Goal: Task Accomplishment & Management: Complete application form

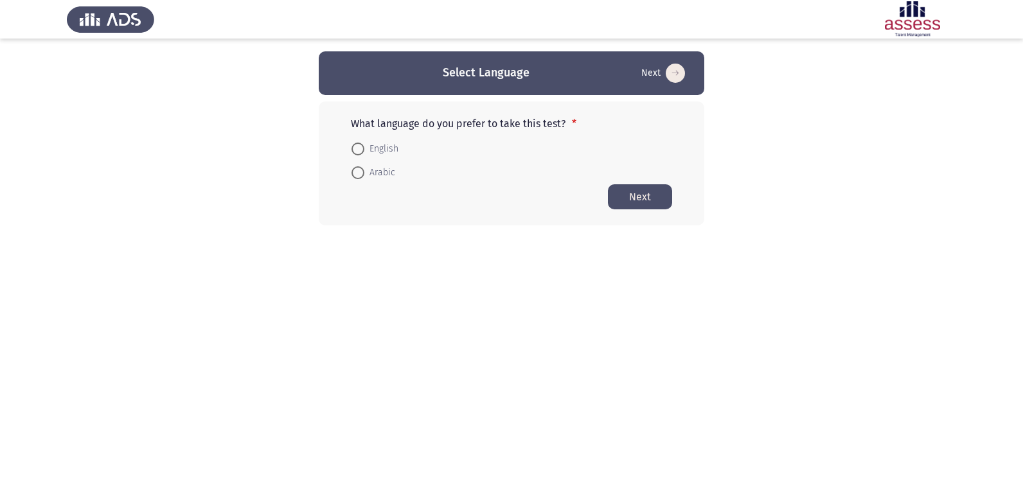
click at [356, 148] on span at bounding box center [357, 149] width 13 height 13
click at [356, 148] on input "English" at bounding box center [357, 149] width 13 height 13
radio input "true"
drag, startPoint x: 642, startPoint y: 192, endPoint x: 635, endPoint y: 186, distance: 9.5
click at [641, 190] on button "Next" at bounding box center [640, 196] width 64 height 25
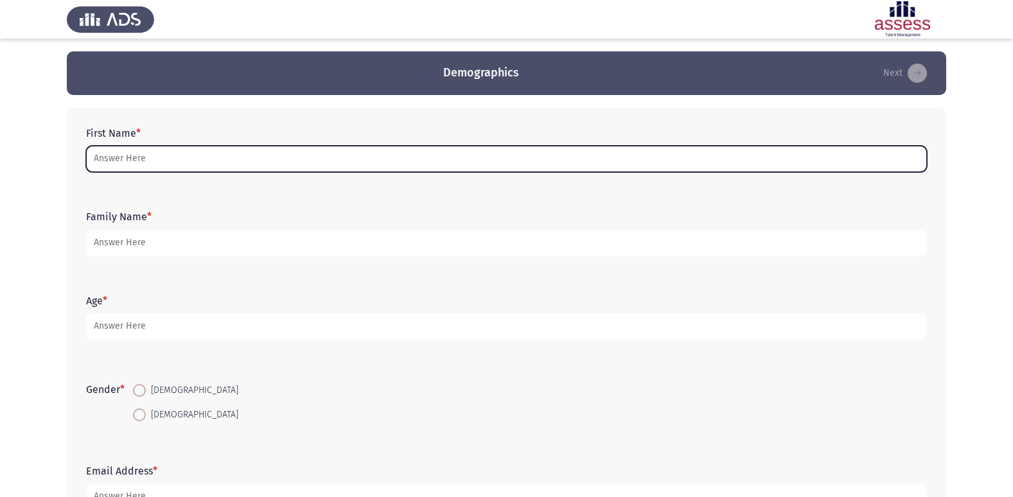
drag, startPoint x: 172, startPoint y: 165, endPoint x: 173, endPoint y: 216, distance: 50.8
click at [173, 216] on div "First Name * Family Name * Age * Gender * [DEMOGRAPHIC_DATA] [DEMOGRAPHIC_DATA]…" at bounding box center [506, 318] width 879 height 421
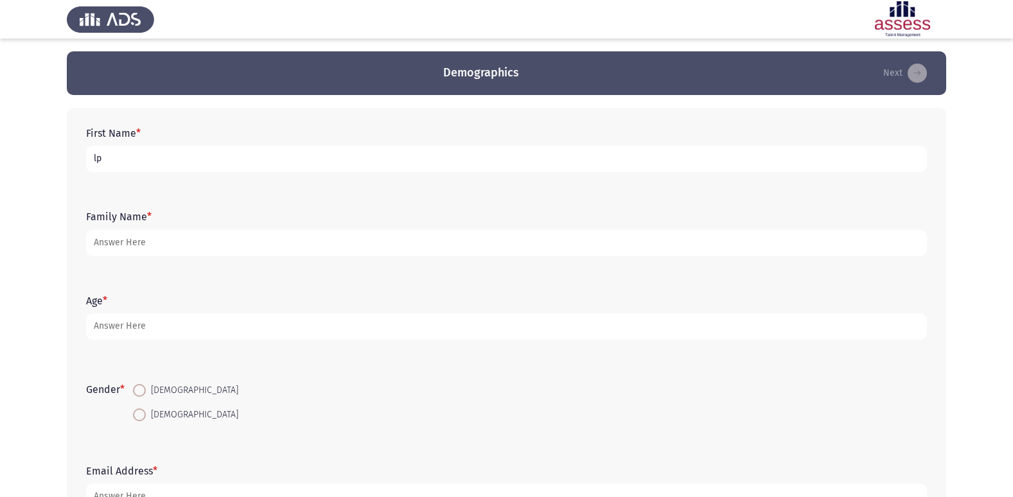
type input "l"
type input "ر"
type input "[PERSON_NAME] [PERSON_NAME]"
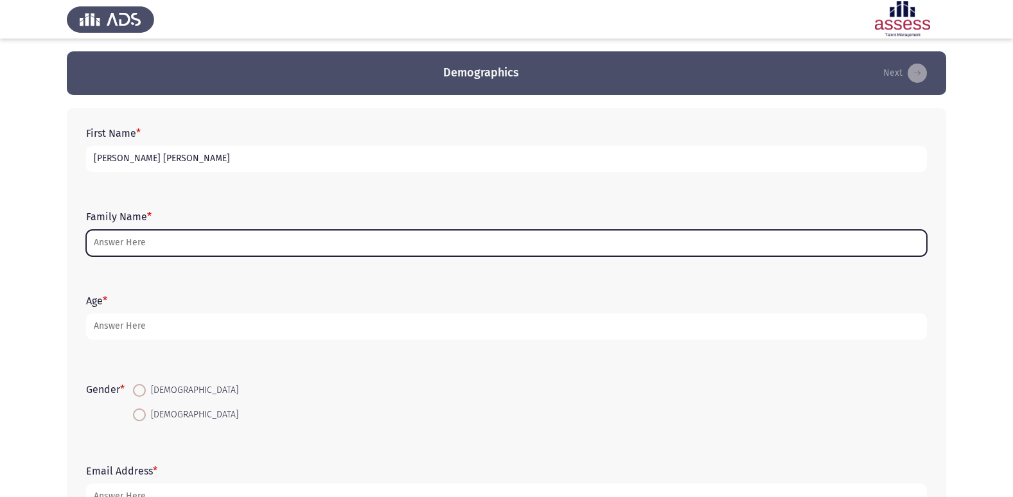
click at [155, 245] on input "Family Name *" at bounding box center [506, 243] width 841 height 26
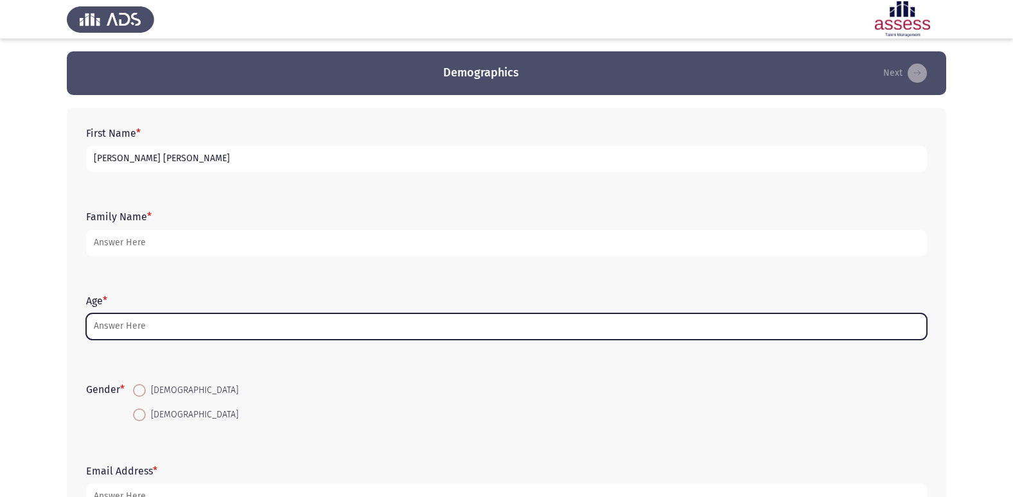
click at [145, 326] on input "Age *" at bounding box center [506, 326] width 841 height 26
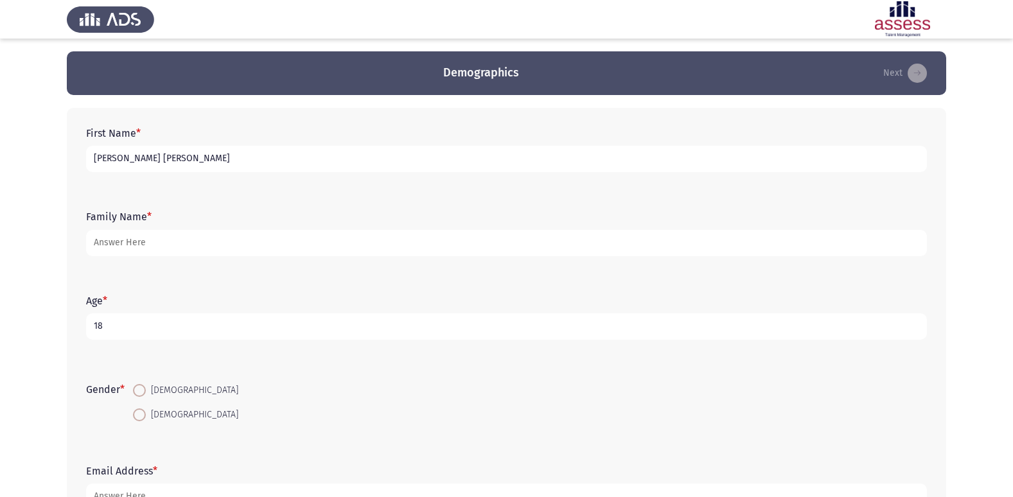
type input "18"
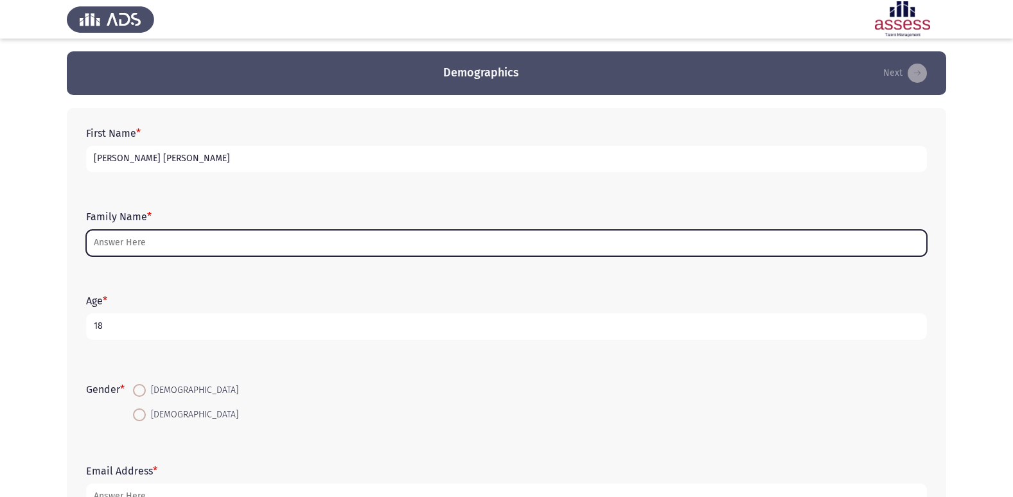
click at [117, 254] on input "Family Name *" at bounding box center [506, 243] width 841 height 26
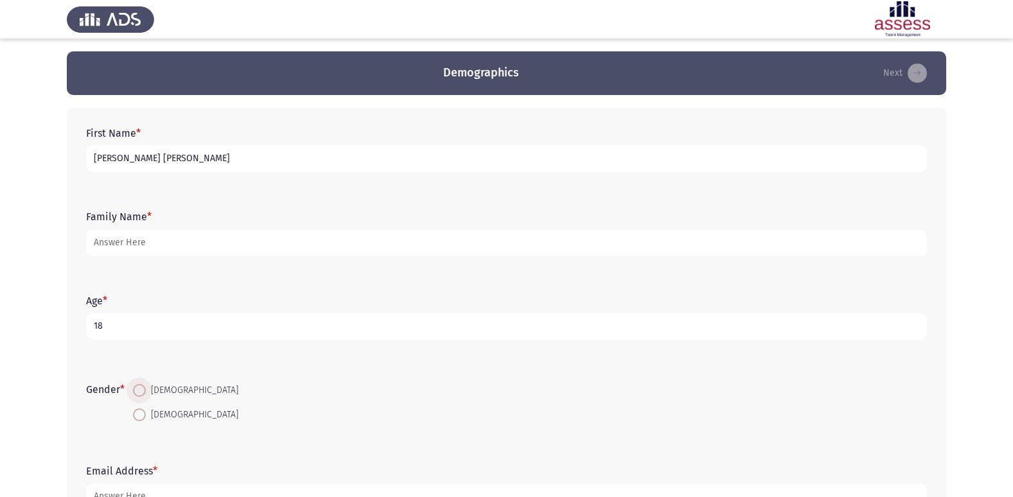
click at [141, 385] on span at bounding box center [139, 390] width 13 height 13
click at [141, 385] on input "[DEMOGRAPHIC_DATA]" at bounding box center [139, 390] width 13 height 13
radio input "true"
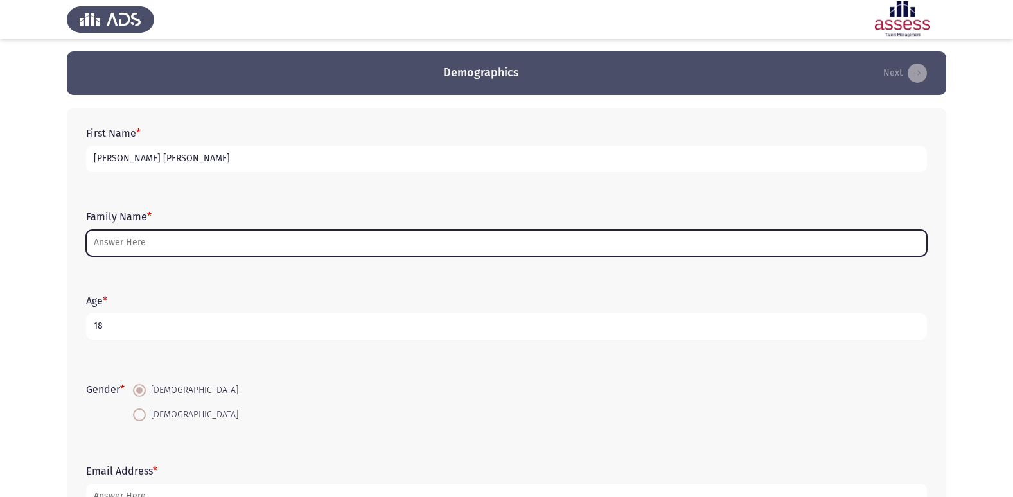
click at [417, 243] on input "Family Name *" at bounding box center [506, 243] width 841 height 26
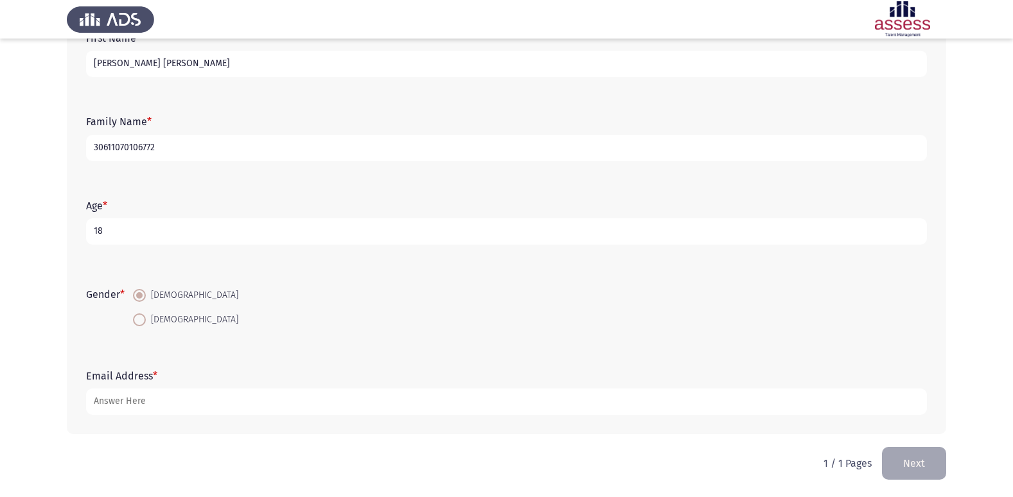
scroll to position [96, 0]
type input "30611070106772"
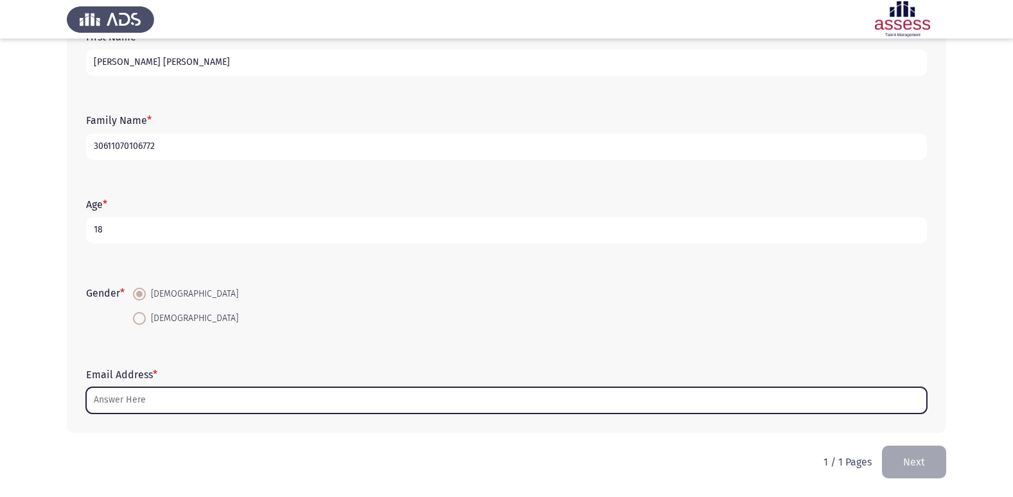
click at [136, 398] on input "Email Address *" at bounding box center [506, 400] width 841 height 26
type input "ة"
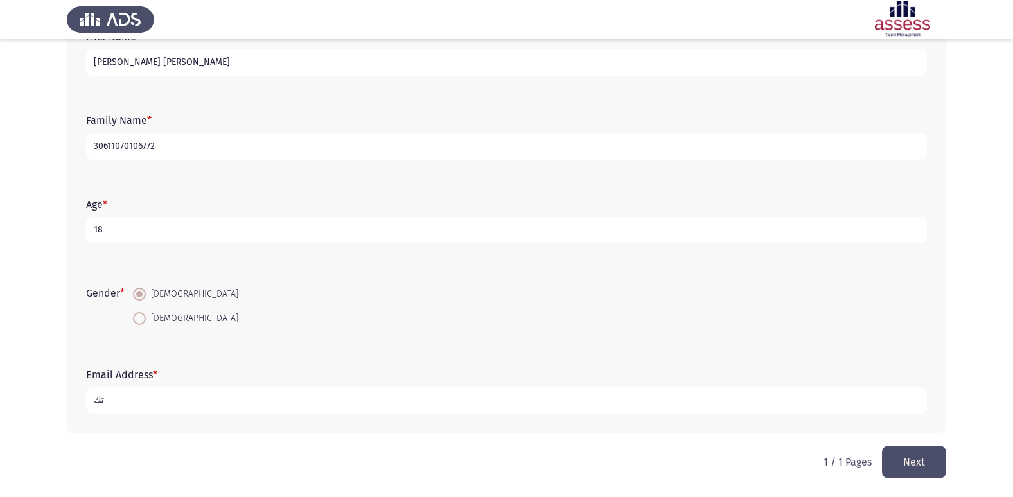
type input "ت"
type input "[PERSON_NAME]"
click at [894, 465] on button "Next" at bounding box center [914, 462] width 64 height 33
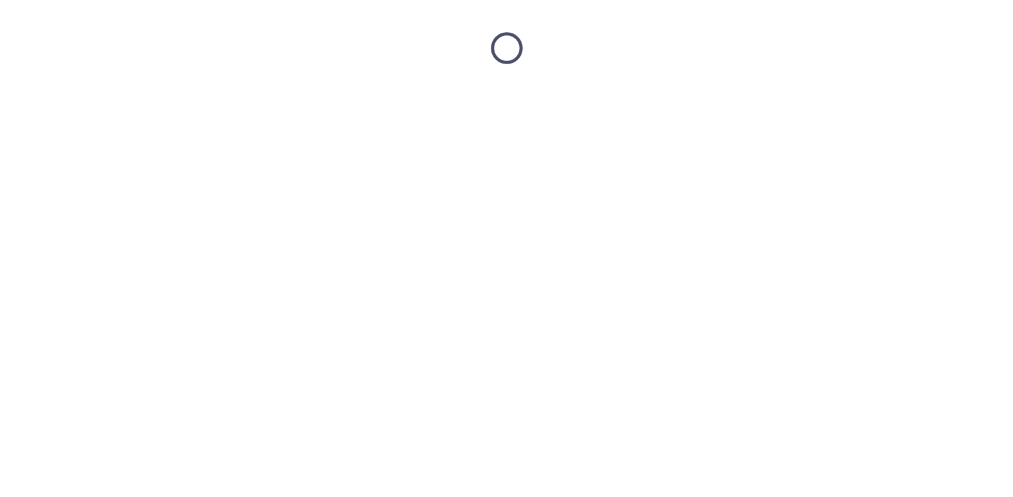
scroll to position [0, 0]
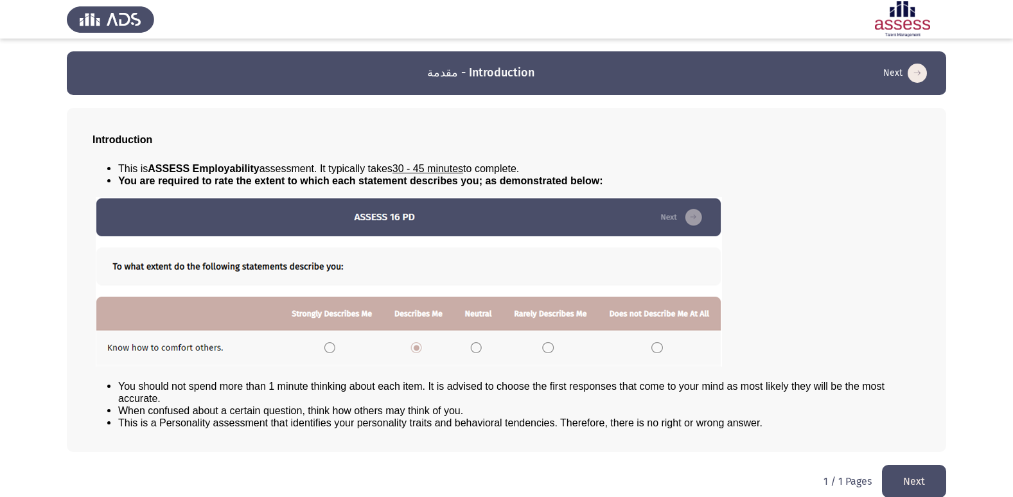
click at [920, 480] on button "Next" at bounding box center [914, 481] width 64 height 33
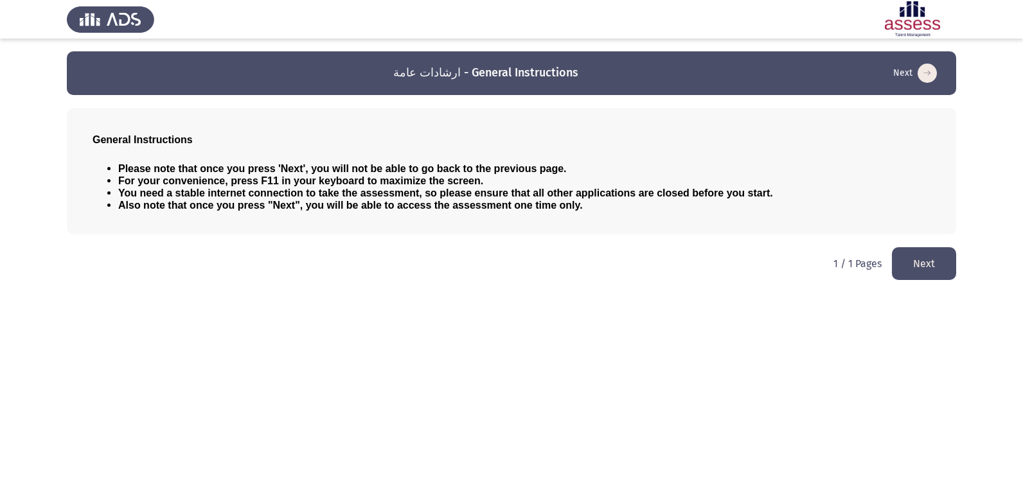
click at [938, 260] on button "Next" at bounding box center [924, 263] width 64 height 33
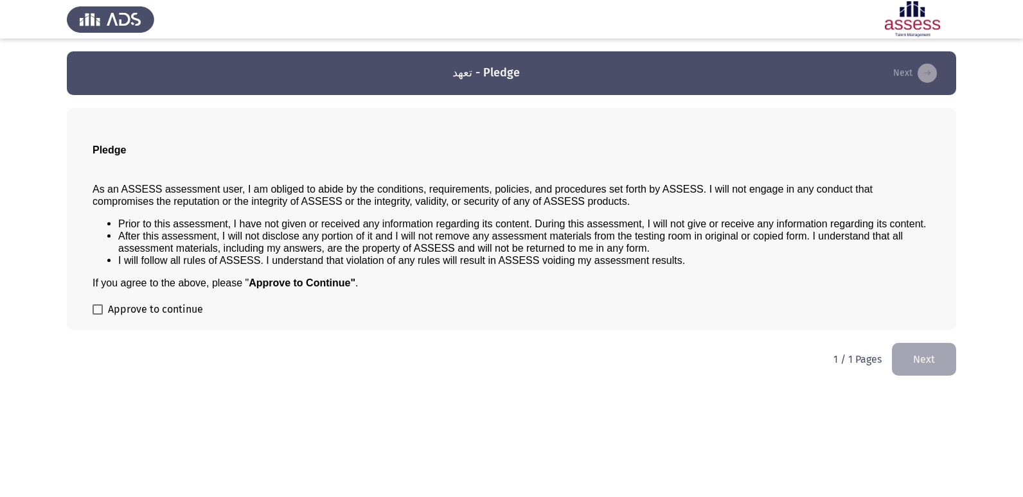
click at [95, 310] on span at bounding box center [97, 309] width 10 height 10
click at [97, 315] on input "Approve to continue" at bounding box center [97, 315] width 1 height 1
checkbox input "true"
click at [906, 354] on button "Next" at bounding box center [924, 359] width 64 height 33
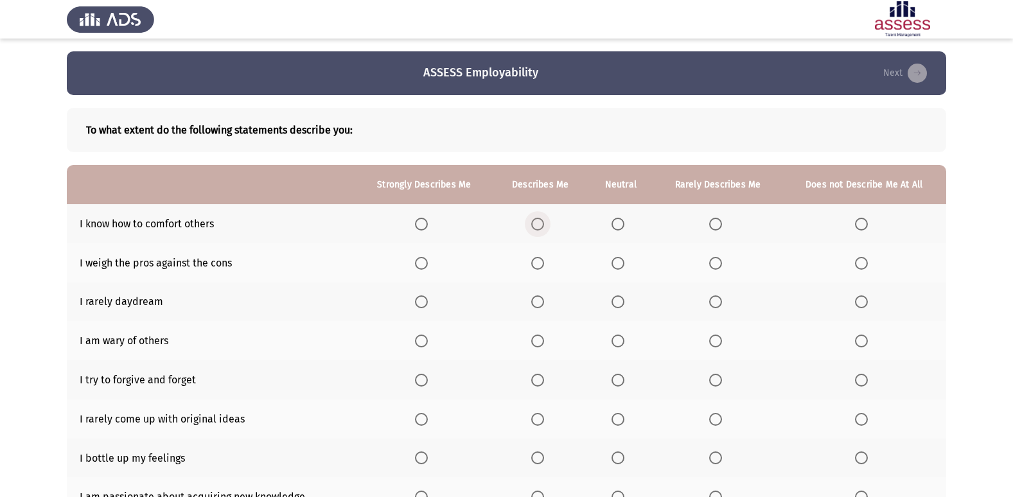
click at [540, 222] on span "Select an option" at bounding box center [537, 224] width 13 height 13
click at [540, 222] on input "Select an option" at bounding box center [537, 224] width 13 height 13
click at [612, 340] on th at bounding box center [621, 340] width 66 height 39
click at [619, 295] on mat-radio-button "Select an option" at bounding box center [621, 301] width 18 height 13
click at [421, 265] on span "Select an option" at bounding box center [421, 263] width 13 height 13
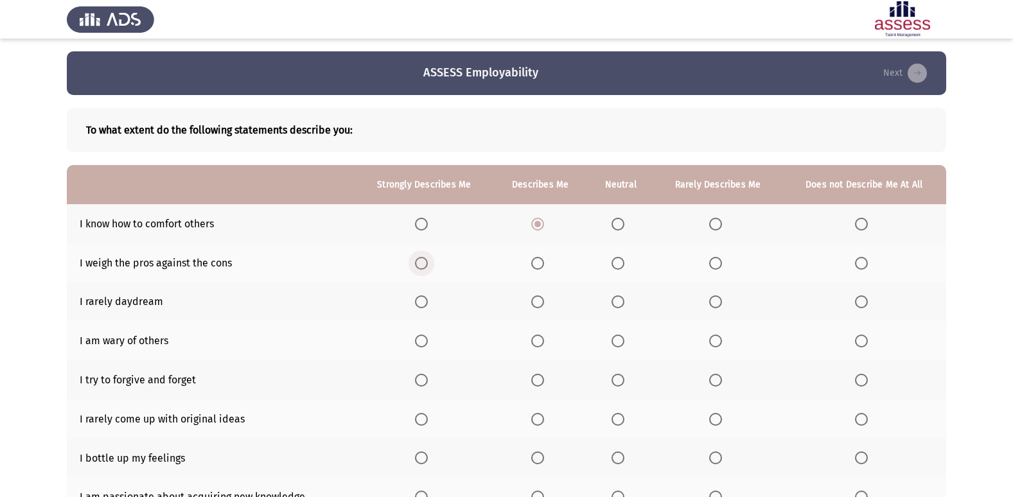
click at [421, 265] on input "Select an option" at bounding box center [421, 263] width 13 height 13
click at [616, 304] on span "Select an option" at bounding box center [618, 301] width 13 height 13
click at [616, 304] on input "Select an option" at bounding box center [618, 301] width 13 height 13
click at [622, 374] on span "Select an option" at bounding box center [618, 380] width 13 height 13
click at [622, 374] on input "Select an option" at bounding box center [618, 380] width 13 height 13
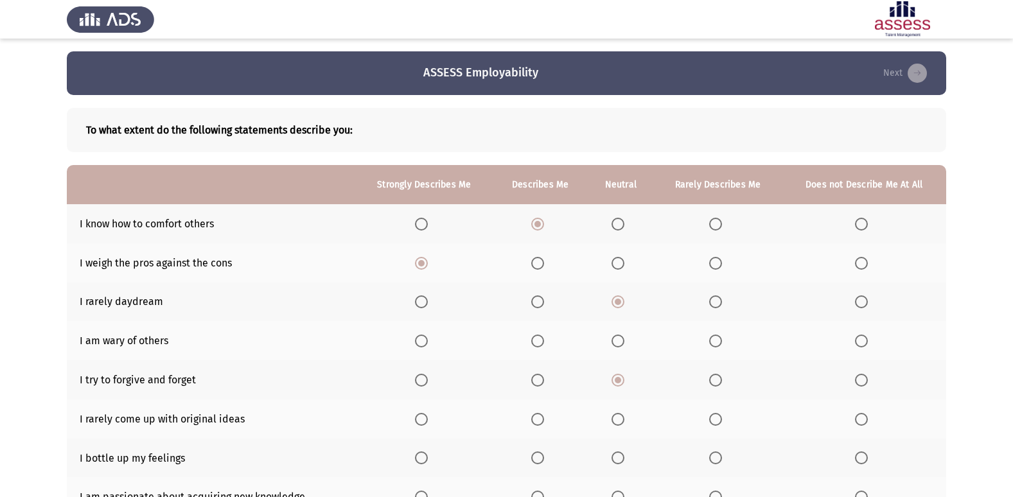
click at [538, 341] on span "Select an option" at bounding box center [538, 341] width 0 height 0
click at [538, 340] on input "Select an option" at bounding box center [537, 341] width 13 height 13
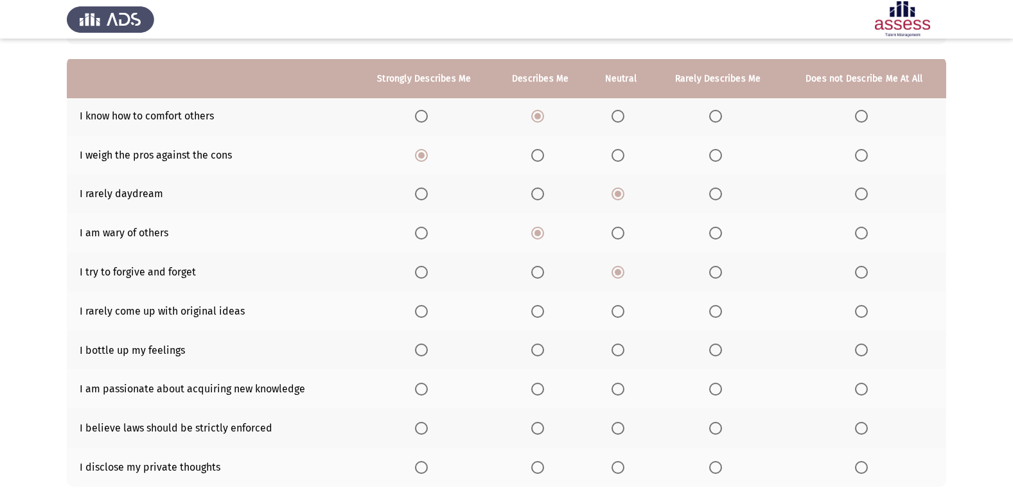
scroll to position [128, 0]
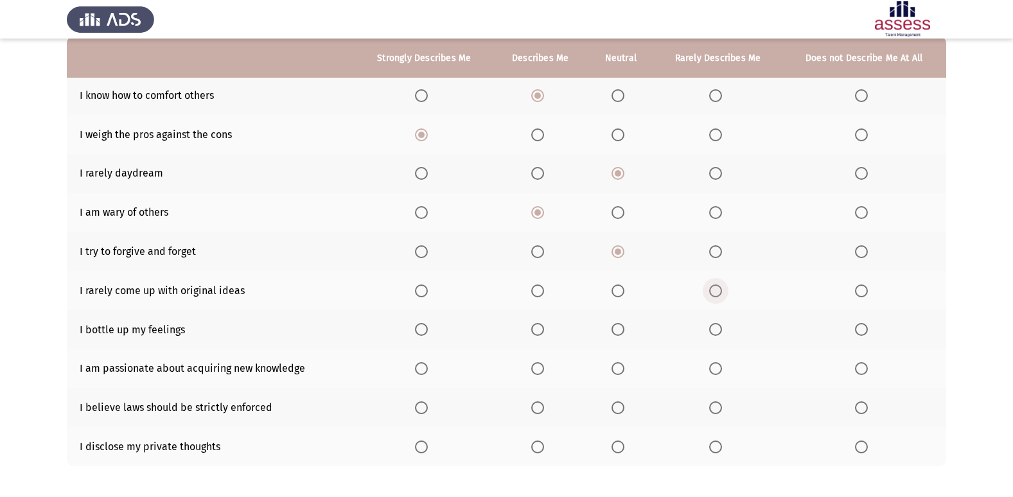
click at [715, 291] on span "Select an option" at bounding box center [715, 291] width 0 height 0
click at [716, 290] on input "Select an option" at bounding box center [715, 291] width 13 height 13
click at [710, 333] on span "Select an option" at bounding box center [715, 329] width 13 height 13
click at [710, 333] on input "Select an option" at bounding box center [715, 329] width 13 height 13
click at [430, 369] on label "Select an option" at bounding box center [424, 368] width 18 height 13
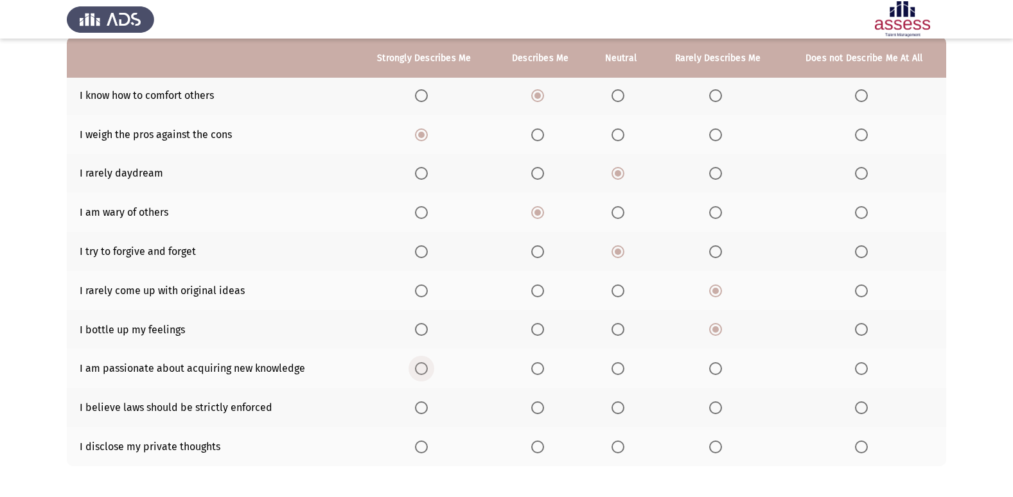
click at [428, 369] on input "Select an option" at bounding box center [421, 368] width 13 height 13
click at [537, 410] on span "Select an option" at bounding box center [537, 407] width 13 height 13
click at [537, 410] on input "Select an option" at bounding box center [537, 407] width 13 height 13
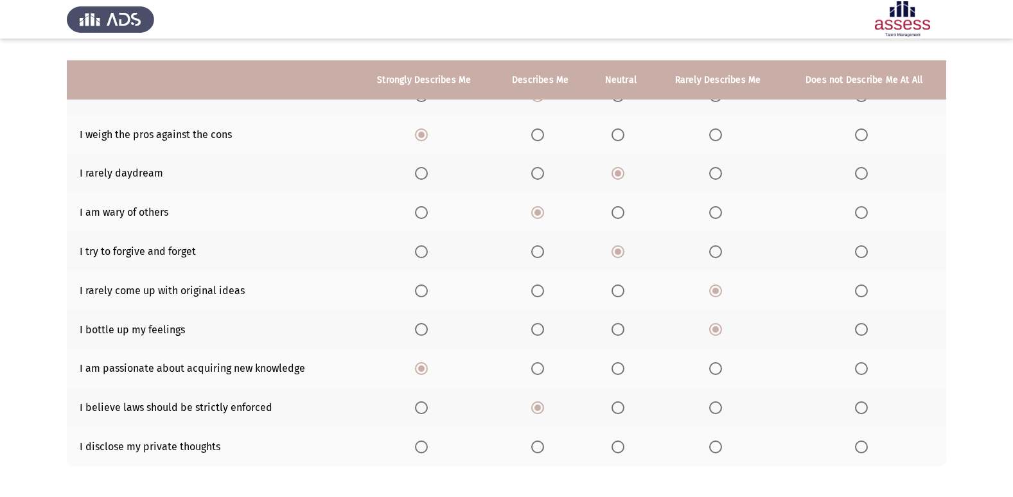
scroll to position [188, 0]
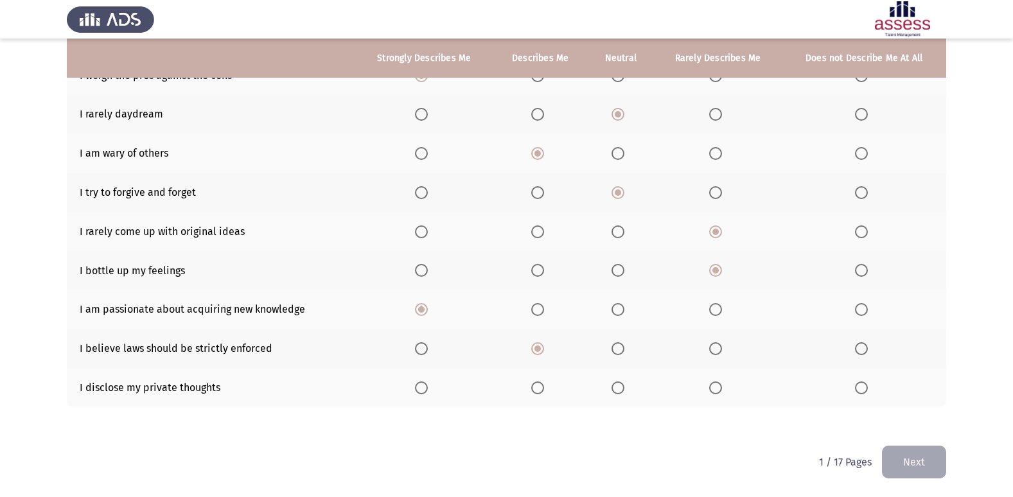
click at [926, 460] on button "Next" at bounding box center [914, 462] width 64 height 33
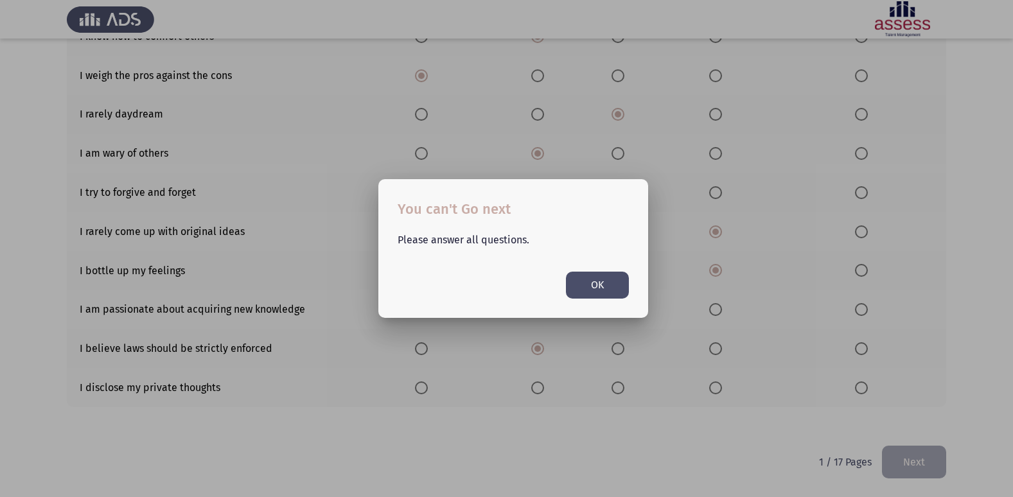
click at [793, 462] on div at bounding box center [506, 248] width 1013 height 497
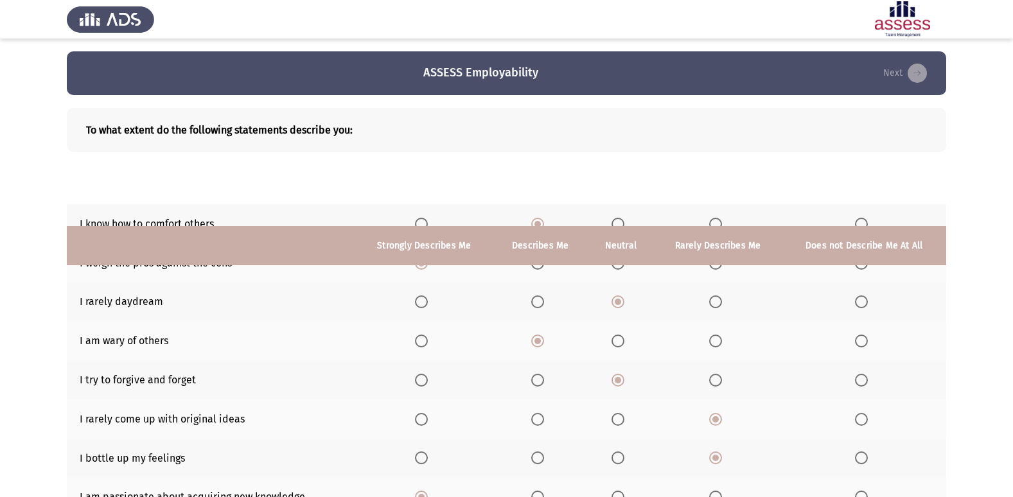
scroll to position [188, 0]
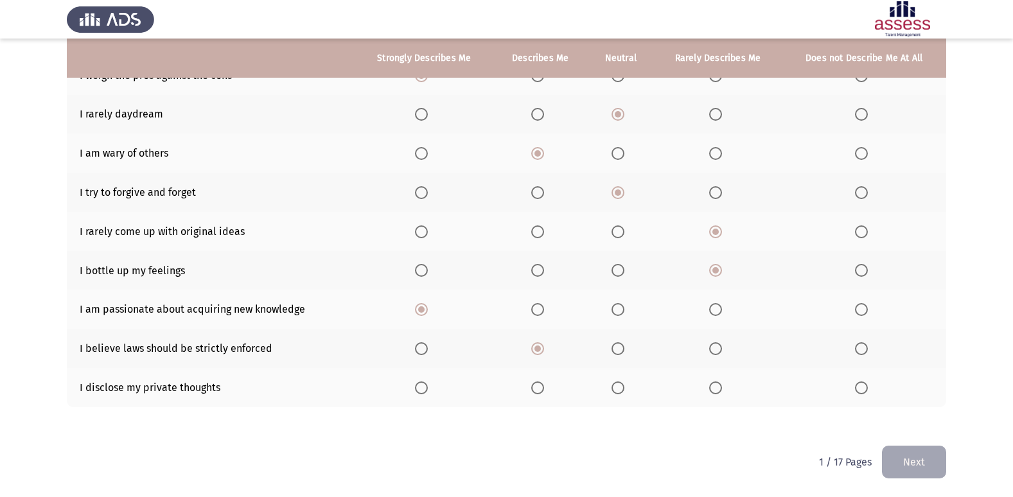
click at [622, 386] on span "Select an option" at bounding box center [618, 388] width 13 height 13
click at [622, 386] on input "Select an option" at bounding box center [618, 388] width 13 height 13
click at [908, 457] on button "Next" at bounding box center [914, 462] width 64 height 33
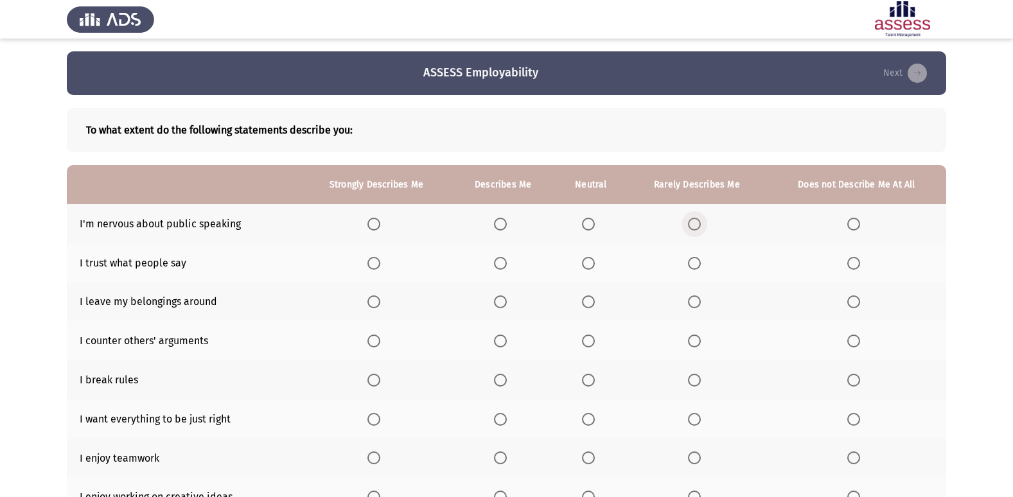
click at [690, 225] on span "Select an option" at bounding box center [694, 224] width 13 height 13
click at [690, 225] on input "Select an option" at bounding box center [694, 224] width 13 height 13
click at [850, 261] on span "Select an option" at bounding box center [853, 263] width 13 height 13
click at [850, 261] on input "Select an option" at bounding box center [853, 263] width 13 height 13
click at [698, 263] on span "Select an option" at bounding box center [694, 263] width 13 height 13
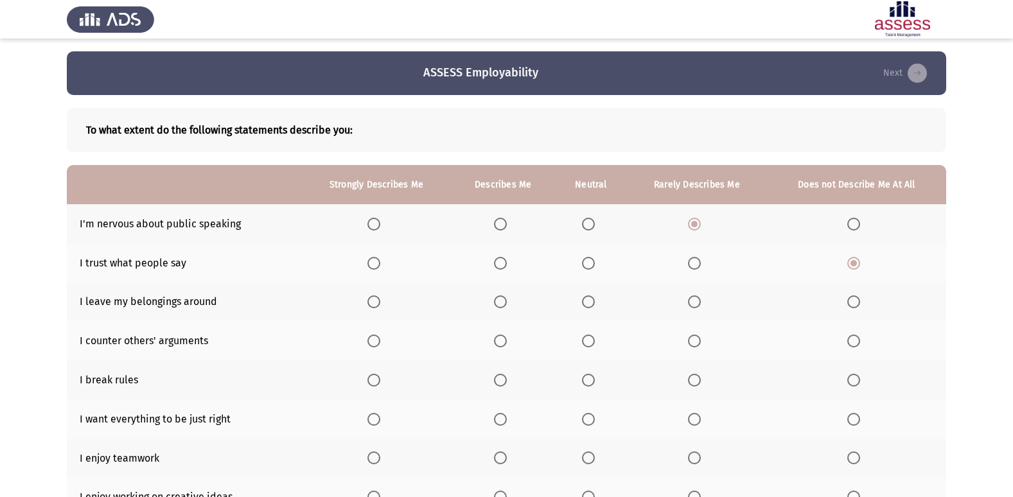
click at [698, 263] on input "Select an option" at bounding box center [694, 263] width 13 height 13
click at [588, 263] on span "Select an option" at bounding box center [588, 263] width 13 height 13
click at [588, 263] on input "Select an option" at bounding box center [588, 263] width 13 height 13
click at [856, 378] on span "Select an option" at bounding box center [853, 380] width 13 height 13
click at [856, 378] on input "Select an option" at bounding box center [853, 380] width 13 height 13
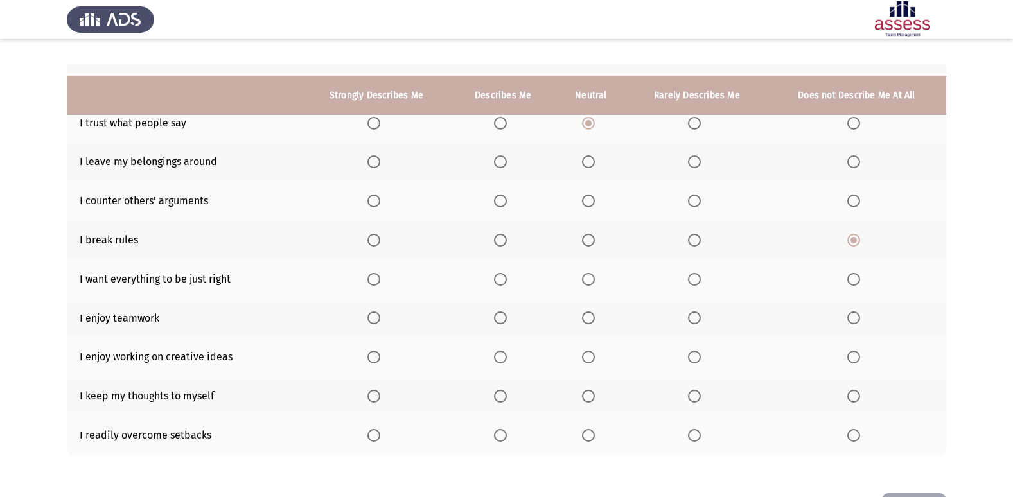
scroll to position [188, 0]
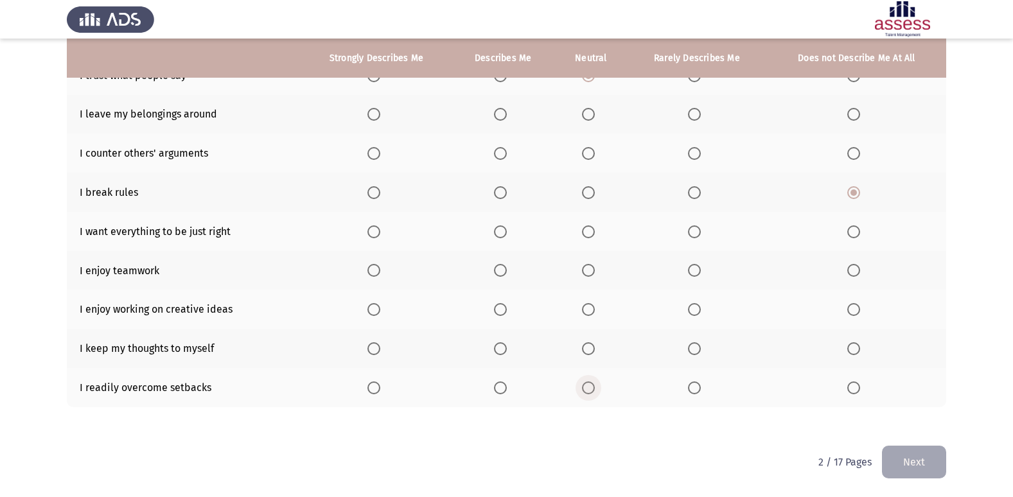
click at [588, 389] on span "Select an option" at bounding box center [588, 388] width 13 height 13
click at [588, 389] on input "Select an option" at bounding box center [588, 388] width 13 height 13
click at [375, 353] on span "Select an option" at bounding box center [373, 348] width 13 height 13
click at [375, 353] on input "Select an option" at bounding box center [373, 348] width 13 height 13
click at [498, 309] on span "Select an option" at bounding box center [500, 309] width 13 height 13
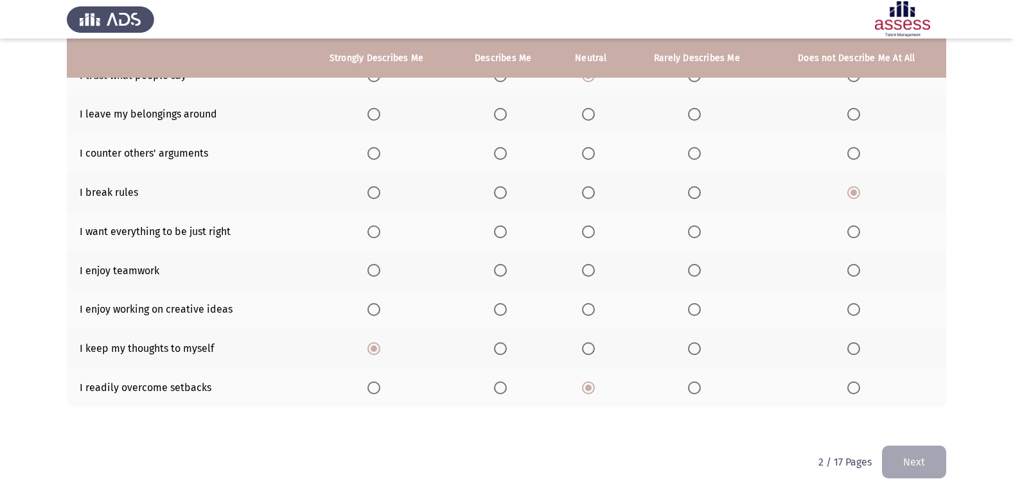
click at [498, 309] on input "Select an option" at bounding box center [500, 309] width 13 height 13
click at [380, 272] on span "Select an option" at bounding box center [373, 270] width 13 height 13
click at [380, 272] on input "Select an option" at bounding box center [373, 270] width 13 height 13
click at [371, 236] on span "Select an option" at bounding box center [373, 231] width 13 height 13
click at [371, 236] on input "Select an option" at bounding box center [373, 231] width 13 height 13
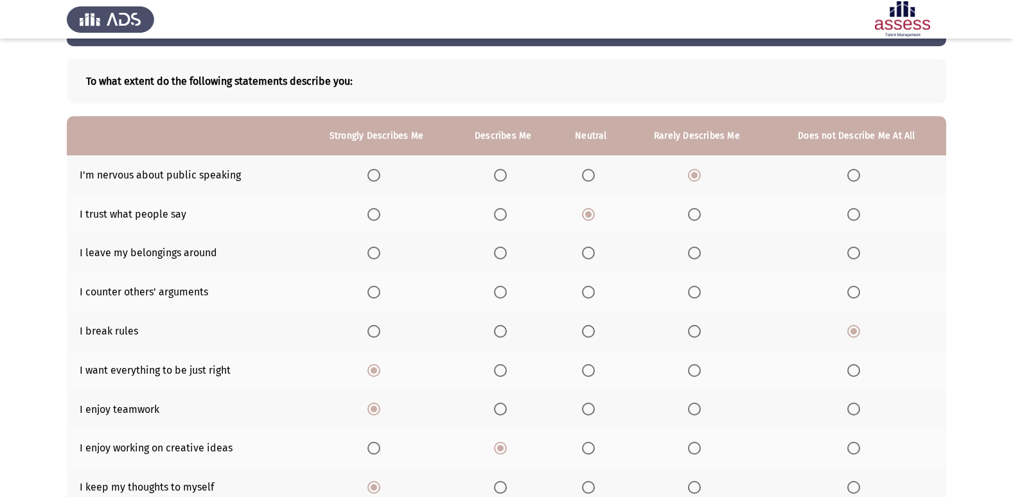
scroll to position [0, 0]
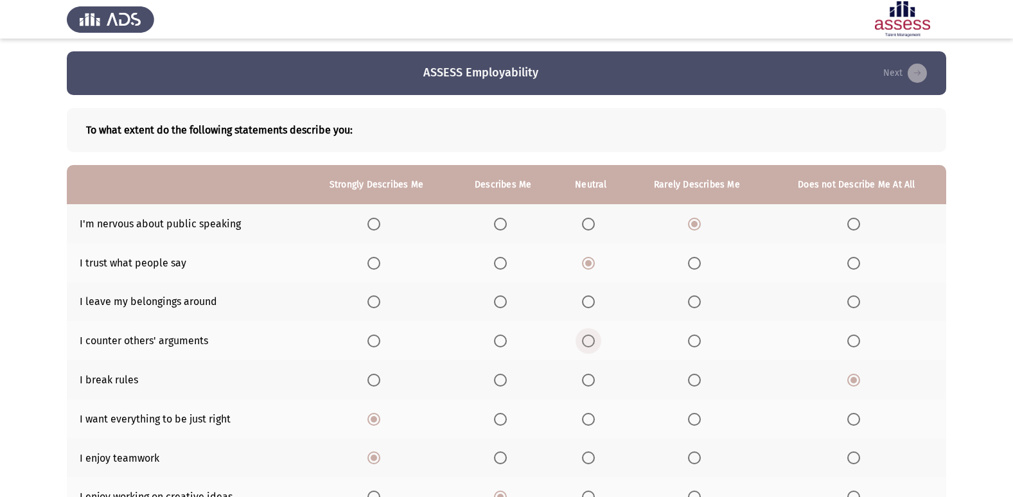
click at [588, 344] on span "Select an option" at bounding box center [588, 341] width 13 height 13
click at [588, 344] on input "Select an option" at bounding box center [588, 341] width 13 height 13
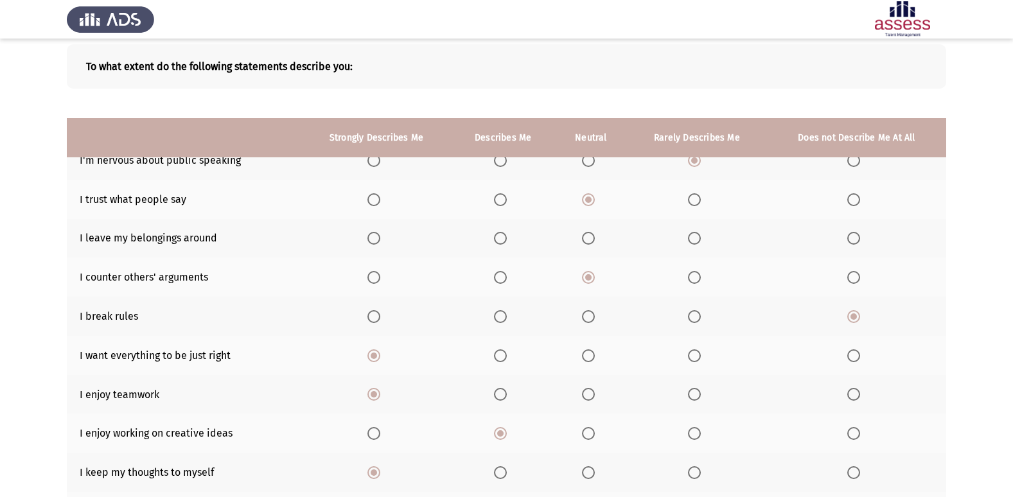
scroll to position [59, 0]
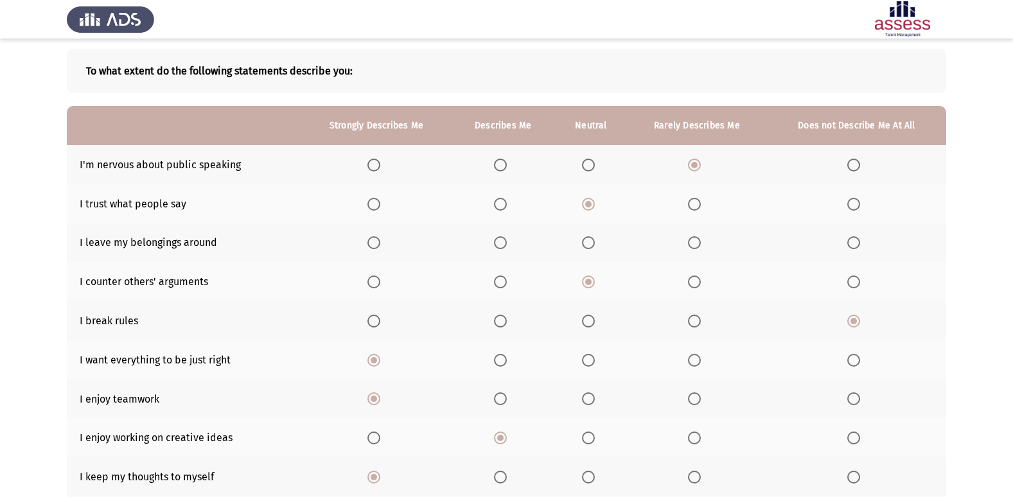
click at [586, 240] on span "Select an option" at bounding box center [588, 242] width 13 height 13
click at [586, 240] on input "Select an option" at bounding box center [588, 242] width 13 height 13
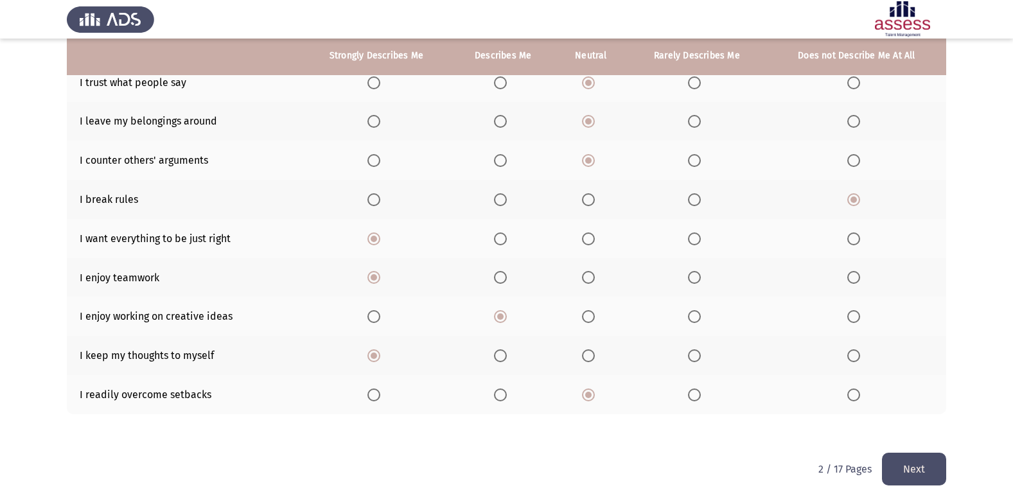
scroll to position [188, 0]
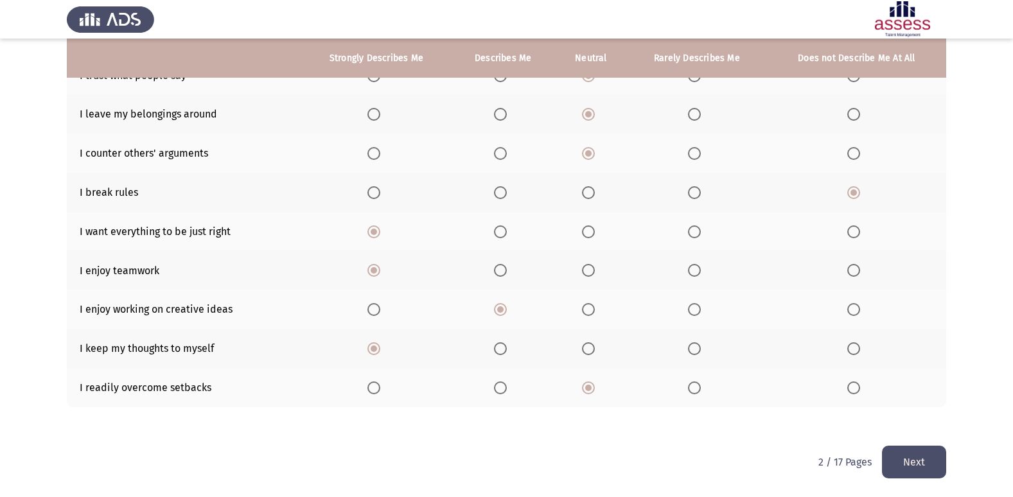
click at [925, 459] on button "Next" at bounding box center [914, 462] width 64 height 33
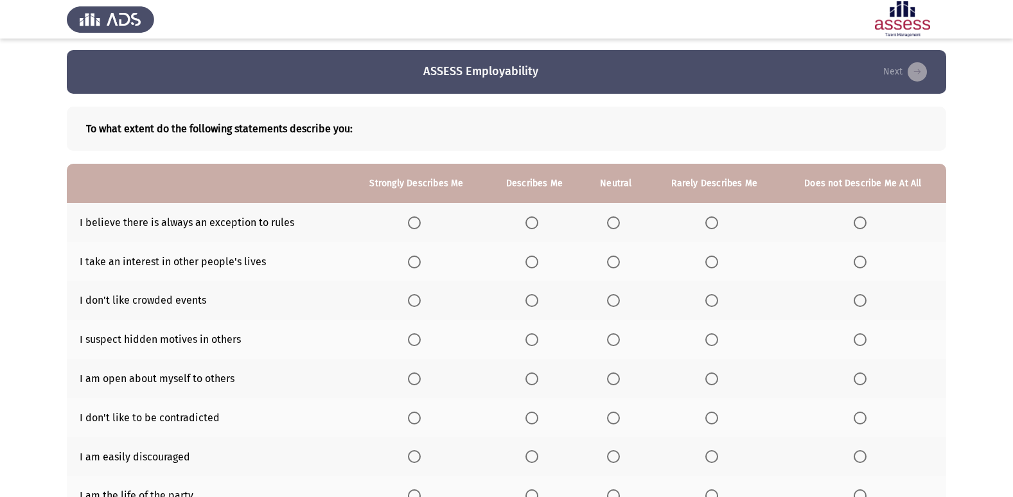
scroll to position [0, 0]
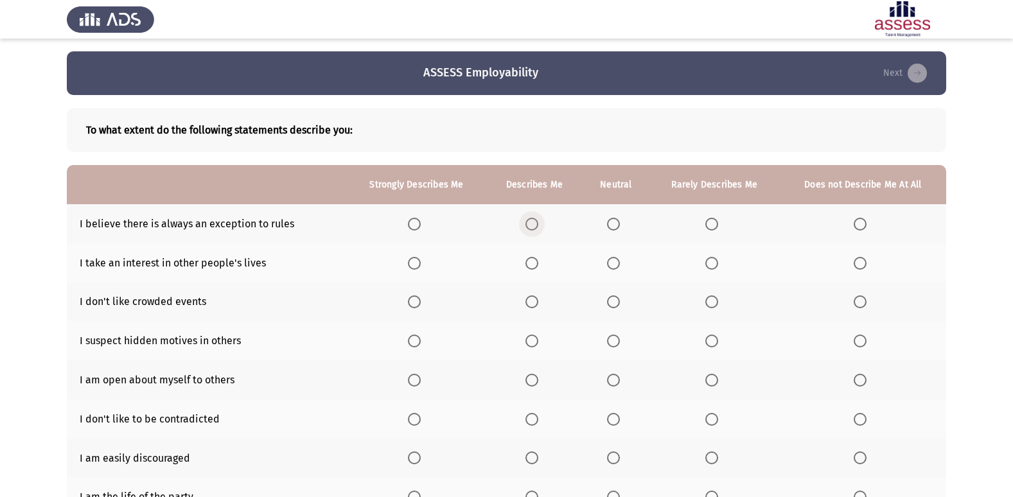
click at [526, 222] on span "Select an option" at bounding box center [531, 224] width 13 height 13
click at [526, 222] on input "Select an option" at bounding box center [531, 224] width 13 height 13
click at [619, 266] on span "Select an option" at bounding box center [613, 263] width 13 height 13
click at [619, 266] on input "Select an option" at bounding box center [613, 263] width 13 height 13
click at [612, 304] on span "Select an option" at bounding box center [613, 301] width 13 height 13
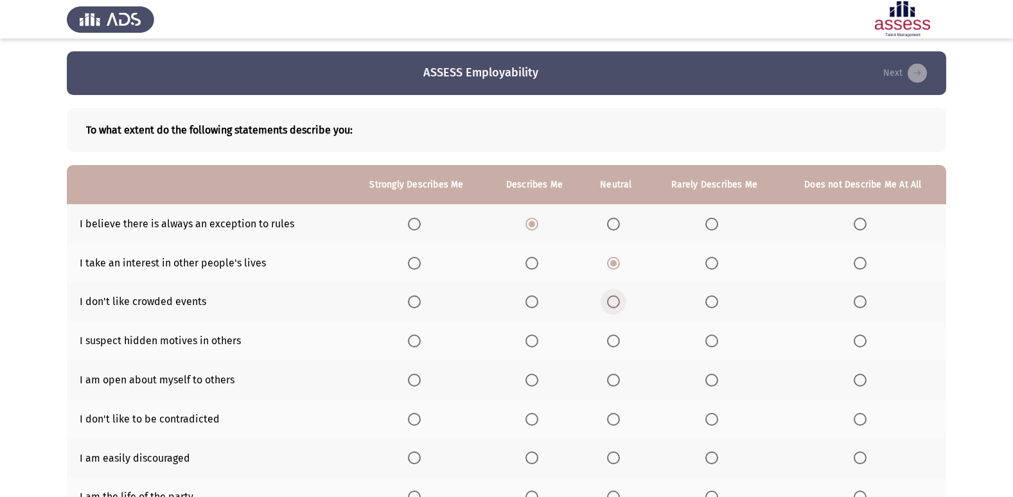
click at [612, 304] on input "Select an option" at bounding box center [613, 301] width 13 height 13
click at [533, 340] on span "Select an option" at bounding box center [531, 341] width 13 height 13
click at [533, 340] on input "Select an option" at bounding box center [531, 341] width 13 height 13
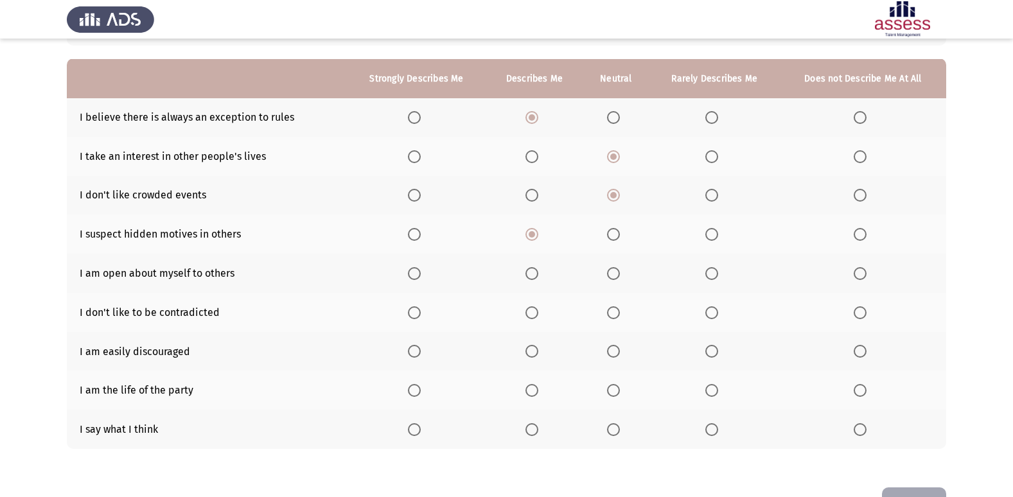
scroll to position [128, 0]
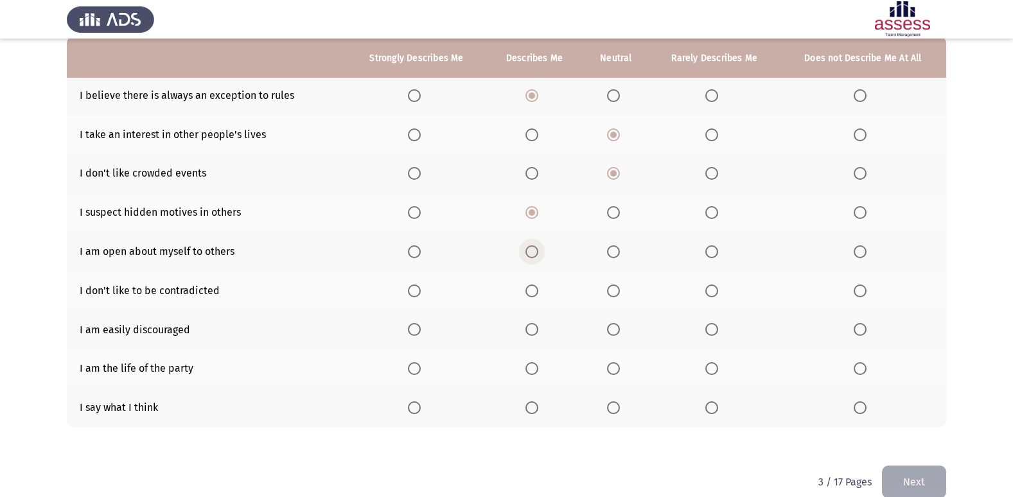
click at [536, 247] on span "Select an option" at bounding box center [531, 251] width 13 height 13
click at [536, 247] on input "Select an option" at bounding box center [531, 251] width 13 height 13
click at [615, 286] on span "Select an option" at bounding box center [613, 291] width 13 height 13
click at [615, 286] on input "Select an option" at bounding box center [613, 291] width 13 height 13
click at [409, 331] on span "Select an option" at bounding box center [414, 329] width 13 height 13
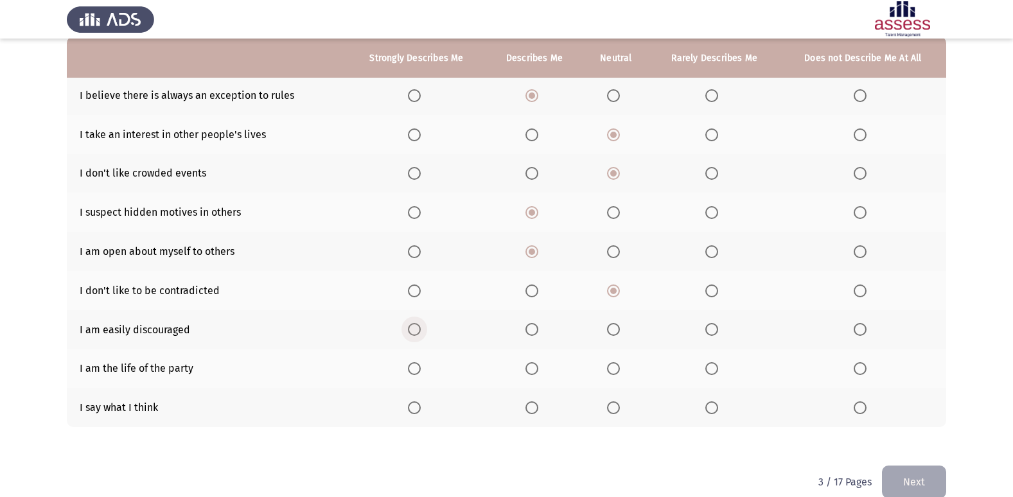
click at [409, 331] on input "Select an option" at bounding box center [414, 329] width 13 height 13
click at [708, 371] on span "Select an option" at bounding box center [711, 368] width 13 height 13
click at [708, 371] on input "Select an option" at bounding box center [711, 368] width 13 height 13
click at [608, 412] on span "Select an option" at bounding box center [613, 407] width 13 height 13
click at [608, 412] on input "Select an option" at bounding box center [613, 407] width 13 height 13
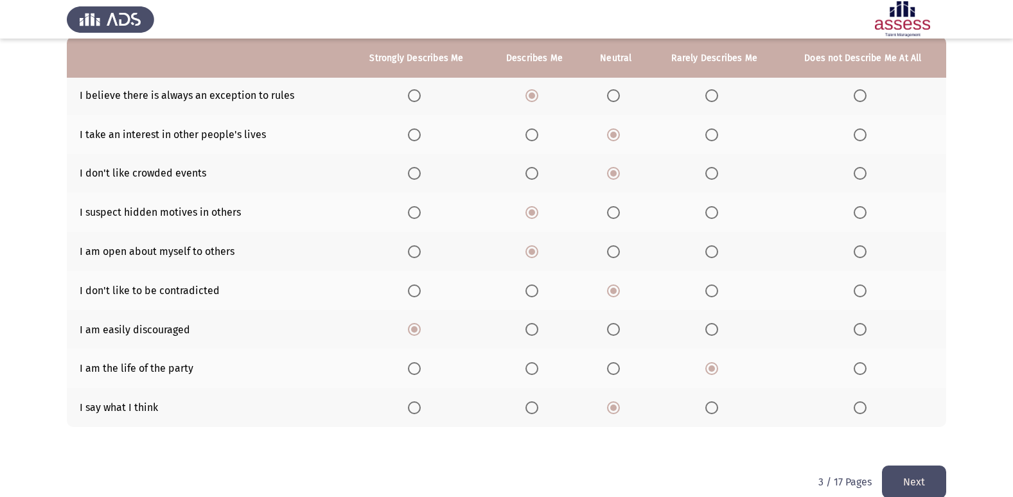
click at [908, 473] on button "Next" at bounding box center [914, 482] width 64 height 33
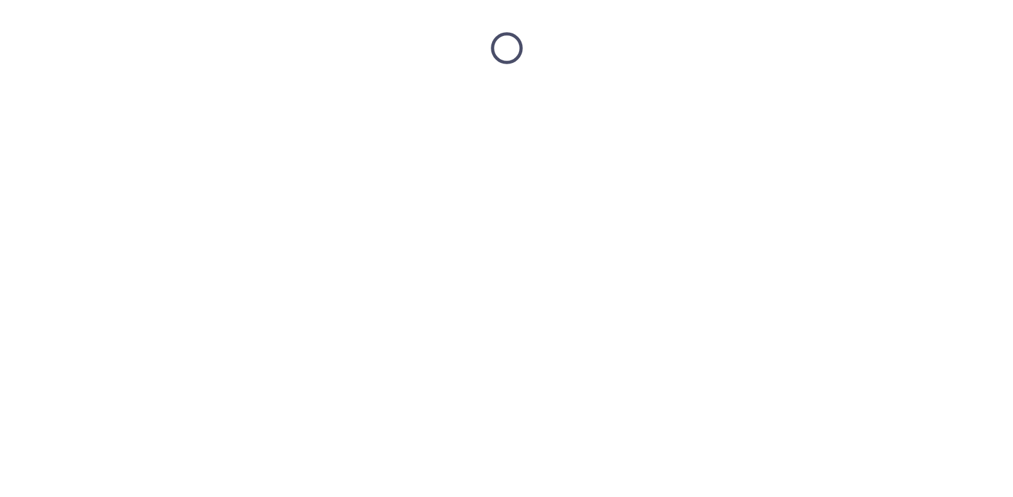
scroll to position [0, 0]
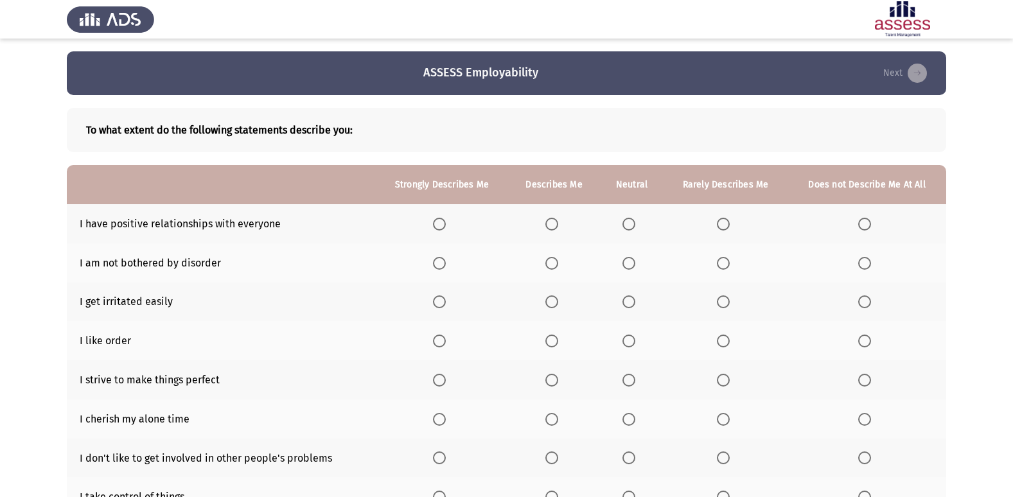
click at [440, 229] on span "Select an option" at bounding box center [439, 224] width 13 height 13
click at [440, 229] on input "Select an option" at bounding box center [439, 224] width 13 height 13
click at [629, 261] on span "Select an option" at bounding box center [628, 263] width 13 height 13
click at [629, 261] on input "Select an option" at bounding box center [628, 263] width 13 height 13
click at [547, 310] on th at bounding box center [554, 302] width 92 height 39
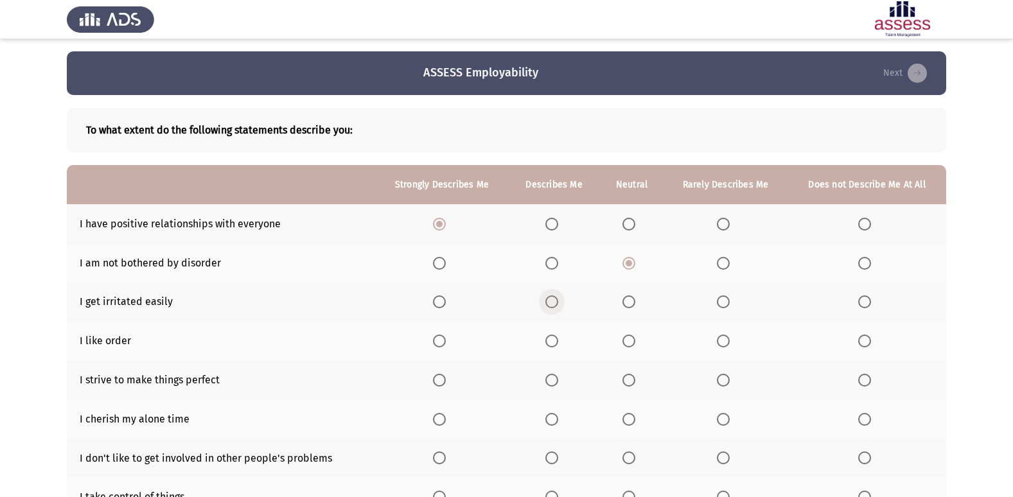
click at [549, 303] on span "Select an option" at bounding box center [551, 301] width 13 height 13
click at [549, 303] on input "Select an option" at bounding box center [551, 301] width 13 height 13
click at [732, 348] on label "Select an option" at bounding box center [726, 341] width 18 height 13
click at [730, 348] on input "Select an option" at bounding box center [723, 341] width 13 height 13
click at [549, 385] on span "Select an option" at bounding box center [551, 380] width 13 height 13
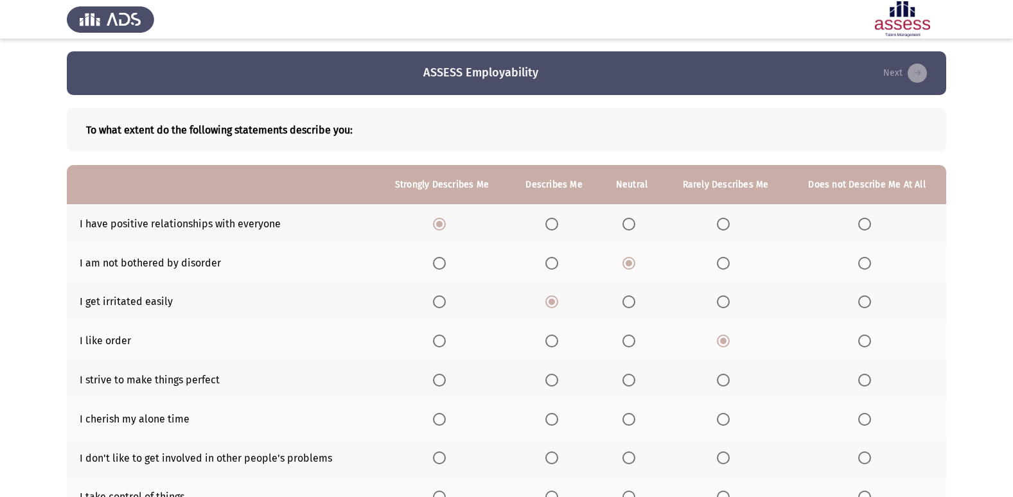
click at [549, 385] on input "Select an option" at bounding box center [551, 380] width 13 height 13
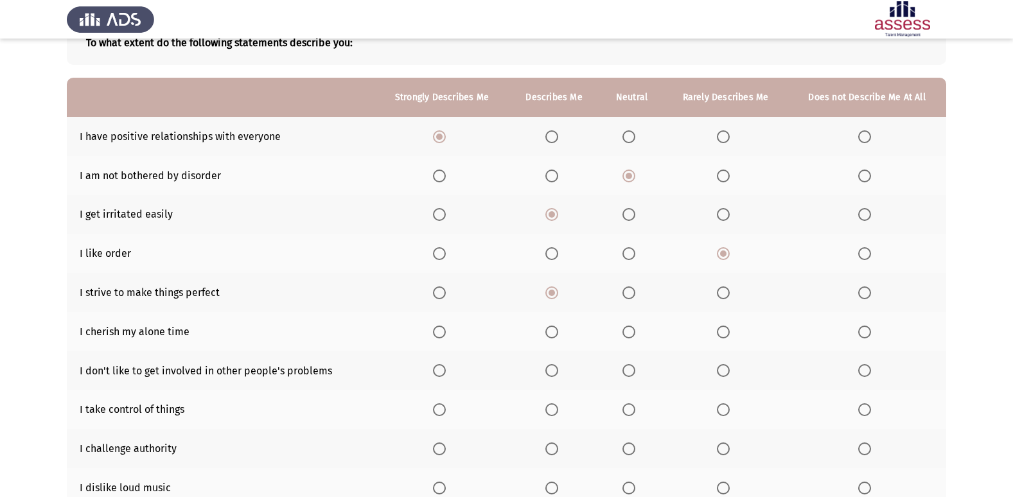
scroll to position [128, 0]
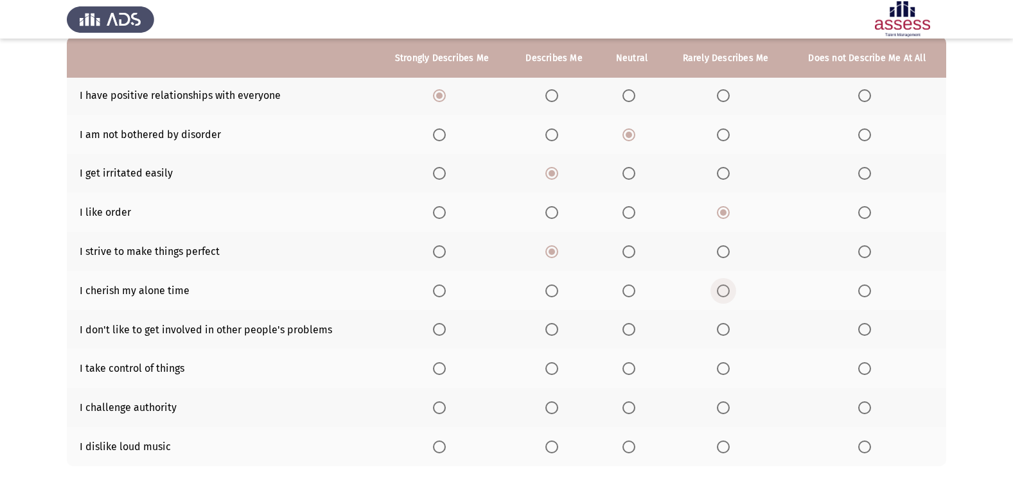
click at [726, 290] on span "Select an option" at bounding box center [723, 291] width 13 height 13
click at [726, 290] on input "Select an option" at bounding box center [723, 291] width 13 height 13
click at [871, 332] on label "Select an option" at bounding box center [867, 329] width 18 height 13
click at [871, 332] on input "Select an option" at bounding box center [864, 329] width 13 height 13
click at [439, 369] on span "Select an option" at bounding box center [439, 369] width 0 height 0
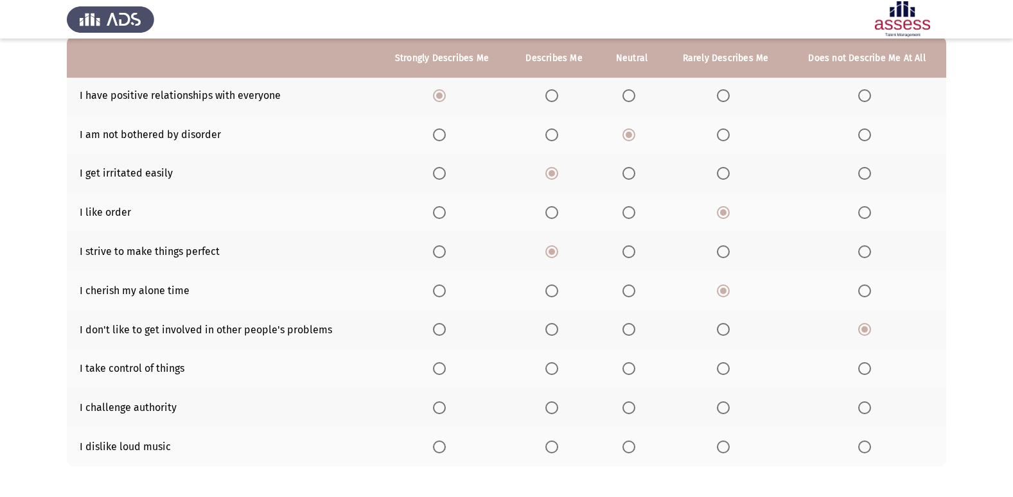
click at [440, 368] on input "Select an option" at bounding box center [439, 368] width 13 height 13
click at [444, 405] on span "Select an option" at bounding box center [439, 407] width 13 height 13
click at [444, 405] on input "Select an option" at bounding box center [439, 407] width 13 height 13
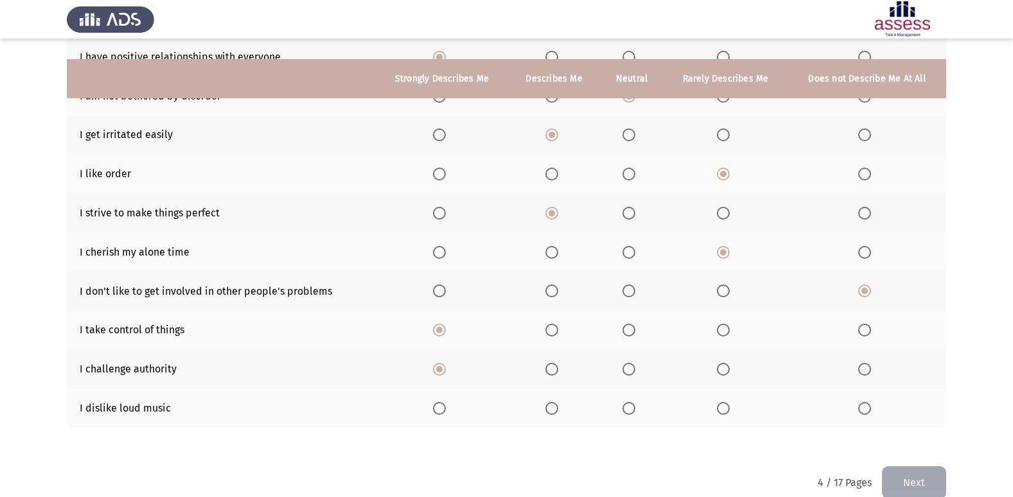
scroll to position [188, 0]
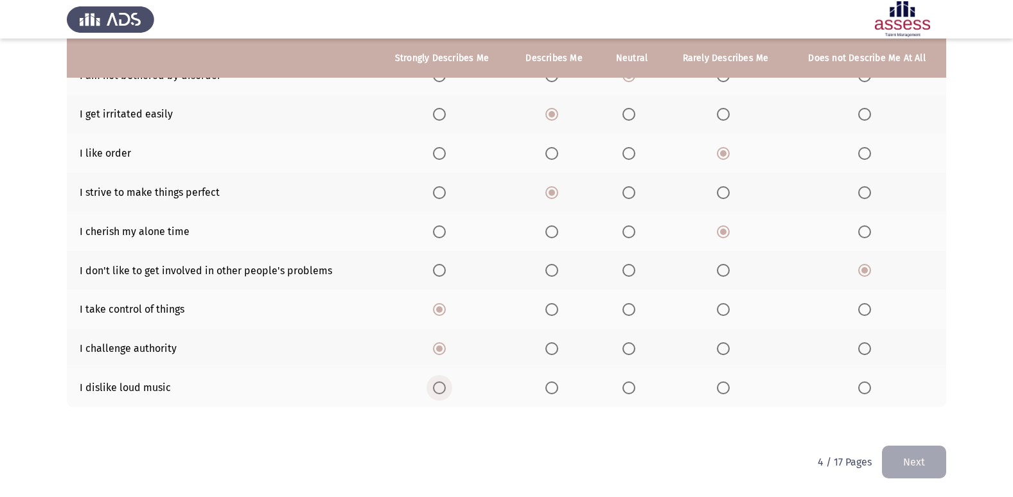
click at [440, 387] on span "Select an option" at bounding box center [439, 388] width 13 height 13
click at [440, 387] on input "Select an option" at bounding box center [439, 388] width 13 height 13
click at [903, 471] on button "Next" at bounding box center [914, 462] width 64 height 33
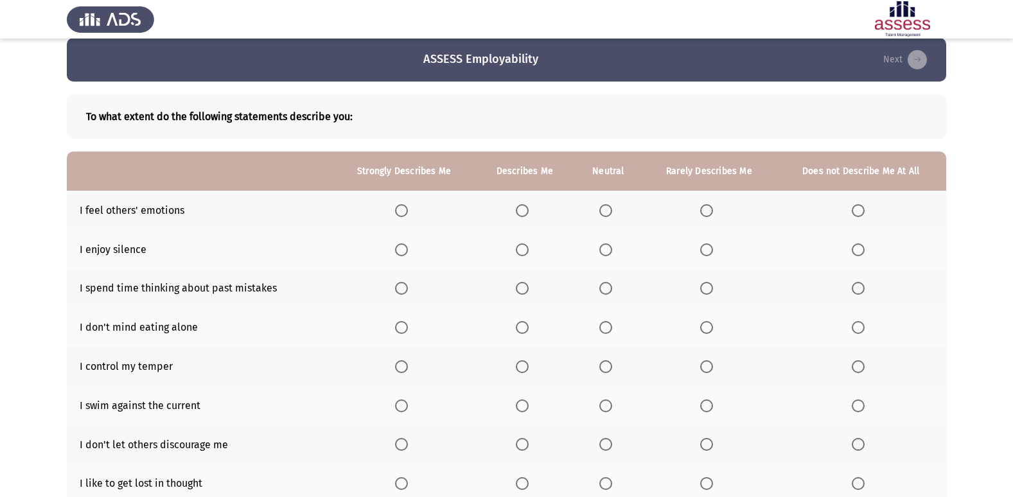
scroll to position [0, 0]
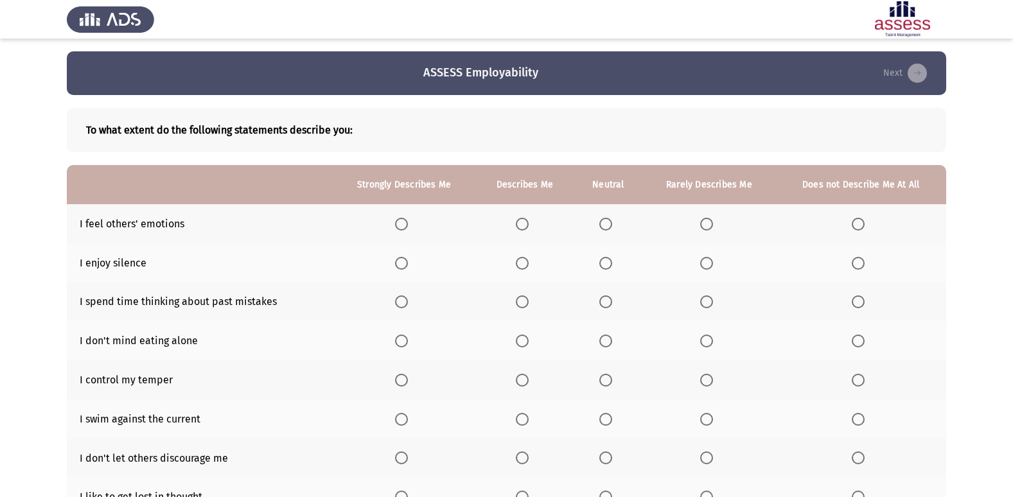
click at [599, 224] on th at bounding box center [608, 223] width 69 height 39
click at [602, 223] on span "Select an option" at bounding box center [605, 224] width 13 height 13
click at [602, 223] on input "Select an option" at bounding box center [605, 224] width 13 height 13
click at [518, 265] on span "Select an option" at bounding box center [522, 263] width 13 height 13
click at [518, 265] on input "Select an option" at bounding box center [522, 263] width 13 height 13
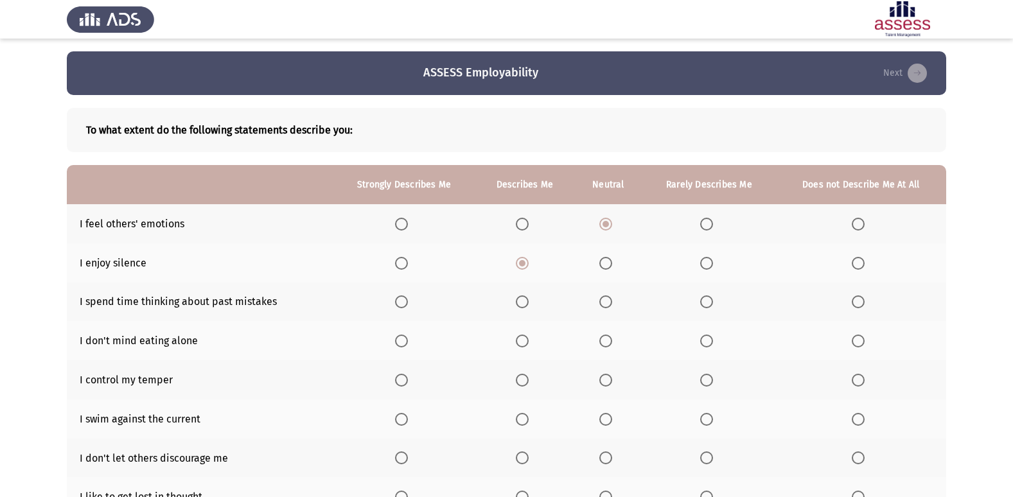
click at [846, 300] on th at bounding box center [861, 302] width 170 height 39
click at [708, 306] on span "Select an option" at bounding box center [706, 301] width 13 height 13
click at [708, 306] on input "Select an option" at bounding box center [706, 301] width 13 height 13
click at [525, 339] on span "Select an option" at bounding box center [522, 341] width 13 height 13
click at [525, 339] on input "Select an option" at bounding box center [522, 341] width 13 height 13
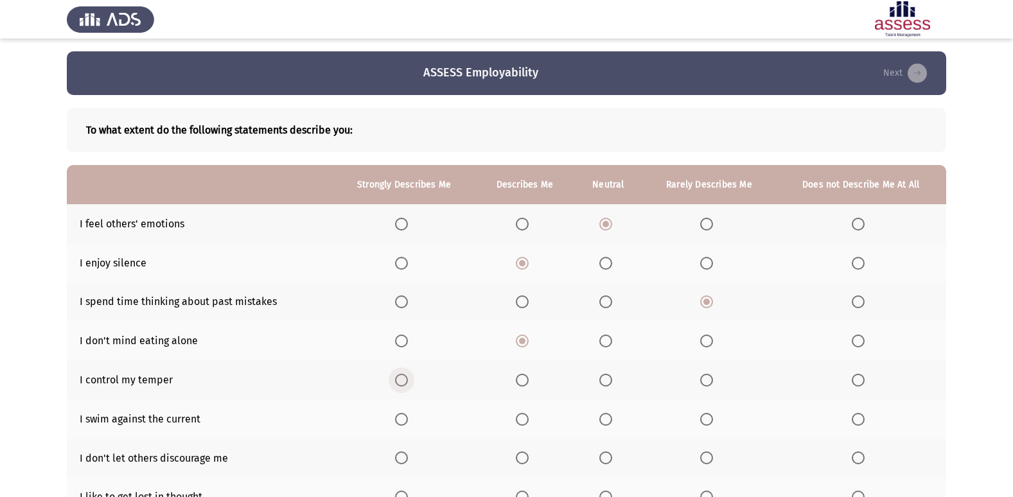
click at [408, 380] on span "Select an option" at bounding box center [401, 380] width 13 height 13
click at [408, 380] on input "Select an option" at bounding box center [401, 380] width 13 height 13
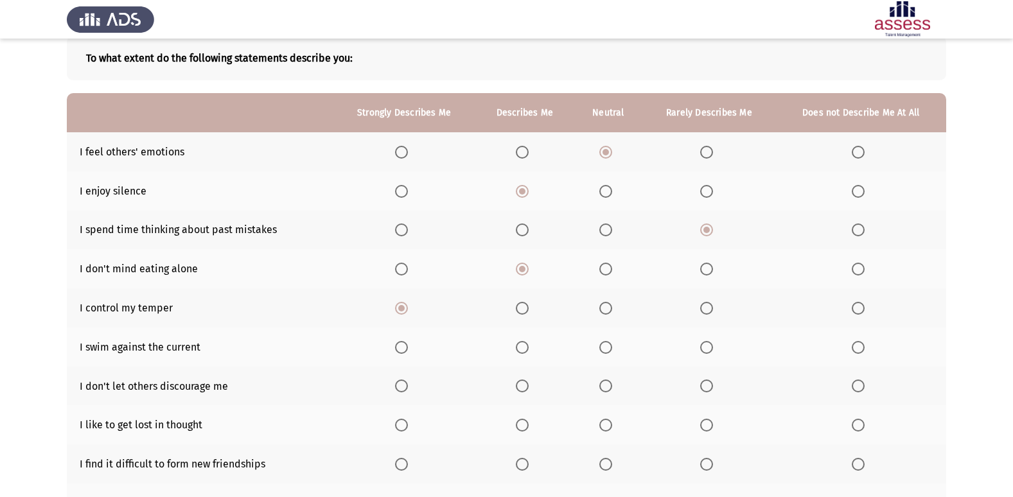
scroll to position [128, 0]
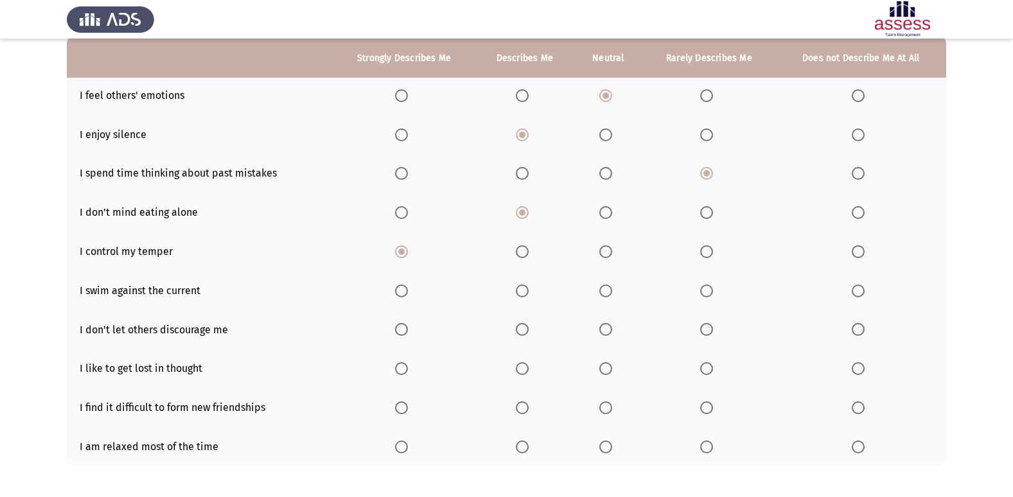
click at [522, 291] on span "Select an option" at bounding box center [522, 291] width 13 height 13
click at [522, 291] on input "Select an option" at bounding box center [522, 291] width 13 height 13
click at [855, 369] on span "Select an option" at bounding box center [858, 368] width 13 height 13
click at [855, 369] on input "Select an option" at bounding box center [858, 368] width 13 height 13
click at [710, 445] on span "Select an option" at bounding box center [706, 447] width 13 height 13
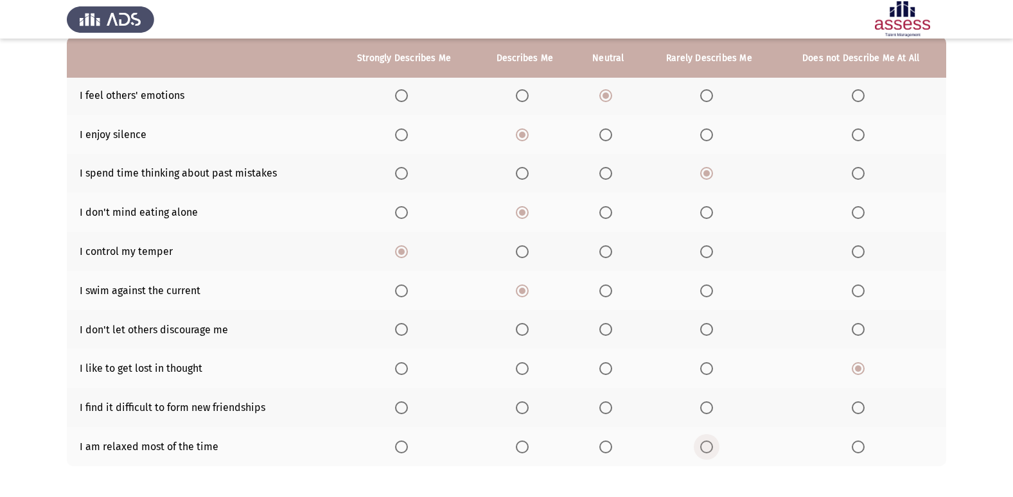
click at [710, 445] on input "Select an option" at bounding box center [706, 447] width 13 height 13
click at [601, 334] on span "Select an option" at bounding box center [605, 329] width 13 height 13
click at [601, 334] on input "Select an option" at bounding box center [605, 329] width 13 height 13
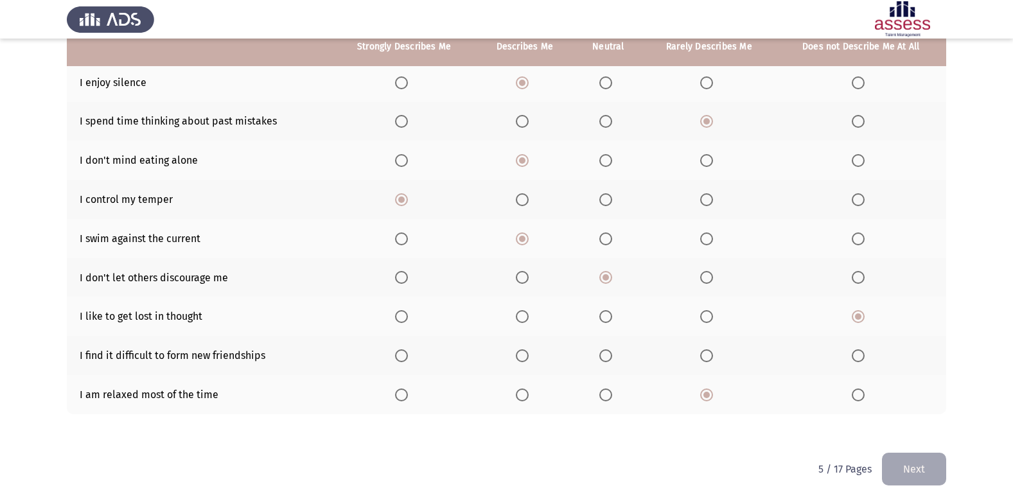
scroll to position [188, 0]
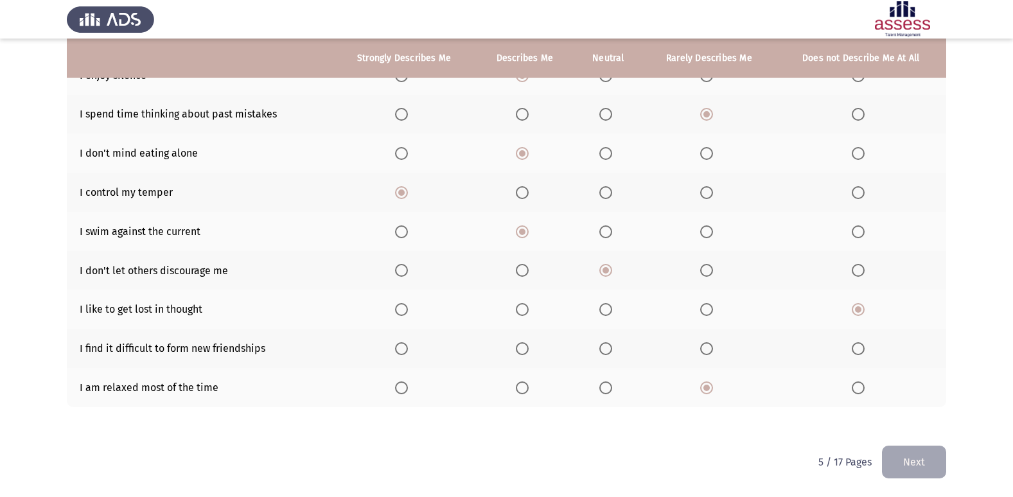
click at [917, 455] on button "Next" at bounding box center [914, 462] width 64 height 33
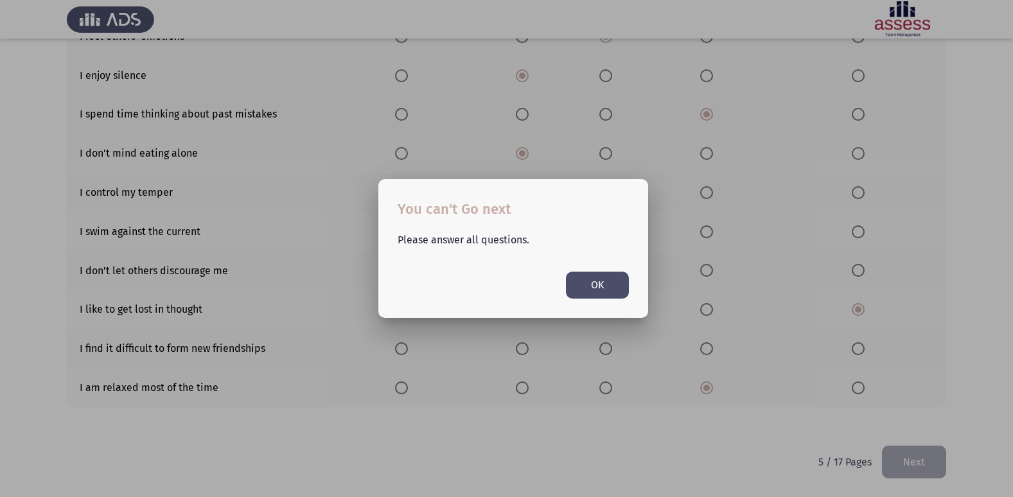
click at [573, 286] on button "OK" at bounding box center [597, 285] width 63 height 26
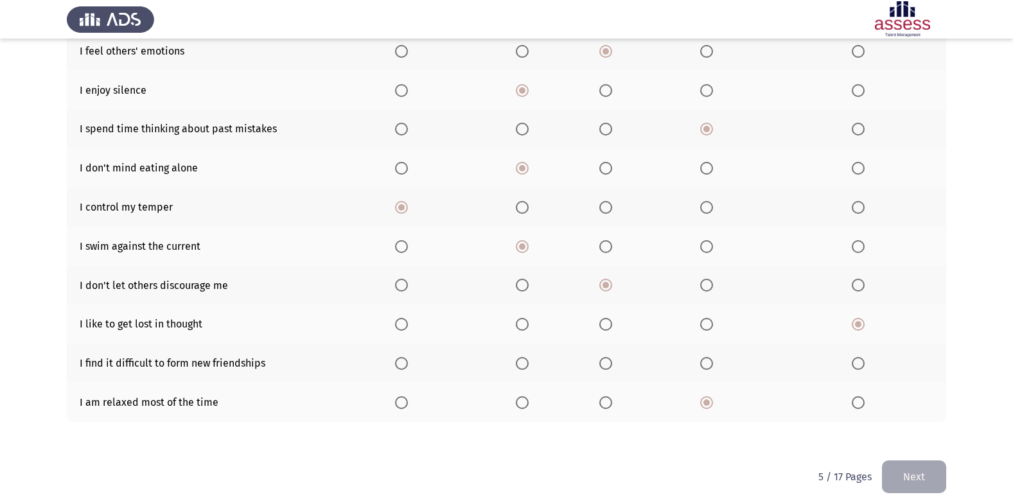
scroll to position [188, 0]
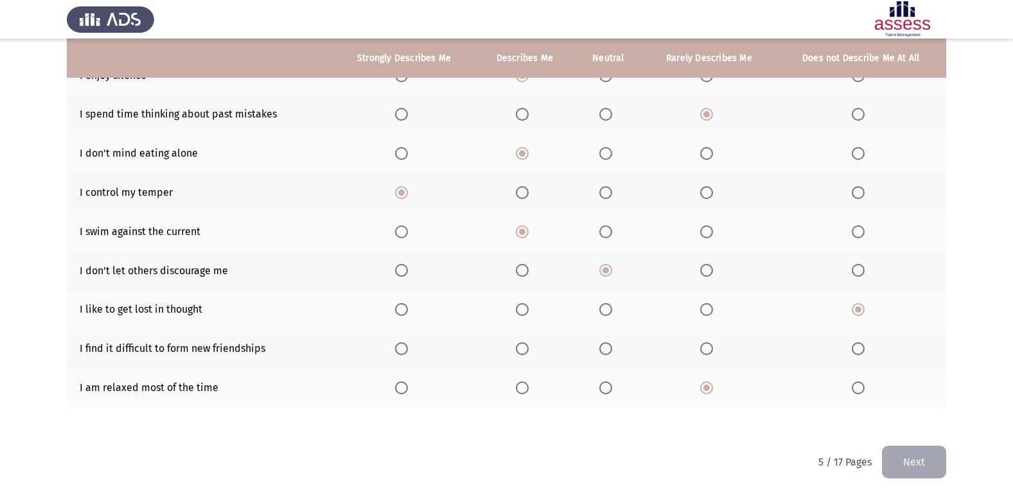
click at [709, 346] on span "Select an option" at bounding box center [706, 348] width 13 height 13
click at [709, 346] on input "Select an option" at bounding box center [706, 348] width 13 height 13
click at [924, 452] on button "Next" at bounding box center [914, 462] width 64 height 33
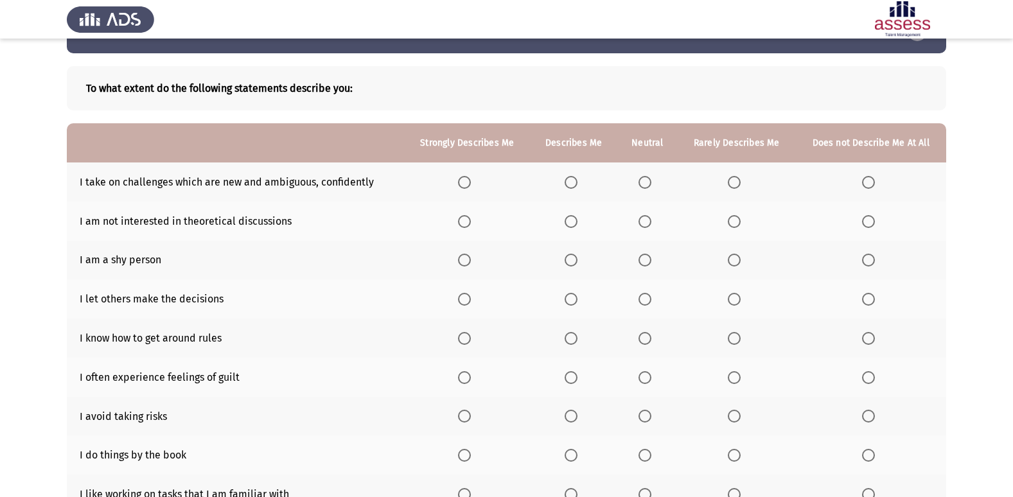
scroll to position [64, 0]
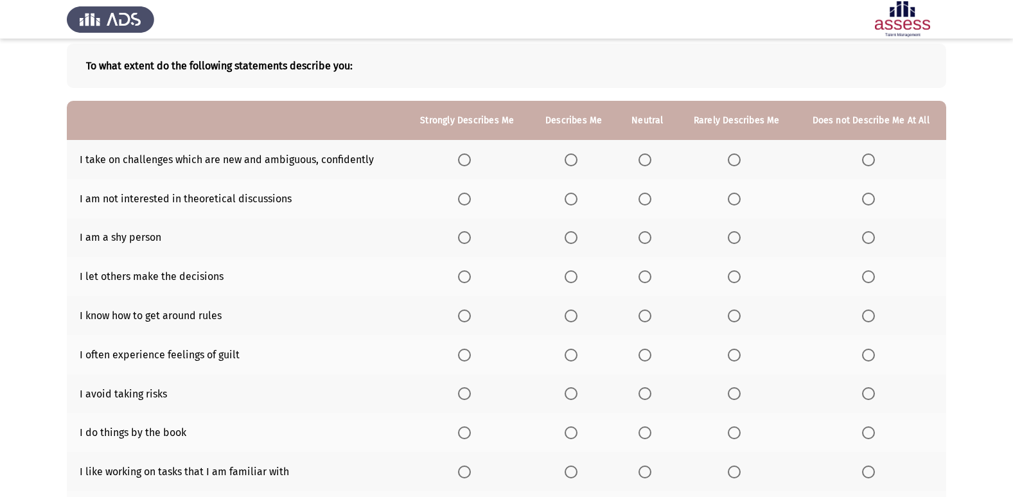
click at [466, 155] on span "Select an option" at bounding box center [464, 160] width 13 height 13
click at [466, 155] on input "Select an option" at bounding box center [464, 160] width 13 height 13
click at [732, 200] on span "Select an option" at bounding box center [734, 199] width 13 height 13
click at [732, 200] on input "Select an option" at bounding box center [734, 199] width 13 height 13
click at [671, 237] on th at bounding box center [647, 237] width 60 height 39
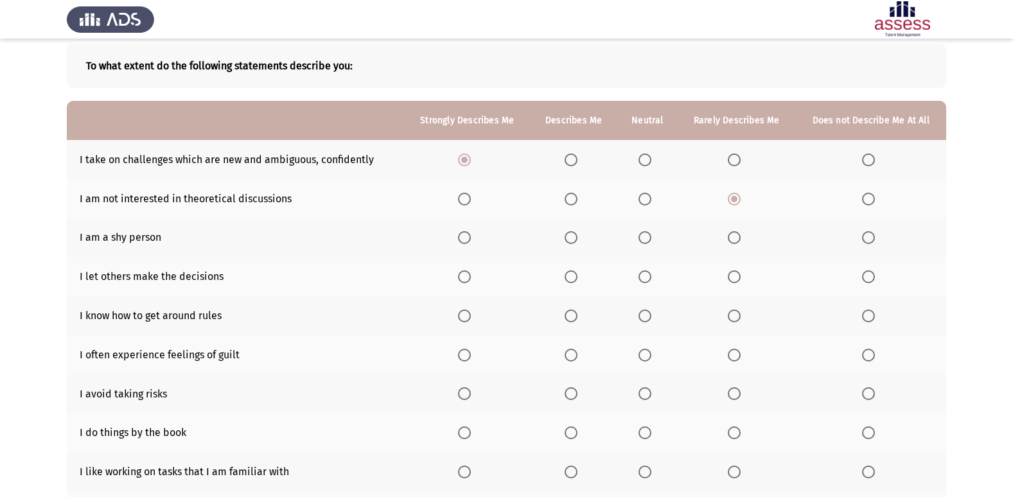
drag, startPoint x: 659, startPoint y: 238, endPoint x: 651, endPoint y: 238, distance: 7.7
click at [658, 238] on th at bounding box center [647, 237] width 60 height 39
click at [651, 238] on span "Select an option" at bounding box center [644, 237] width 13 height 13
click at [651, 238] on input "Select an option" at bounding box center [644, 237] width 13 height 13
click at [466, 277] on span "Select an option" at bounding box center [464, 276] width 13 height 13
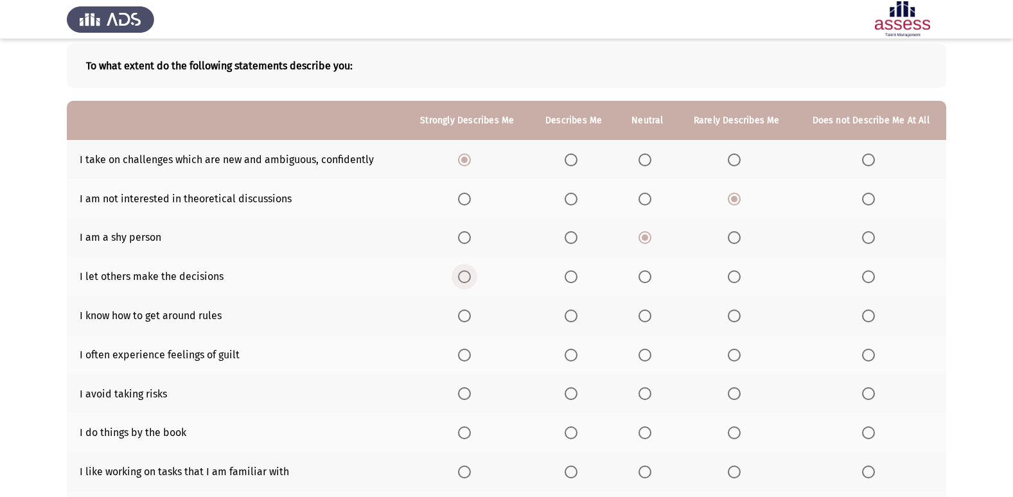
click at [466, 277] on input "Select an option" at bounding box center [464, 276] width 13 height 13
click at [470, 315] on span "Select an option" at bounding box center [464, 316] width 13 height 13
click at [470, 315] on input "Select an option" at bounding box center [464, 316] width 13 height 13
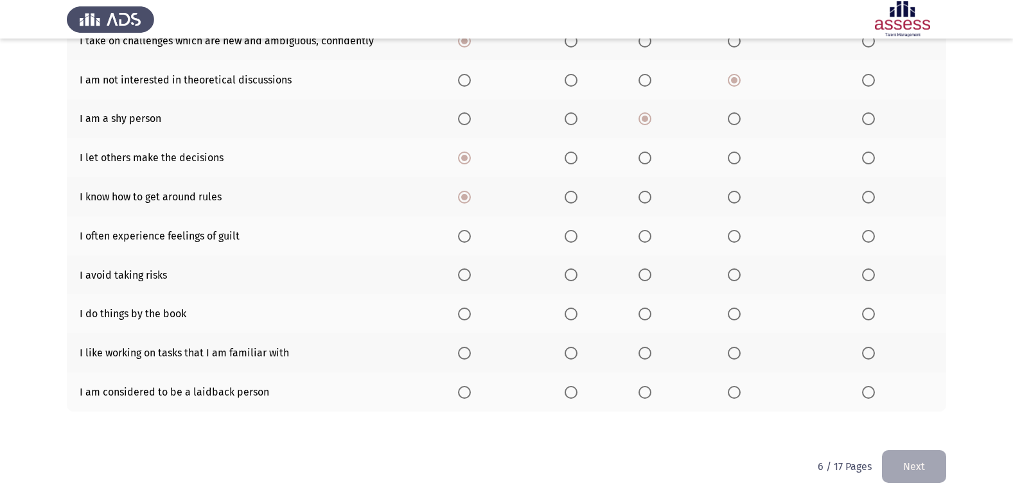
scroll to position [188, 0]
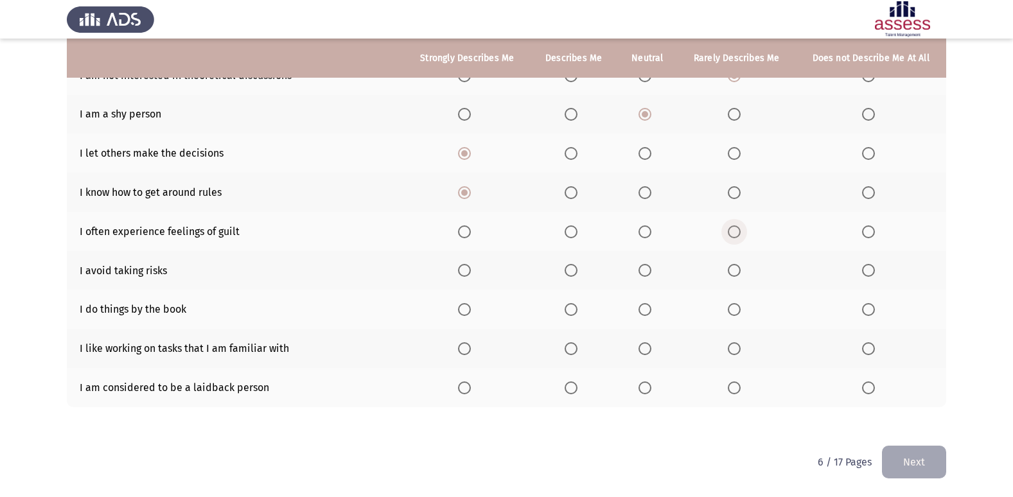
click at [738, 232] on span "Select an option" at bounding box center [734, 231] width 13 height 13
click at [738, 232] on input "Select an option" at bounding box center [734, 231] width 13 height 13
click at [646, 272] on span "Select an option" at bounding box center [644, 270] width 13 height 13
click at [646, 272] on input "Select an option" at bounding box center [644, 270] width 13 height 13
click at [571, 312] on span "Select an option" at bounding box center [571, 309] width 13 height 13
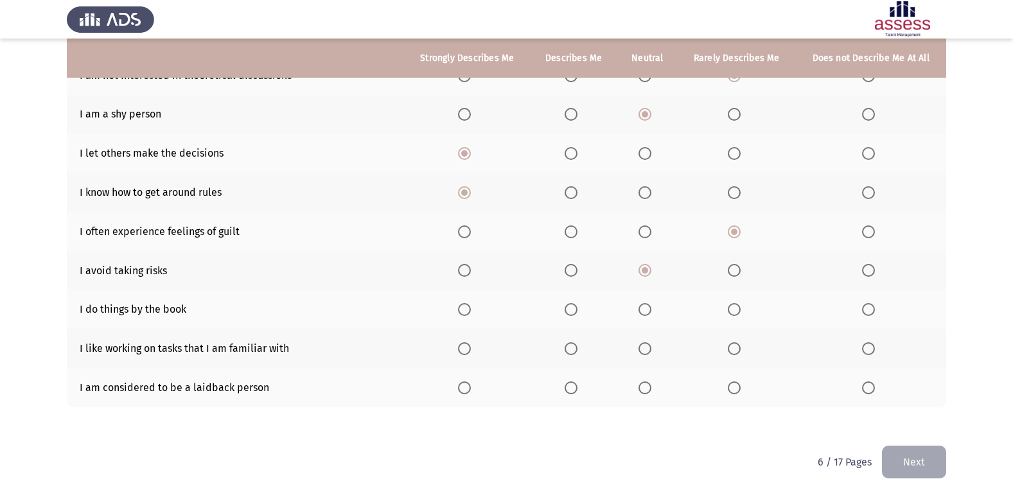
click at [571, 312] on input "Select an option" at bounding box center [571, 309] width 13 height 13
drag, startPoint x: 593, startPoint y: 161, endPoint x: 606, endPoint y: 124, distance: 38.8
click at [735, 266] on span "Select an option" at bounding box center [734, 270] width 13 height 13
click at [735, 266] on input "Select an option" at bounding box center [734, 270] width 13 height 13
click at [465, 341] on th at bounding box center [467, 348] width 126 height 39
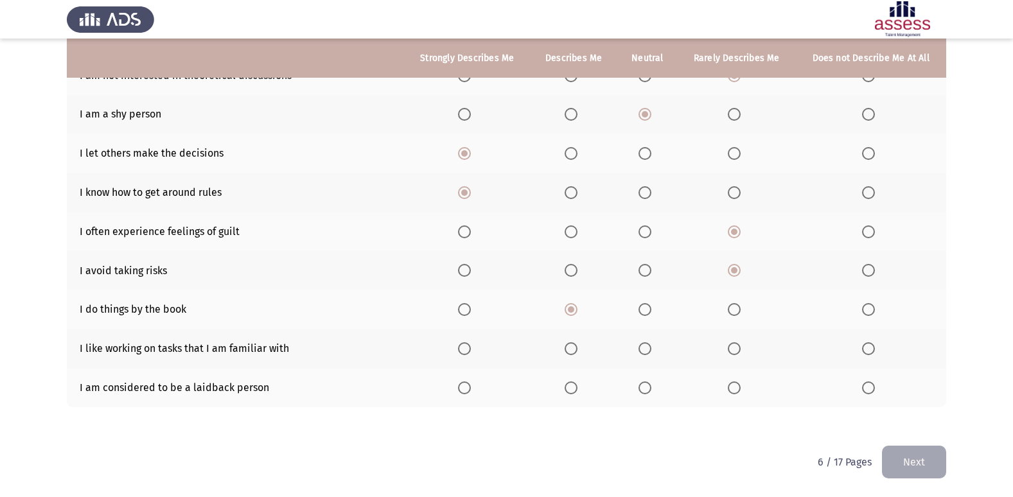
click at [464, 351] on span "Select an option" at bounding box center [464, 348] width 13 height 13
click at [464, 351] on input "Select an option" at bounding box center [464, 348] width 13 height 13
click at [651, 389] on span "Select an option" at bounding box center [644, 388] width 13 height 13
click at [651, 389] on input "Select an option" at bounding box center [644, 388] width 13 height 13
drag, startPoint x: 920, startPoint y: 462, endPoint x: 891, endPoint y: 482, distance: 35.3
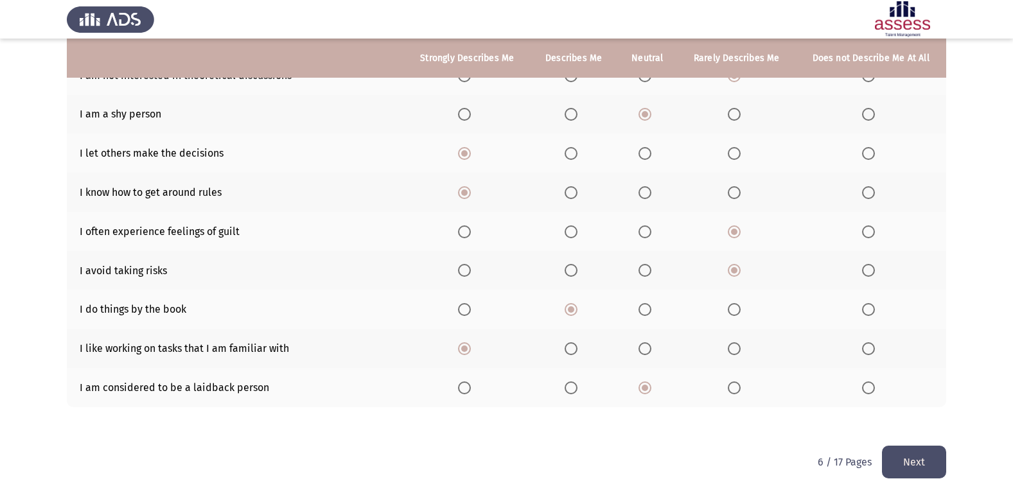
click at [907, 474] on button "Next" at bounding box center [914, 462] width 64 height 33
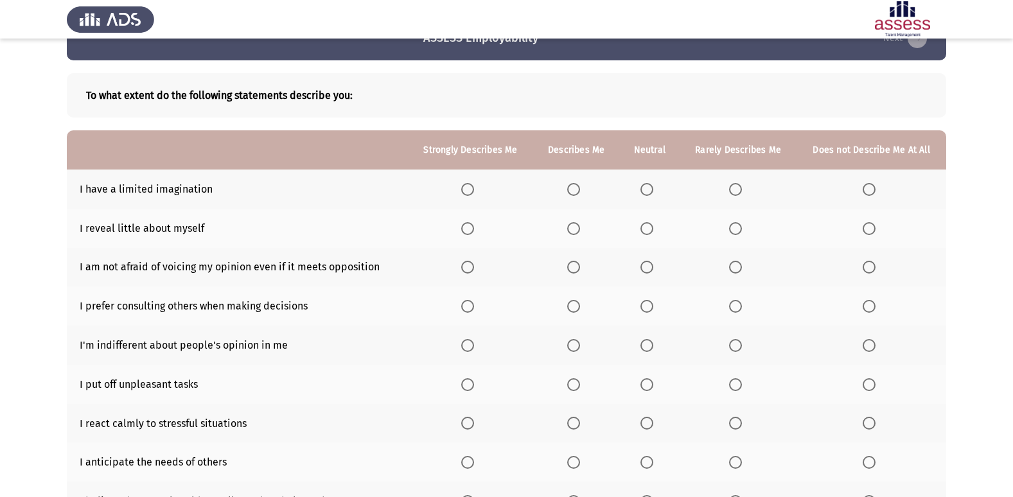
scroll to position [64, 0]
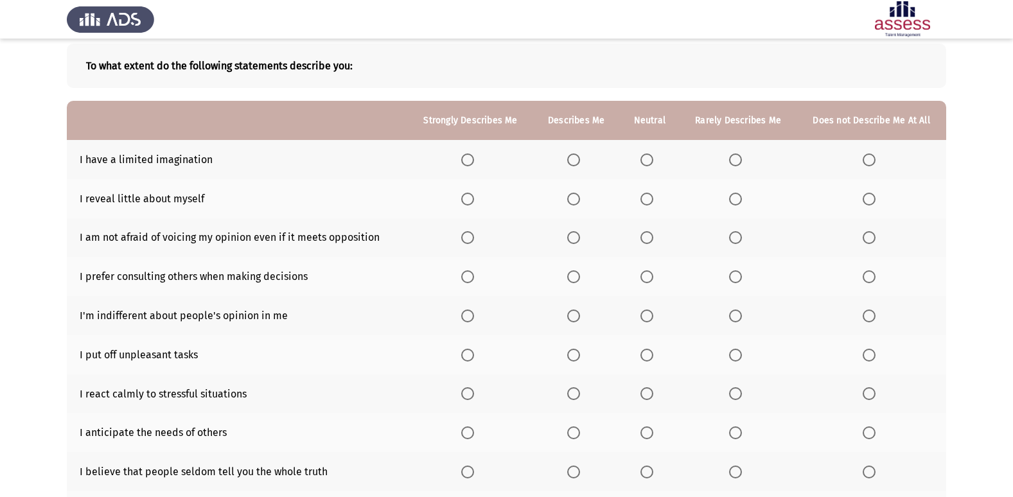
click at [738, 154] on th at bounding box center [738, 159] width 117 height 39
click at [735, 157] on span "Select an option" at bounding box center [735, 160] width 13 height 13
click at [735, 157] on input "Select an option" at bounding box center [735, 160] width 13 height 13
click at [646, 200] on span "Select an option" at bounding box center [646, 199] width 13 height 13
click at [646, 200] on input "Select an option" at bounding box center [646, 199] width 13 height 13
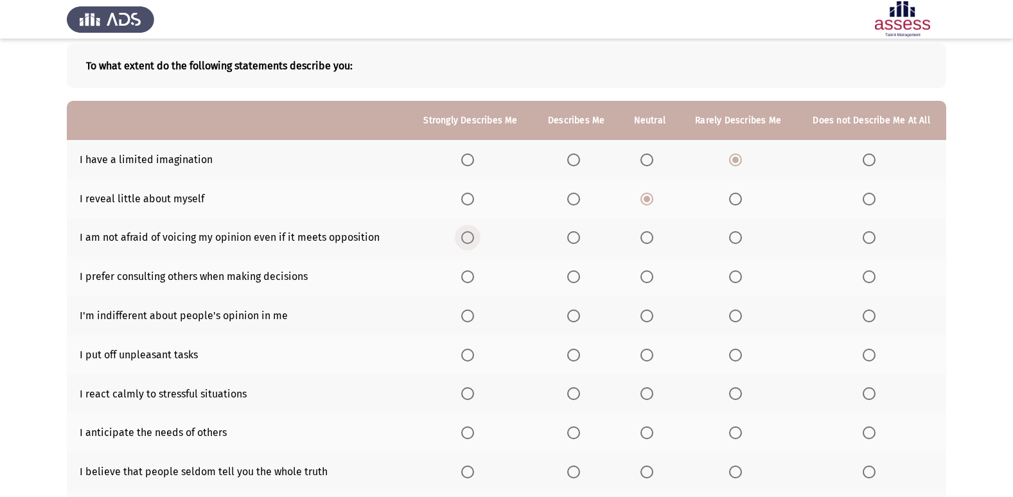
click at [471, 235] on span "Select an option" at bounding box center [467, 237] width 13 height 13
click at [471, 235] on input "Select an option" at bounding box center [467, 237] width 13 height 13
click at [750, 236] on th at bounding box center [738, 237] width 117 height 39
click at [744, 236] on label "Select an option" at bounding box center [738, 237] width 18 height 13
click at [742, 236] on input "Select an option" at bounding box center [735, 237] width 13 height 13
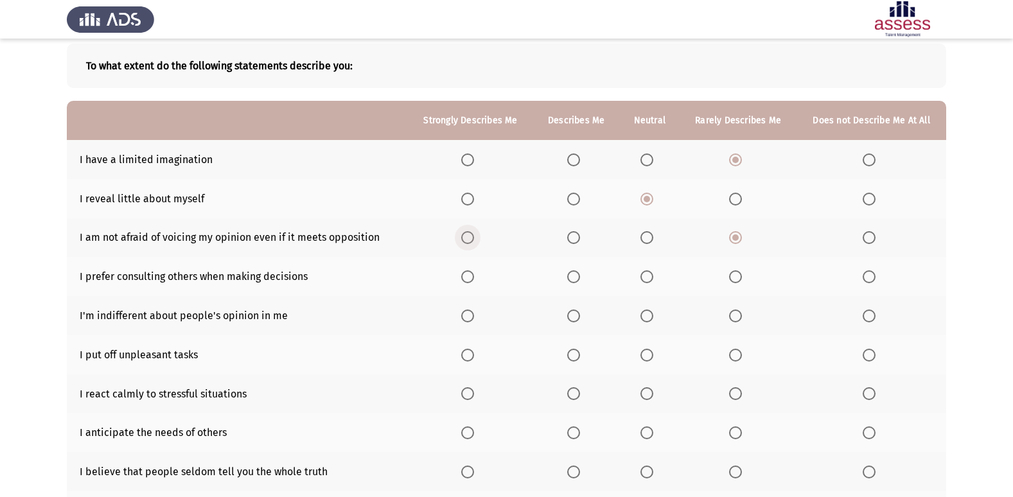
click at [468, 238] on span "Select an option" at bounding box center [467, 237] width 13 height 13
click at [468, 238] on input "Select an option" at bounding box center [467, 237] width 13 height 13
click at [583, 274] on label "Select an option" at bounding box center [576, 276] width 18 height 13
click at [580, 274] on input "Select an option" at bounding box center [573, 276] width 13 height 13
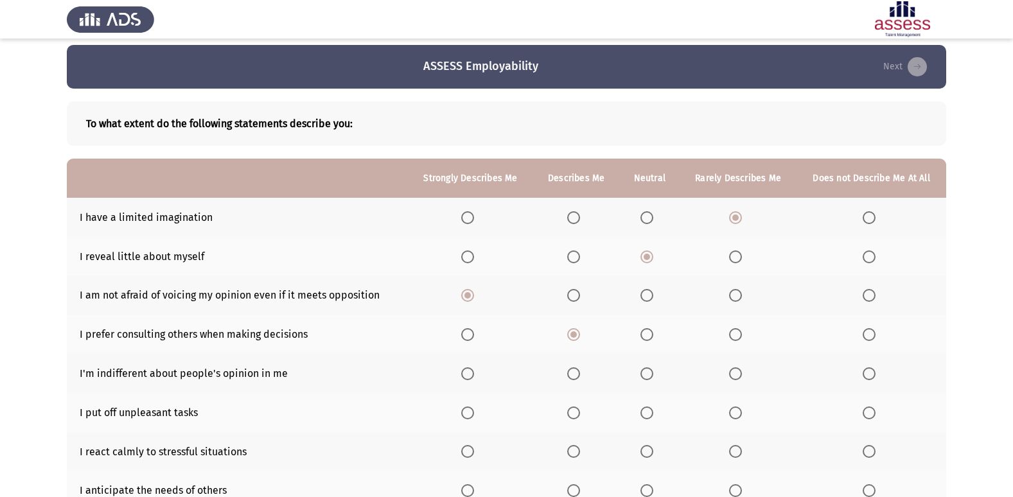
scroll to position [0, 0]
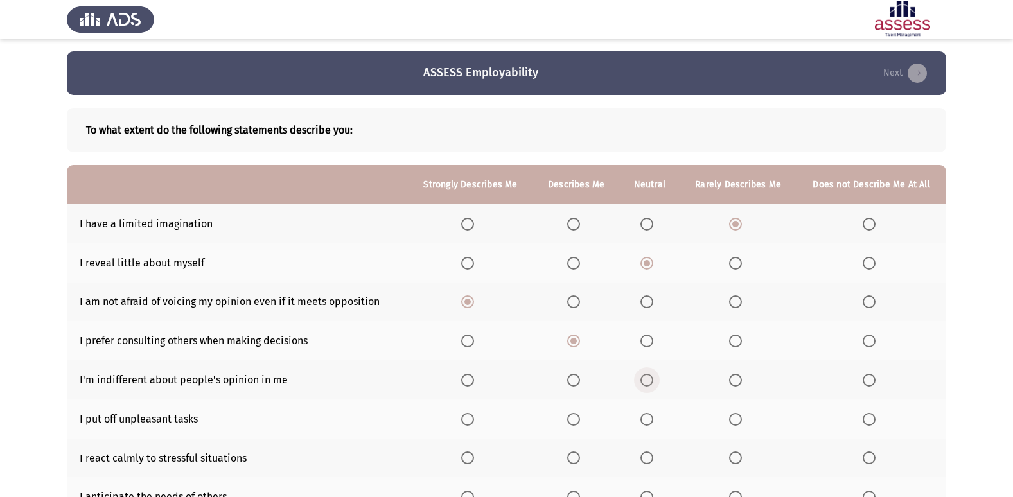
click at [649, 380] on span "Select an option" at bounding box center [646, 380] width 13 height 13
click at [649, 380] on input "Select an option" at bounding box center [646, 380] width 13 height 13
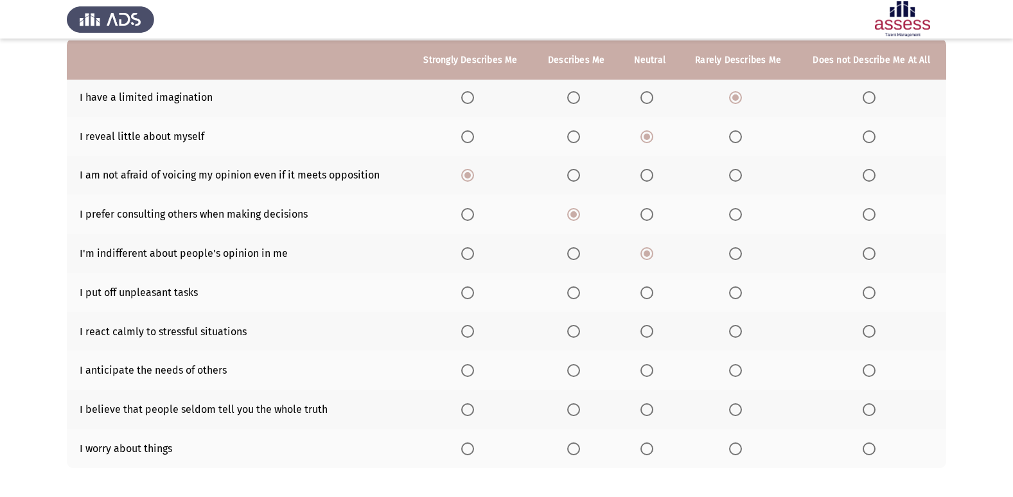
scroll to position [128, 0]
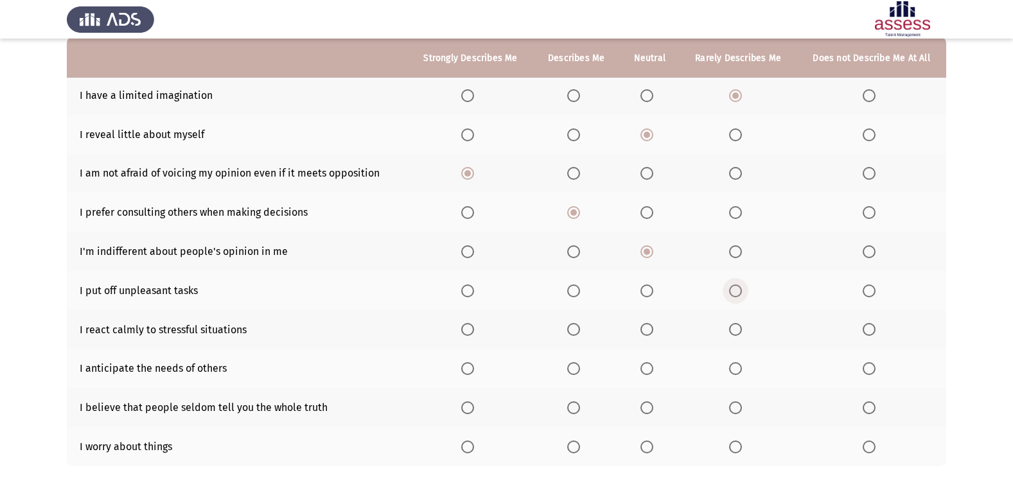
click at [737, 292] on span "Select an option" at bounding box center [735, 291] width 13 height 13
click at [737, 292] on input "Select an option" at bounding box center [735, 291] width 13 height 13
click at [470, 333] on span "Select an option" at bounding box center [467, 329] width 13 height 13
click at [470, 333] on input "Select an option" at bounding box center [467, 329] width 13 height 13
click at [577, 373] on span "Select an option" at bounding box center [573, 368] width 13 height 13
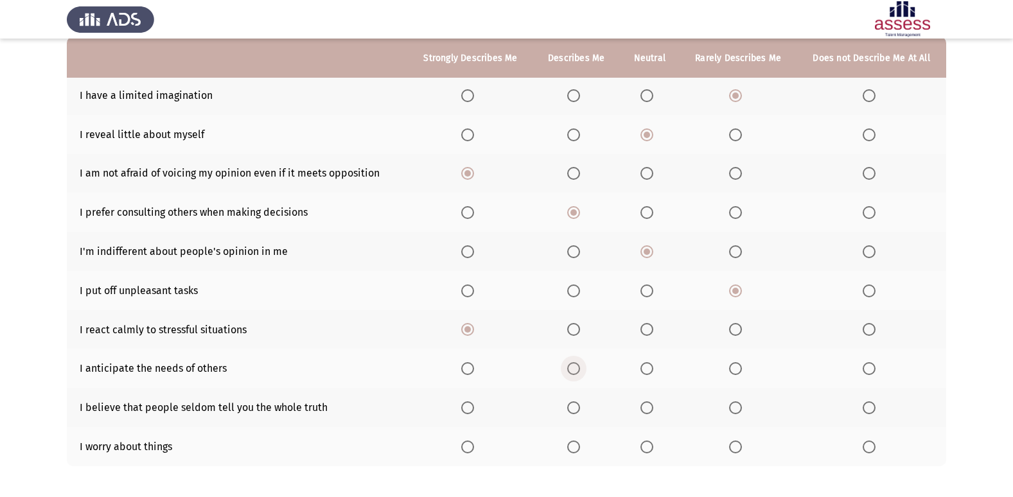
click at [577, 373] on input "Select an option" at bounding box center [573, 368] width 13 height 13
click at [646, 412] on span "Select an option" at bounding box center [646, 407] width 13 height 13
click at [646, 412] on input "Select an option" at bounding box center [646, 407] width 13 height 13
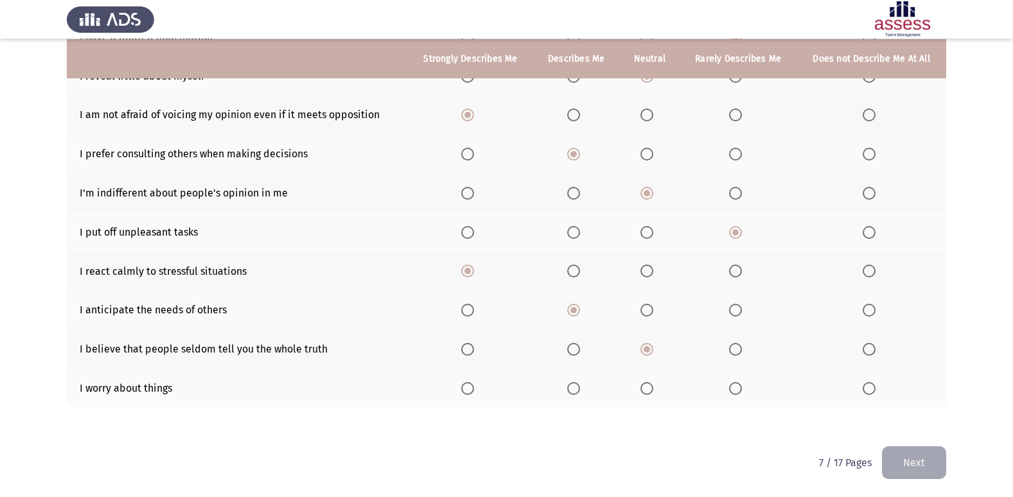
scroll to position [188, 0]
click at [733, 385] on span "Select an option" at bounding box center [735, 388] width 13 height 13
click at [733, 385] on input "Select an option" at bounding box center [735, 388] width 13 height 13
click at [908, 458] on button "Next" at bounding box center [914, 462] width 64 height 33
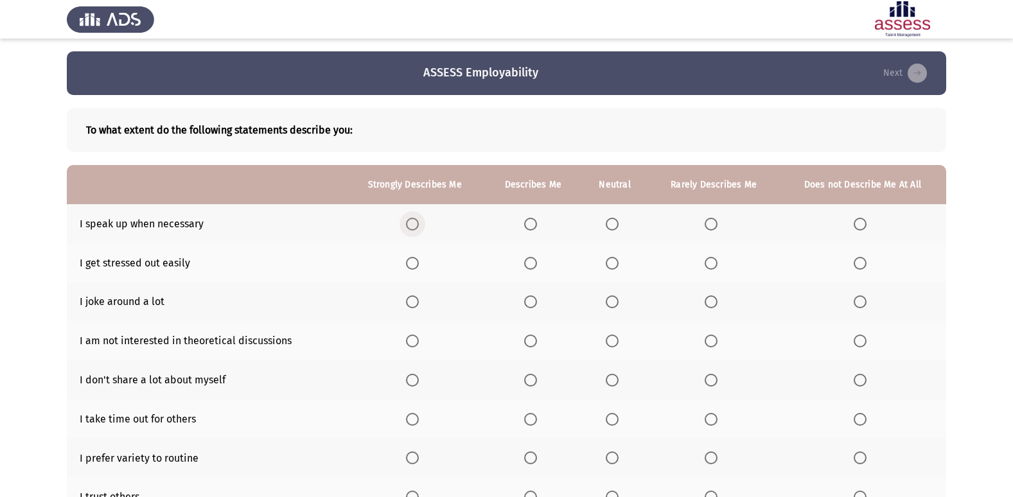
click at [416, 226] on span "Select an option" at bounding box center [412, 224] width 13 height 13
click at [416, 226] on input "Select an option" at bounding box center [412, 224] width 13 height 13
click at [534, 222] on span "Select an option" at bounding box center [530, 224] width 13 height 13
click at [534, 222] on input "Select an option" at bounding box center [530, 224] width 13 height 13
click at [526, 262] on span "Select an option" at bounding box center [530, 263] width 13 height 13
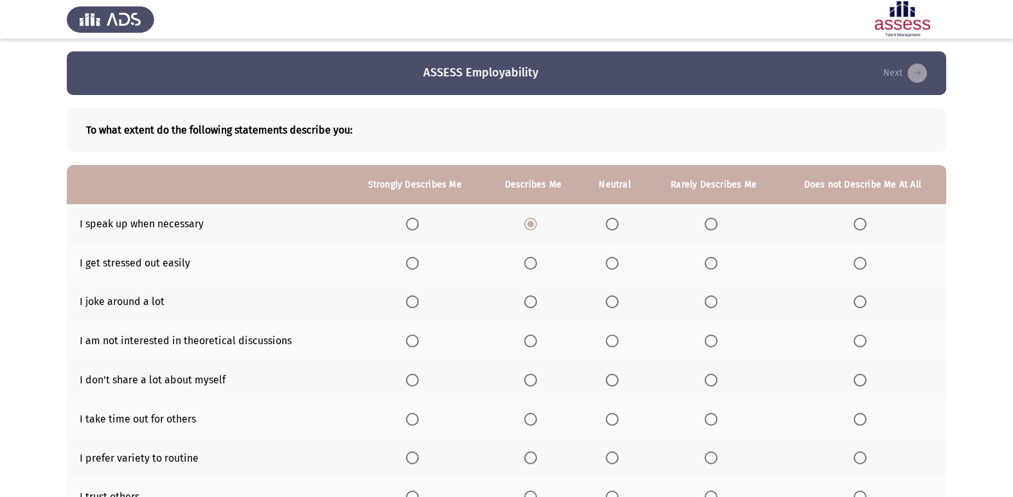
click at [526, 262] on input "Select an option" at bounding box center [530, 263] width 13 height 13
click at [613, 307] on span "Select an option" at bounding box center [612, 301] width 13 height 13
click at [613, 307] on input "Select an option" at bounding box center [612, 301] width 13 height 13
click at [720, 339] on label "Select an option" at bounding box center [714, 341] width 18 height 13
click at [717, 339] on input "Select an option" at bounding box center [711, 341] width 13 height 13
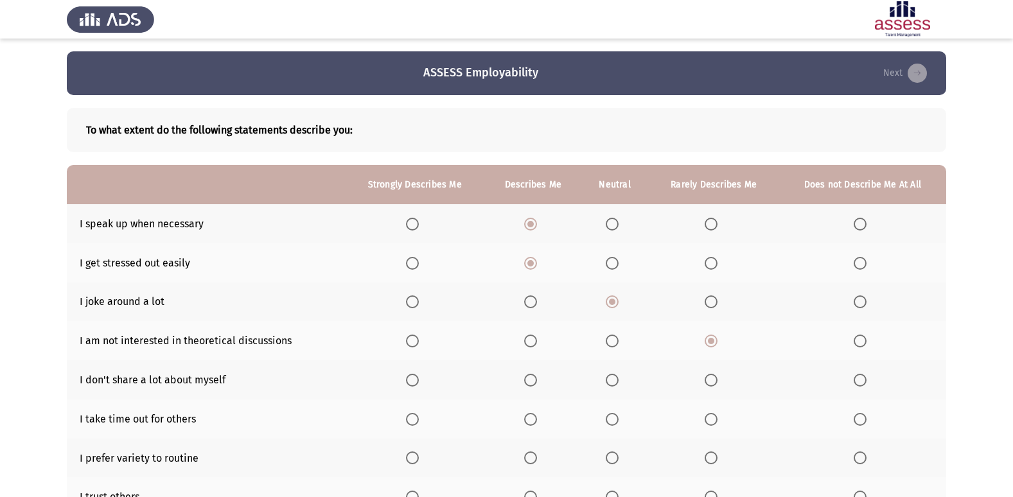
click at [427, 383] on th at bounding box center [415, 379] width 140 height 39
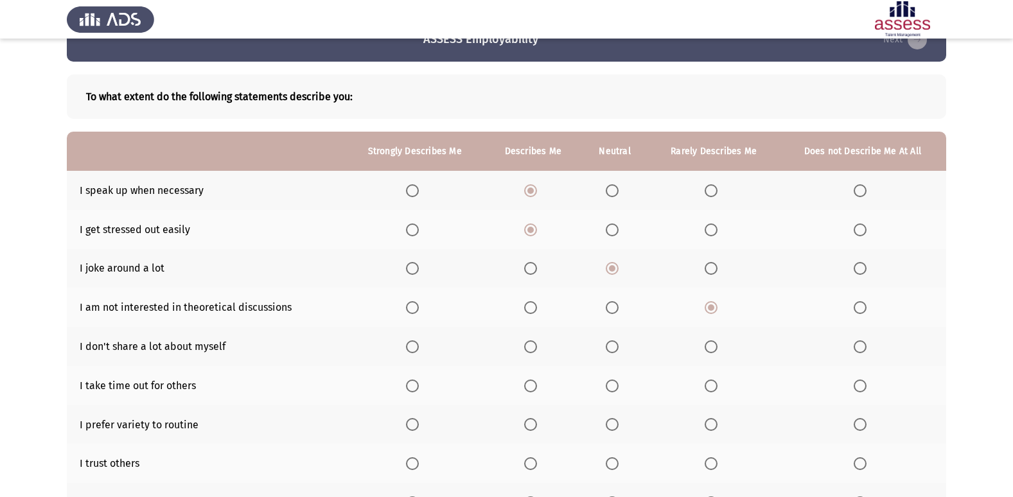
scroll to position [64, 0]
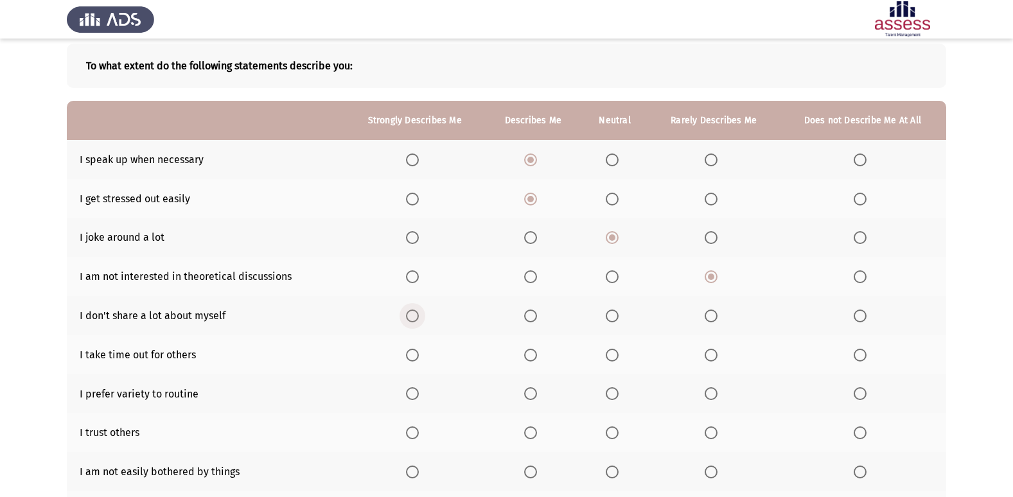
click at [419, 319] on span "Select an option" at bounding box center [412, 316] width 13 height 13
click at [419, 319] on input "Select an option" at bounding box center [412, 316] width 13 height 13
click at [616, 353] on span "Select an option" at bounding box center [612, 355] width 13 height 13
click at [616, 353] on input "Select an option" at bounding box center [612, 355] width 13 height 13
click at [532, 393] on span "Select an option" at bounding box center [530, 393] width 13 height 13
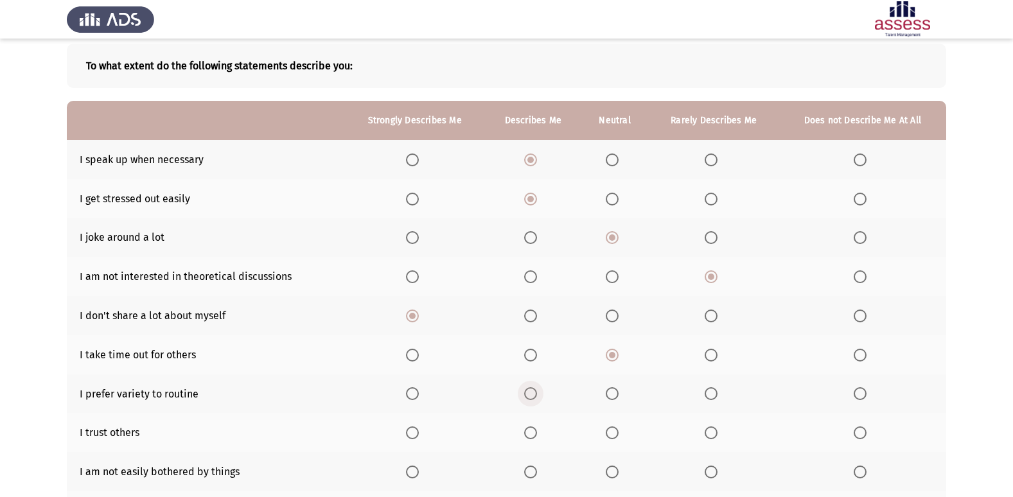
click at [532, 393] on input "Select an option" at bounding box center [530, 393] width 13 height 13
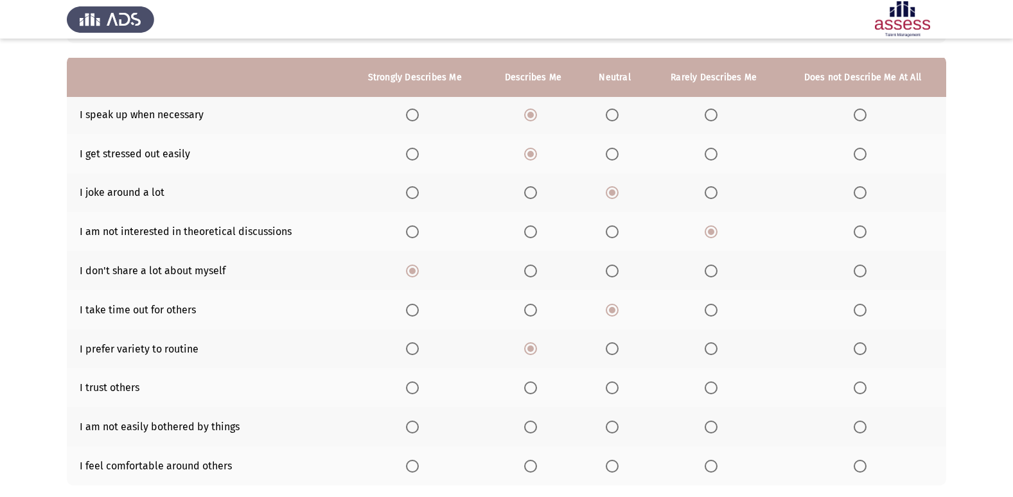
scroll to position [128, 0]
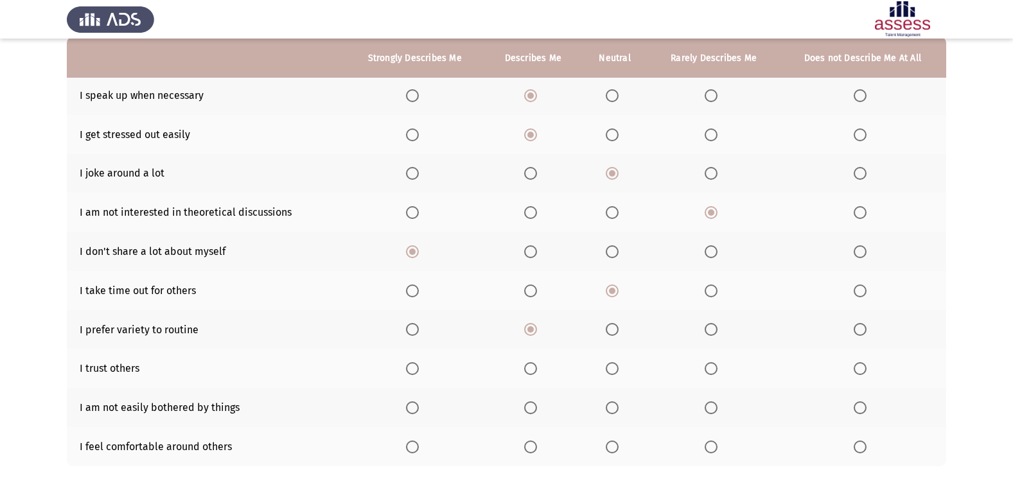
click at [612, 372] on span "Select an option" at bounding box center [612, 368] width 13 height 13
click at [612, 372] on input "Select an option" at bounding box center [612, 368] width 13 height 13
click at [534, 406] on span "Select an option" at bounding box center [530, 407] width 13 height 13
click at [534, 406] on input "Select an option" at bounding box center [530, 407] width 13 height 13
click at [619, 446] on span "Select an option" at bounding box center [612, 447] width 13 height 13
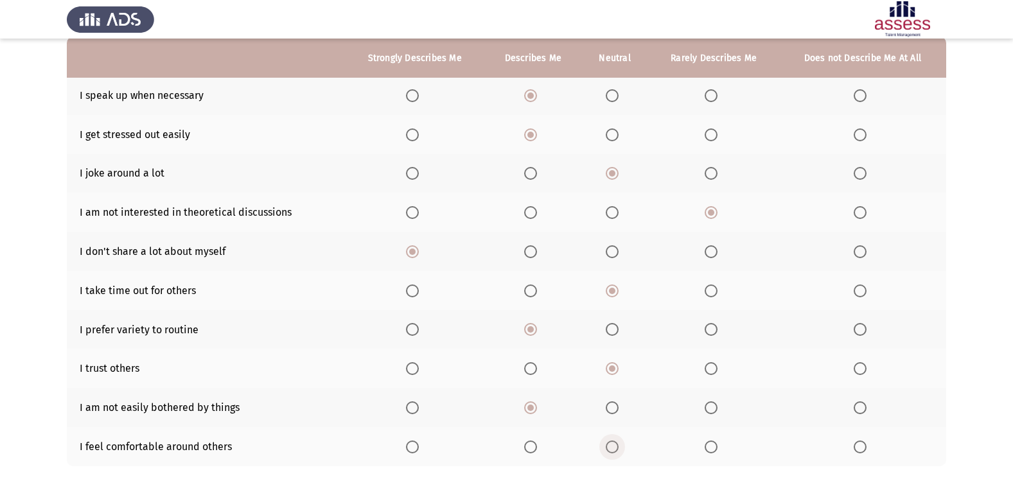
click at [619, 446] on input "Select an option" at bounding box center [612, 447] width 13 height 13
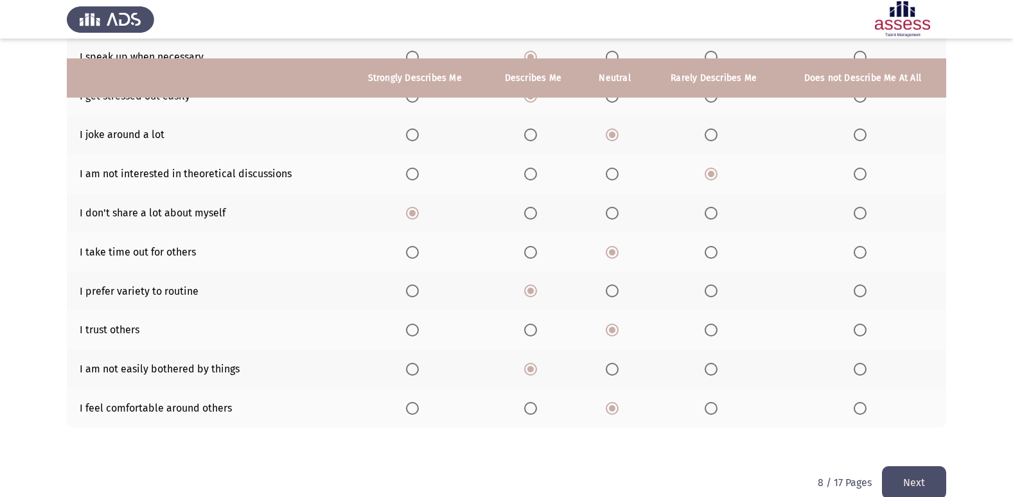
scroll to position [188, 0]
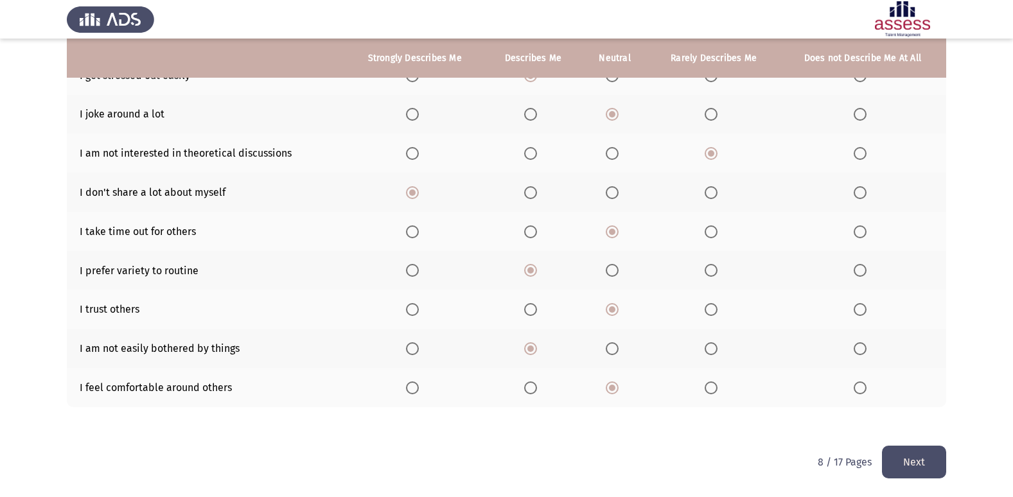
click at [923, 466] on button "Next" at bounding box center [914, 462] width 64 height 33
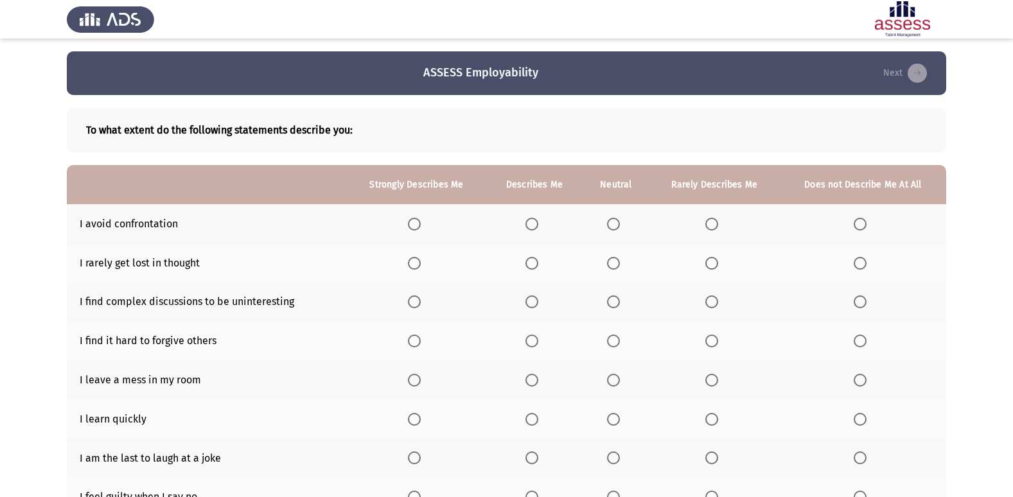
click at [619, 221] on span "Select an option" at bounding box center [613, 224] width 13 height 13
click at [619, 221] on input "Select an option" at bounding box center [613, 224] width 13 height 13
click at [543, 265] on label "Select an option" at bounding box center [534, 263] width 18 height 13
click at [538, 265] on input "Select an option" at bounding box center [531, 263] width 13 height 13
click at [730, 266] on th at bounding box center [714, 262] width 130 height 39
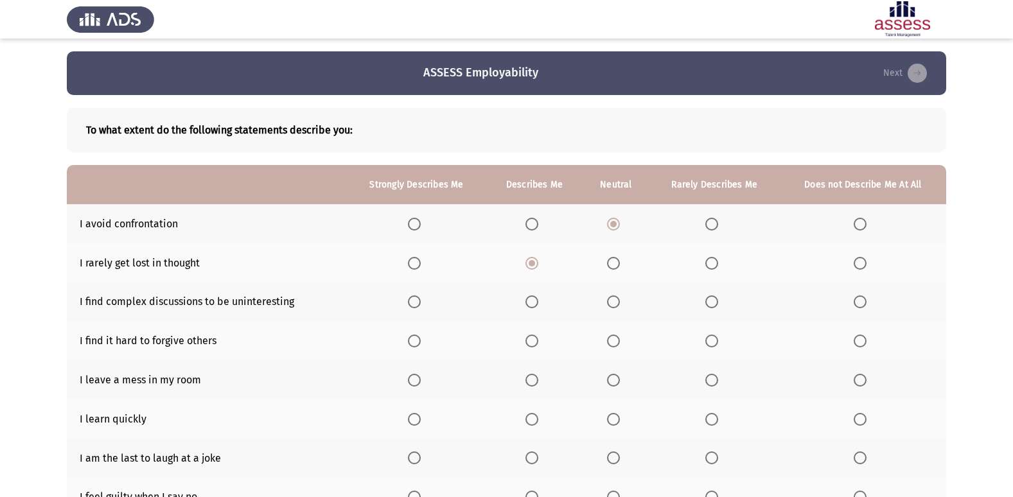
click at [719, 267] on label "Select an option" at bounding box center [714, 263] width 18 height 13
click at [718, 267] on input "Select an option" at bounding box center [711, 263] width 13 height 13
click at [711, 301] on span "Select an option" at bounding box center [711, 301] width 13 height 13
click at [711, 301] on input "Select an option" at bounding box center [711, 301] width 13 height 13
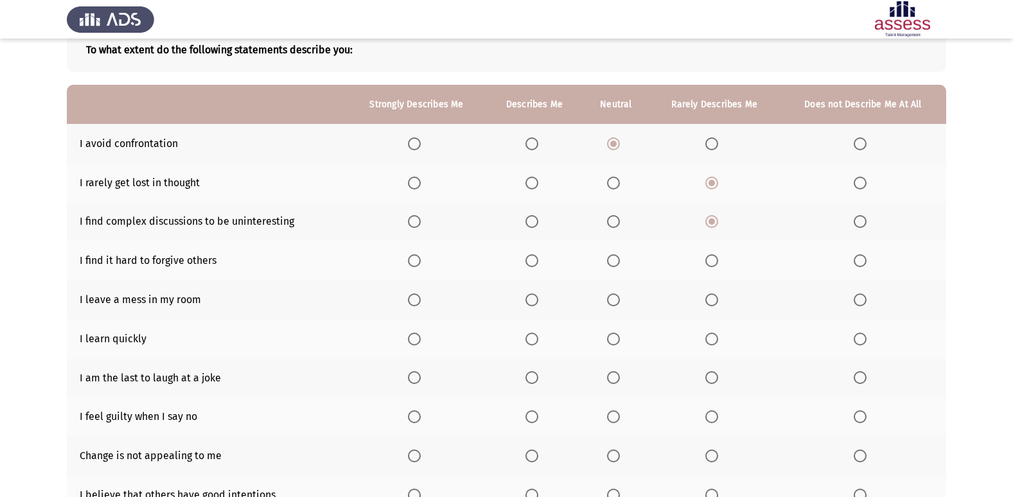
scroll to position [128, 0]
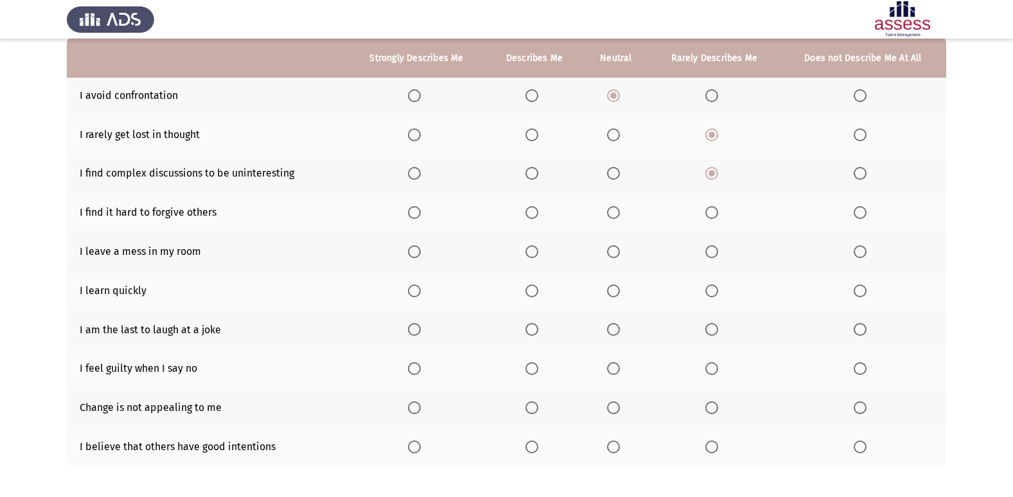
click at [718, 214] on span "Select an option" at bounding box center [711, 212] width 13 height 13
click at [718, 214] on input "Select an option" at bounding box center [711, 212] width 13 height 13
click at [535, 246] on span "Select an option" at bounding box center [531, 251] width 13 height 13
click at [535, 246] on input "Select an option" at bounding box center [531, 251] width 13 height 13
click at [413, 290] on span "Select an option" at bounding box center [414, 291] width 13 height 13
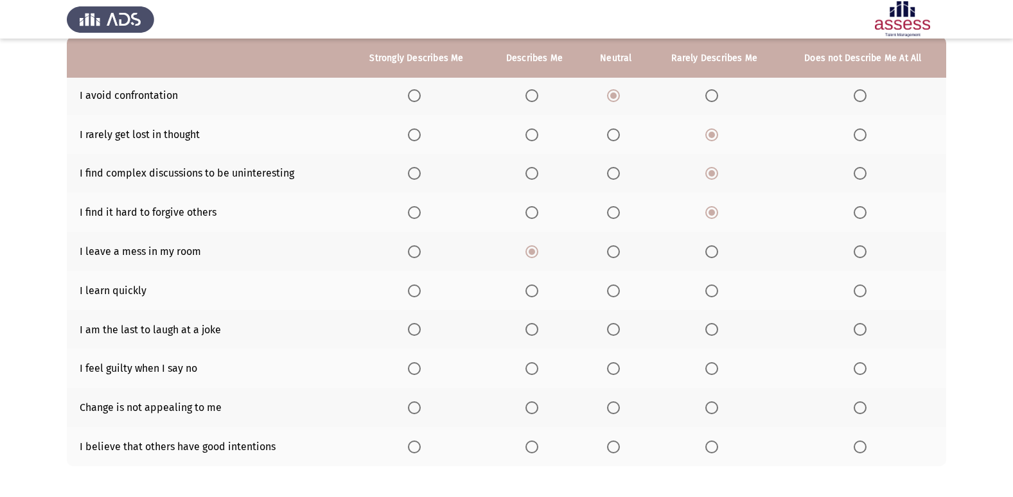
click at [413, 290] on input "Select an option" at bounding box center [414, 291] width 13 height 13
click at [534, 333] on span "Select an option" at bounding box center [531, 329] width 13 height 13
click at [534, 333] on input "Select an option" at bounding box center [531, 329] width 13 height 13
click at [856, 369] on span "Select an option" at bounding box center [860, 368] width 13 height 13
click at [856, 369] on input "Select an option" at bounding box center [860, 368] width 13 height 13
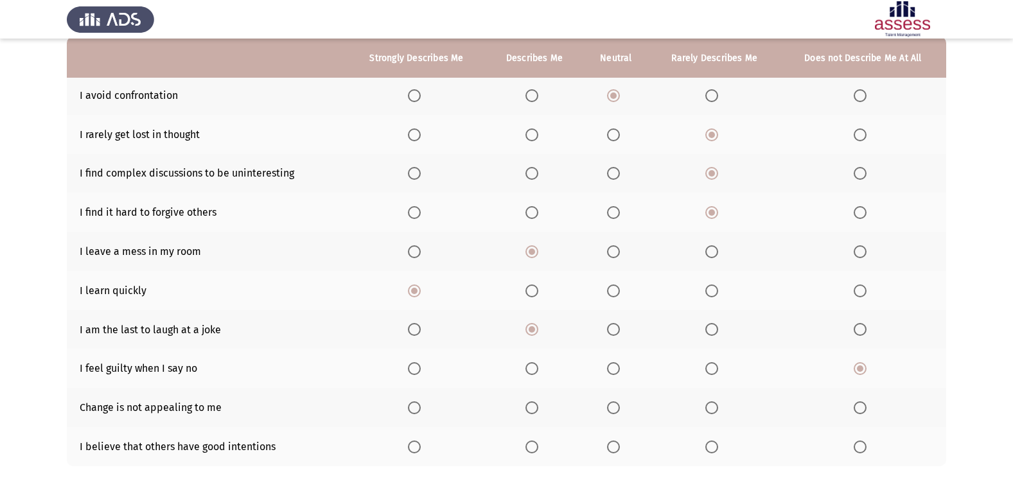
click at [616, 410] on span "Select an option" at bounding box center [613, 407] width 13 height 13
click at [616, 410] on input "Select an option" at bounding box center [613, 407] width 13 height 13
click at [716, 452] on span "Select an option" at bounding box center [711, 447] width 13 height 13
click at [716, 452] on input "Select an option" at bounding box center [711, 447] width 13 height 13
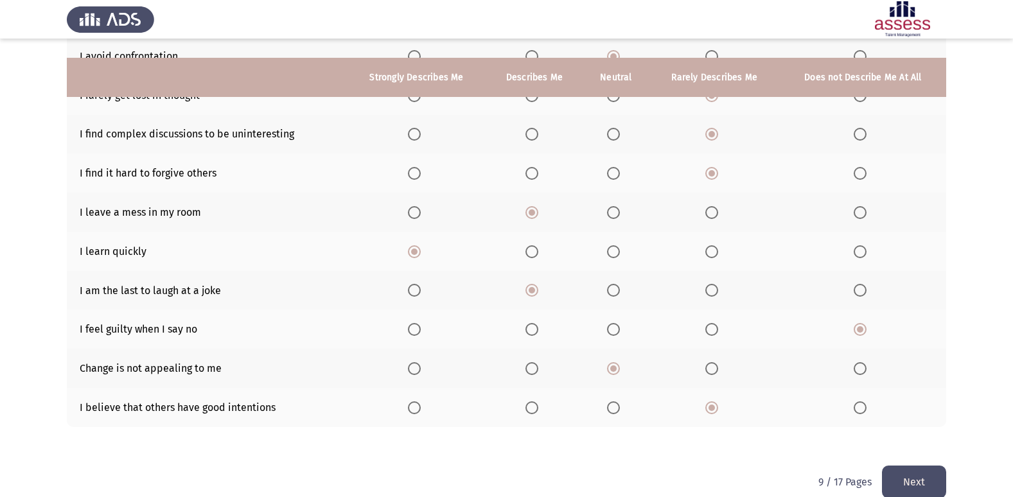
scroll to position [188, 0]
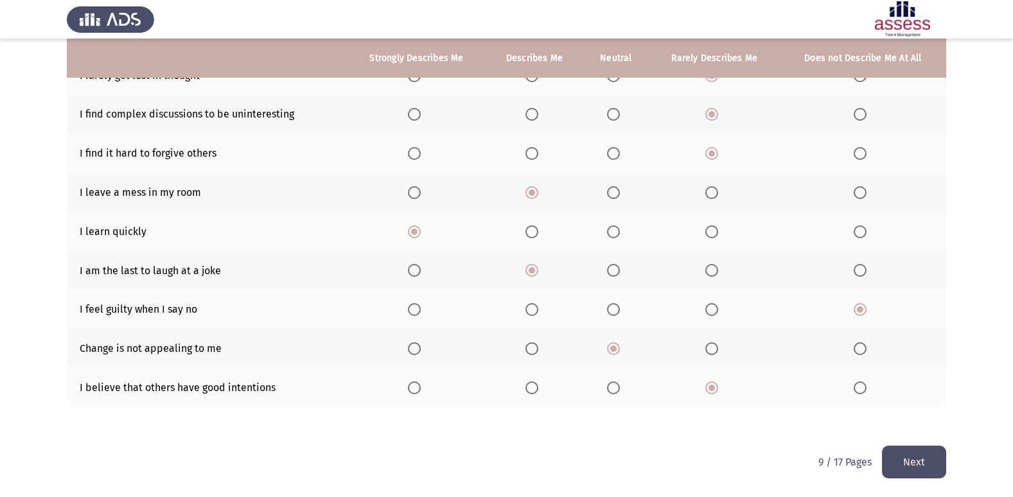
click at [923, 452] on button "Next" at bounding box center [914, 462] width 64 height 33
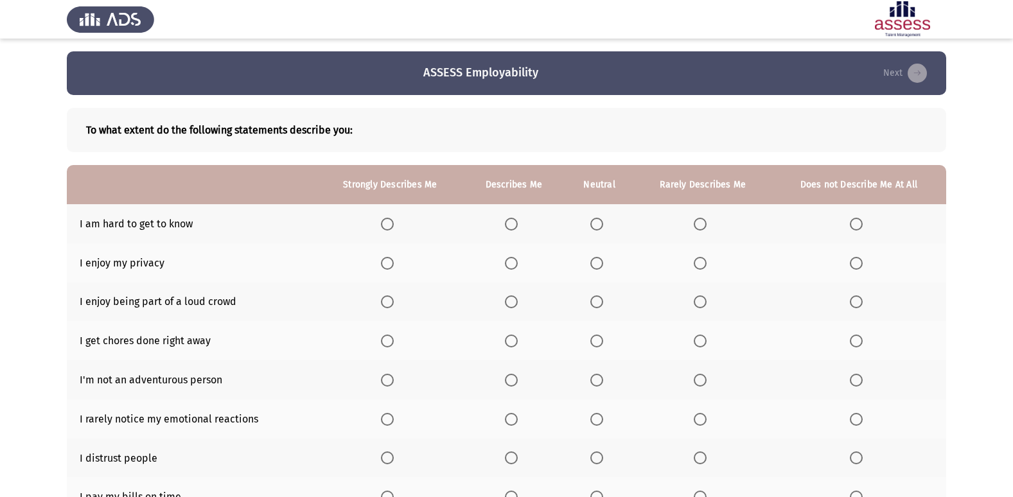
click at [700, 229] on span "Select an option" at bounding box center [700, 224] width 13 height 13
click at [700, 229] on input "Select an option" at bounding box center [700, 224] width 13 height 13
click at [385, 264] on span "Select an option" at bounding box center [387, 263] width 13 height 13
click at [385, 264] on input "Select an option" at bounding box center [387, 263] width 13 height 13
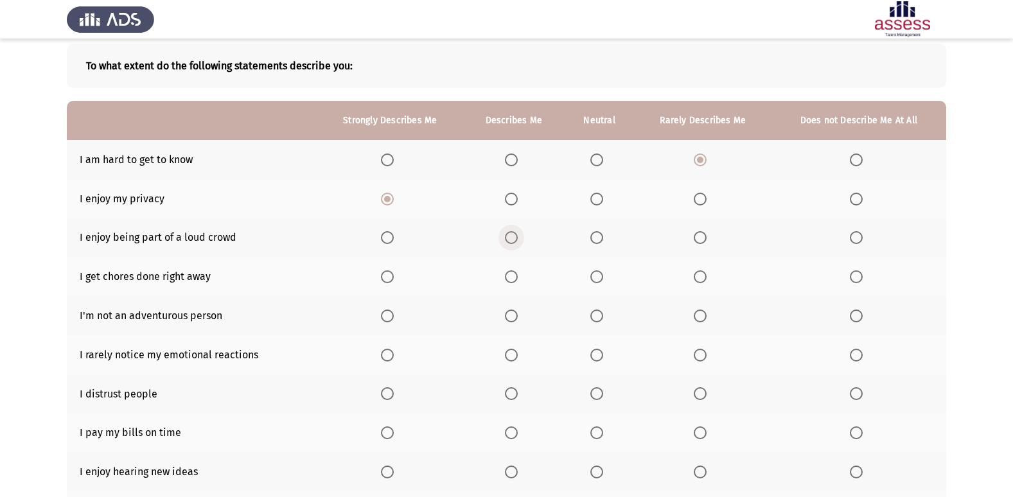
click at [518, 240] on span "Select an option" at bounding box center [511, 237] width 13 height 13
click at [518, 240] on input "Select an option" at bounding box center [511, 237] width 13 height 13
click at [391, 278] on span "Select an option" at bounding box center [387, 276] width 13 height 13
click at [391, 278] on input "Select an option" at bounding box center [387, 276] width 13 height 13
click at [700, 315] on span "Select an option" at bounding box center [700, 316] width 13 height 13
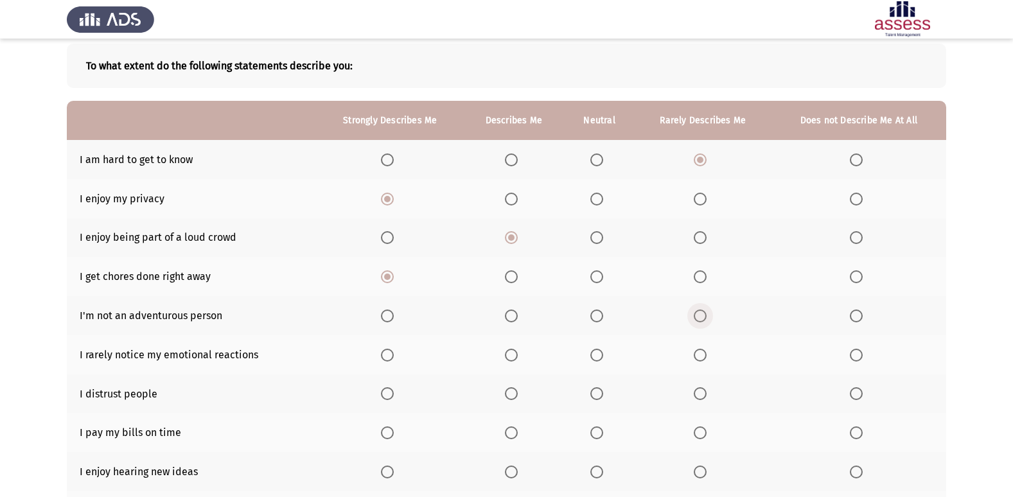
click at [700, 315] on input "Select an option" at bounding box center [700, 316] width 13 height 13
click at [385, 355] on span "Select an option" at bounding box center [387, 355] width 13 height 13
click at [385, 355] on input "Select an option" at bounding box center [387, 355] width 13 height 13
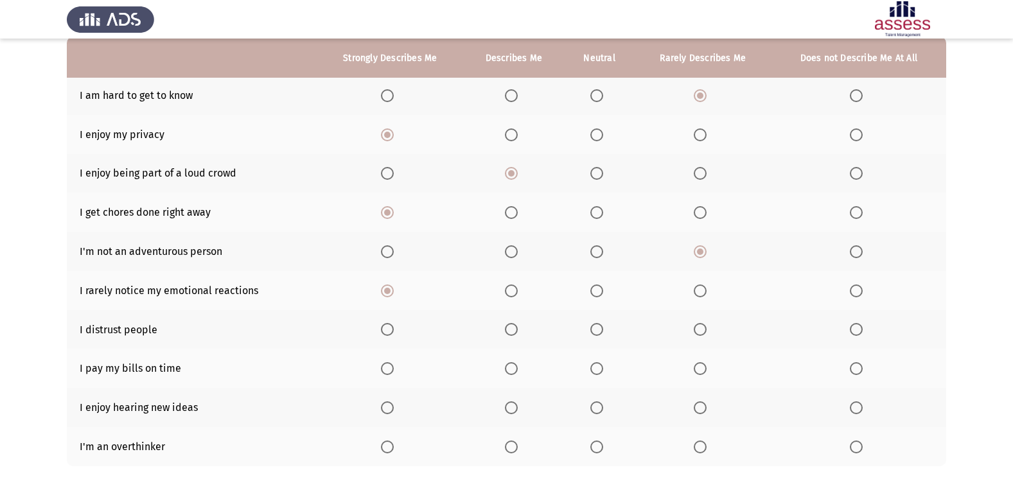
click at [511, 328] on span "Select an option" at bounding box center [511, 329] width 13 height 13
click at [511, 328] on input "Select an option" at bounding box center [511, 329] width 13 height 13
click at [599, 331] on span "Select an option" at bounding box center [596, 329] width 13 height 13
click at [599, 331] on input "Select an option" at bounding box center [596, 329] width 13 height 13
click at [598, 368] on span "Select an option" at bounding box center [596, 368] width 13 height 13
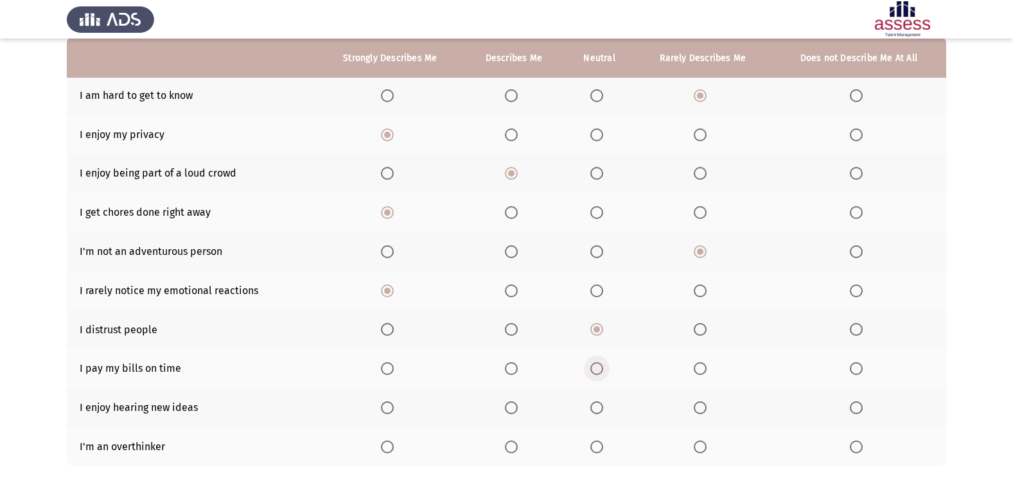
click at [598, 368] on input "Select an option" at bounding box center [596, 368] width 13 height 13
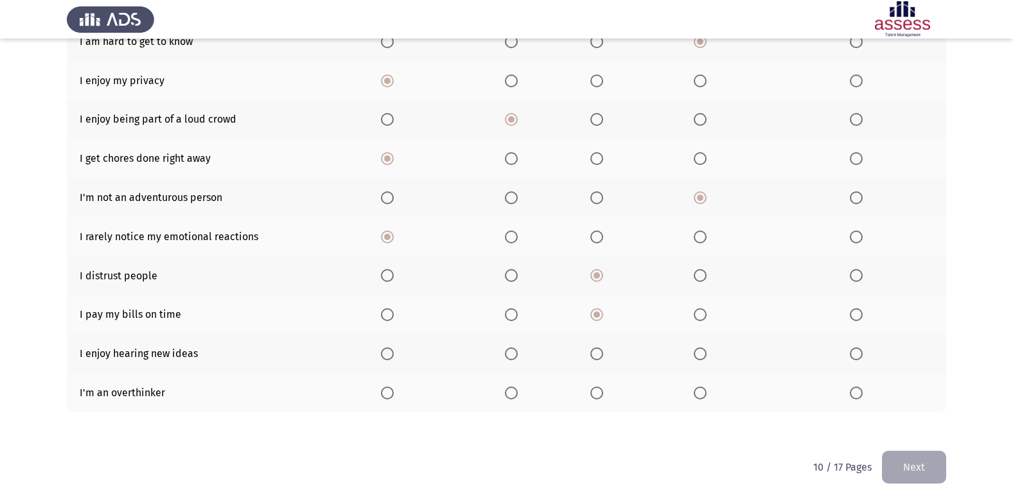
scroll to position [188, 0]
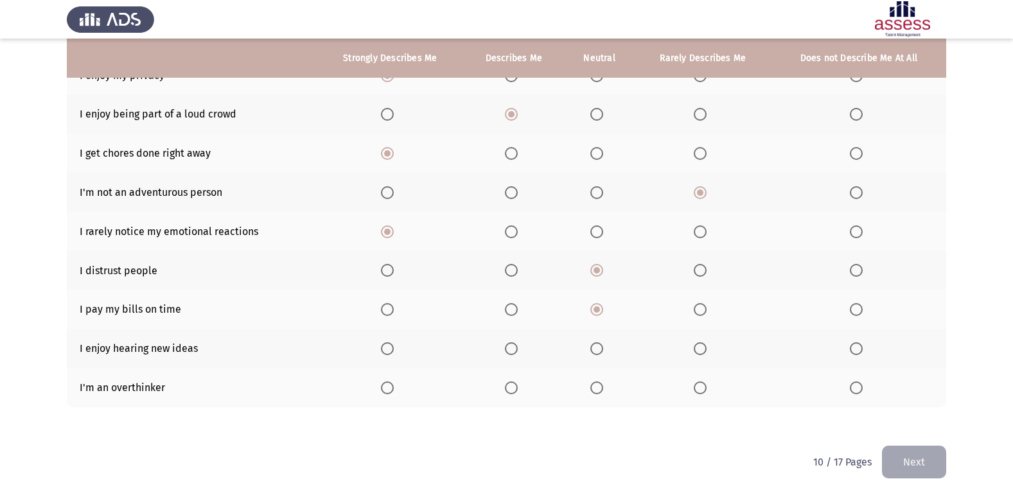
click at [385, 342] on span "Select an option" at bounding box center [387, 348] width 13 height 13
click at [385, 342] on input "Select an option" at bounding box center [387, 348] width 13 height 13
click at [522, 384] on label "Select an option" at bounding box center [514, 388] width 18 height 13
click at [518, 384] on input "Select an option" at bounding box center [511, 388] width 13 height 13
click at [918, 455] on button "Next" at bounding box center [914, 462] width 64 height 33
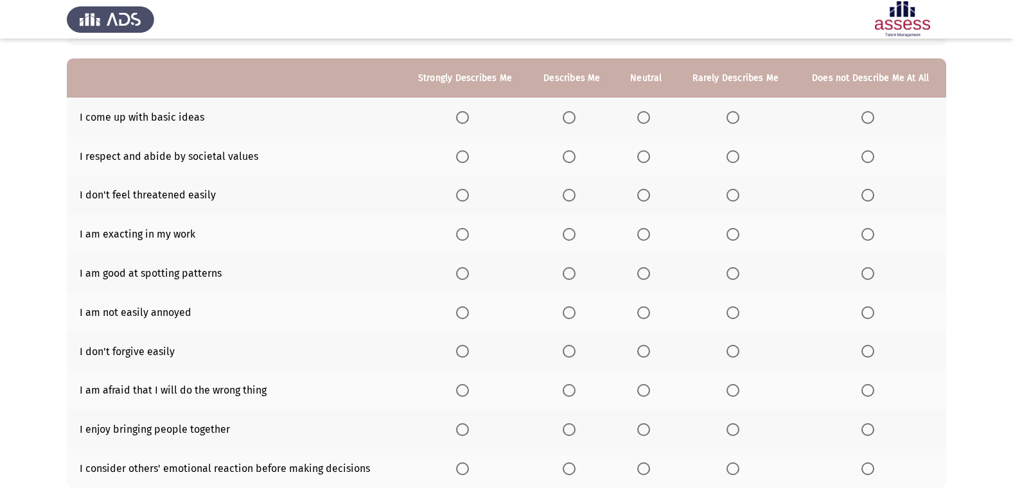
scroll to position [0, 0]
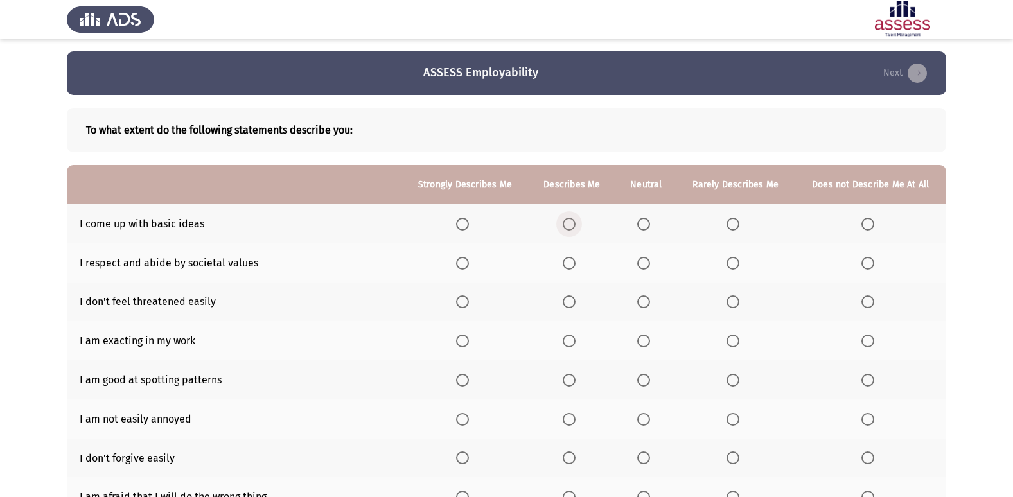
click at [572, 222] on span "Select an option" at bounding box center [569, 224] width 13 height 13
click at [572, 222] on input "Select an option" at bounding box center [569, 224] width 13 height 13
click at [461, 268] on span "Select an option" at bounding box center [462, 263] width 13 height 13
click at [461, 268] on input "Select an option" at bounding box center [462, 263] width 13 height 13
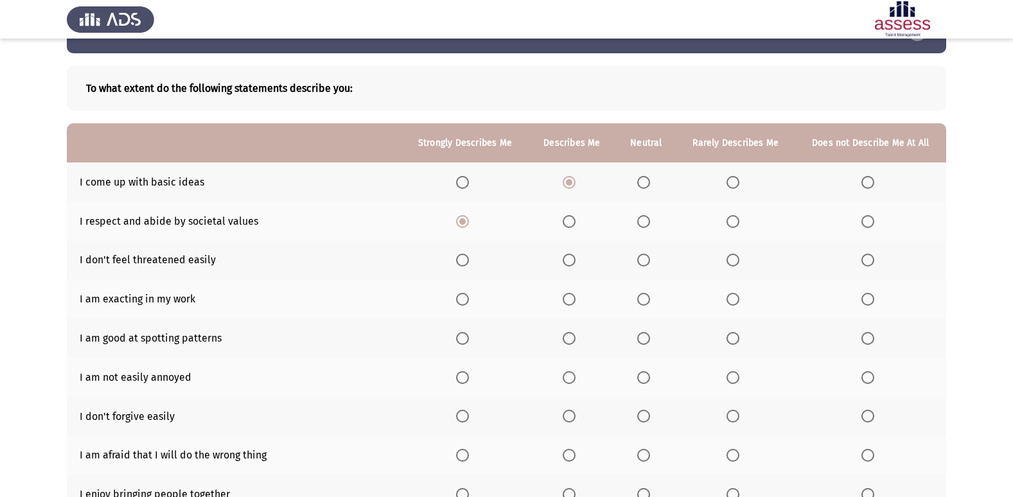
scroll to position [64, 0]
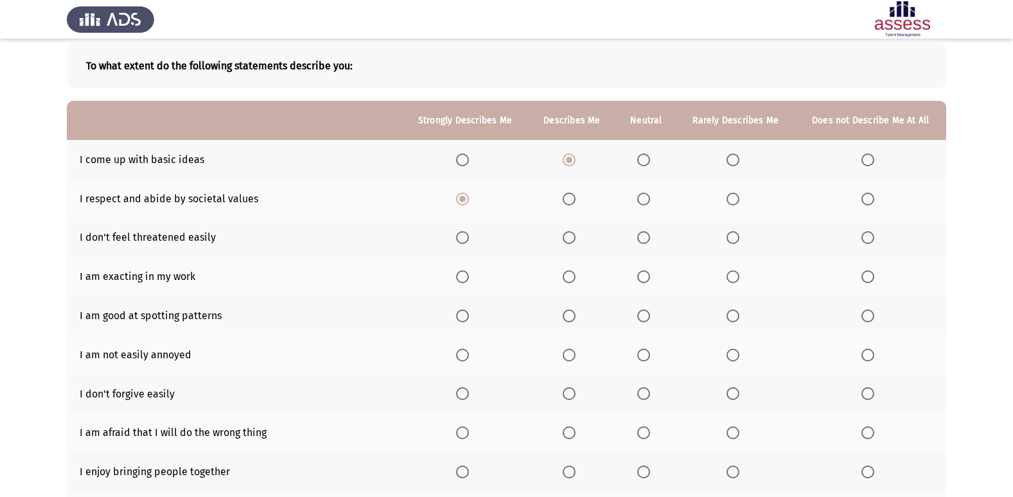
click at [574, 235] on span "Select an option" at bounding box center [569, 237] width 13 height 13
click at [574, 235] on input "Select an option" at bounding box center [569, 237] width 13 height 13
click at [464, 279] on span "Select an option" at bounding box center [462, 276] width 13 height 13
click at [464, 279] on input "Select an option" at bounding box center [462, 276] width 13 height 13
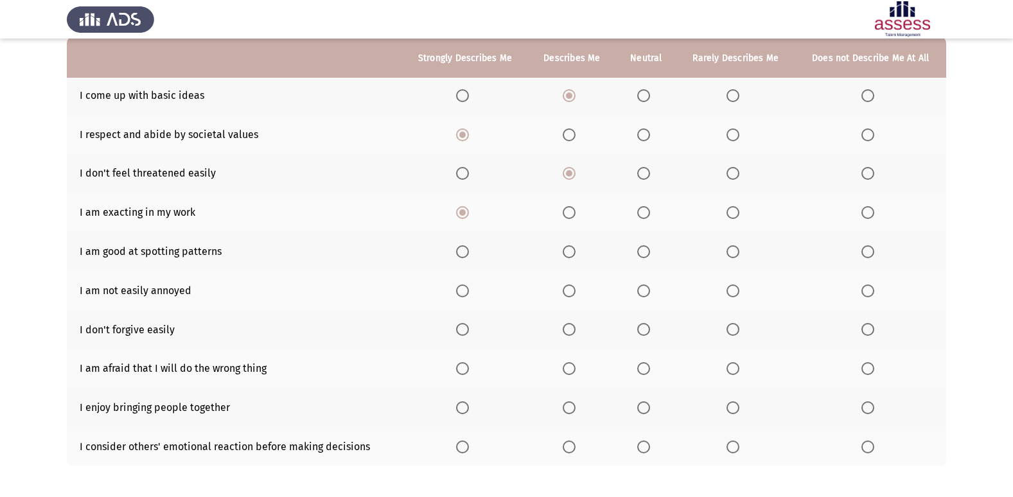
click at [572, 249] on span "Select an option" at bounding box center [569, 251] width 13 height 13
click at [572, 249] on input "Select an option" at bounding box center [569, 251] width 13 height 13
click at [574, 290] on span "Select an option" at bounding box center [569, 291] width 13 height 13
click at [574, 290] on input "Select an option" at bounding box center [569, 291] width 13 height 13
click at [565, 328] on span "Select an option" at bounding box center [569, 329] width 13 height 13
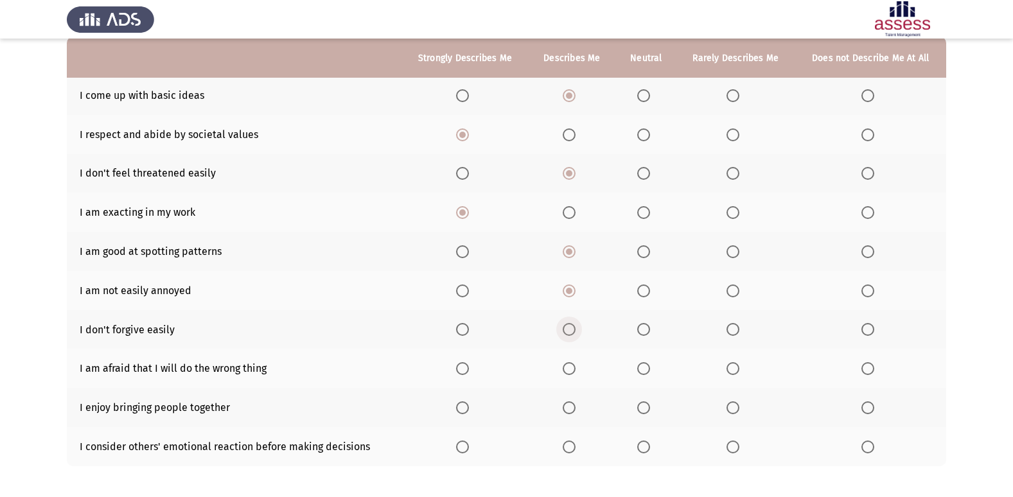
click at [565, 328] on input "Select an option" at bounding box center [569, 329] width 13 height 13
click at [644, 370] on span "Select an option" at bounding box center [643, 368] width 13 height 13
click at [644, 370] on input "Select an option" at bounding box center [643, 368] width 13 height 13
click at [644, 410] on span "Select an option" at bounding box center [643, 407] width 13 height 13
click at [644, 410] on input "Select an option" at bounding box center [643, 407] width 13 height 13
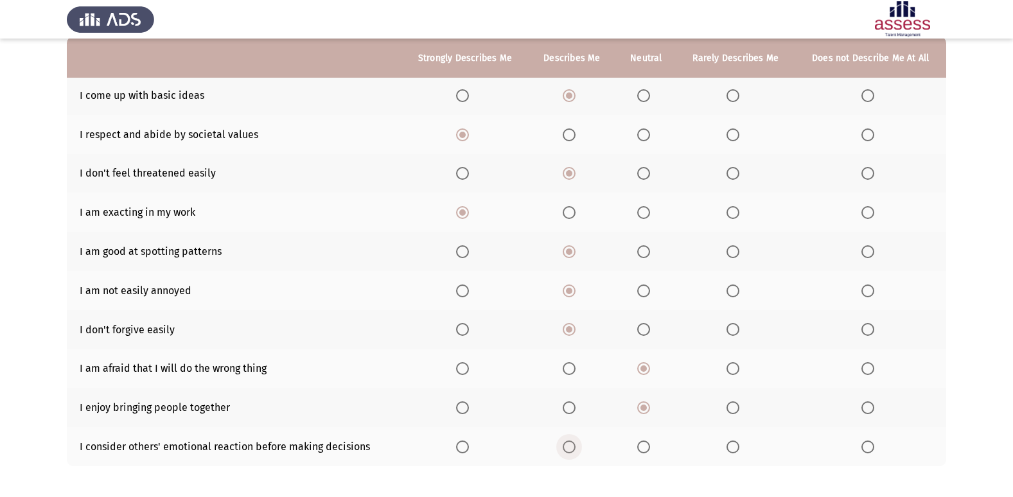
click at [570, 452] on span "Select an option" at bounding box center [569, 447] width 13 height 13
click at [570, 452] on input "Select an option" at bounding box center [569, 447] width 13 height 13
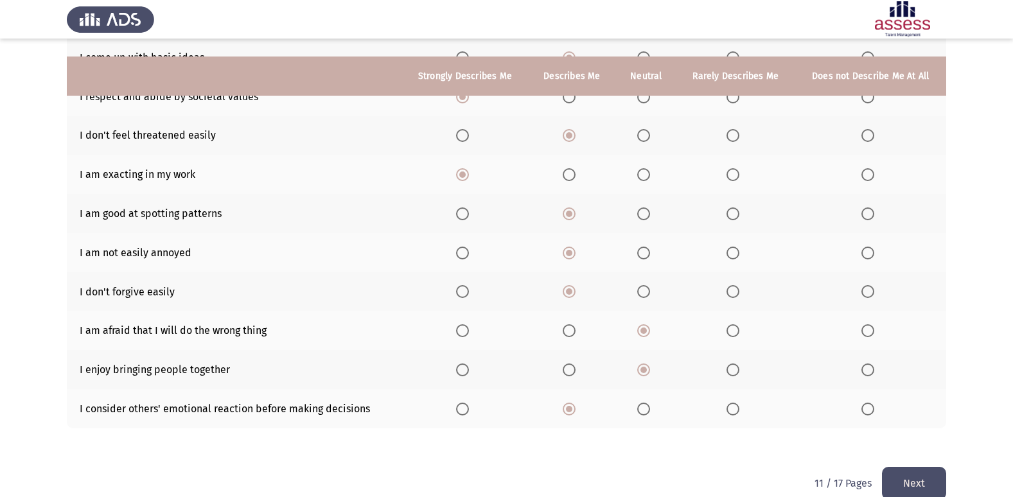
scroll to position [188, 0]
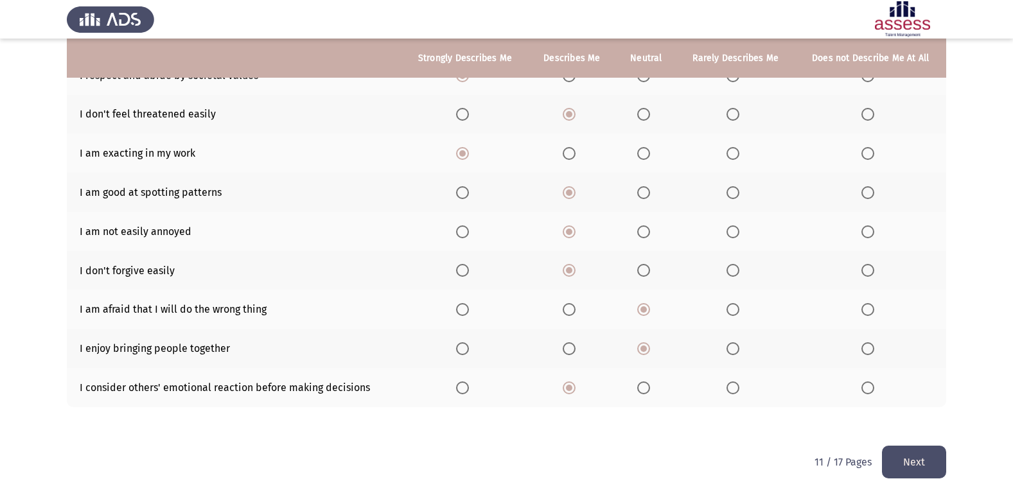
click at [937, 458] on button "Next" at bounding box center [914, 462] width 64 height 33
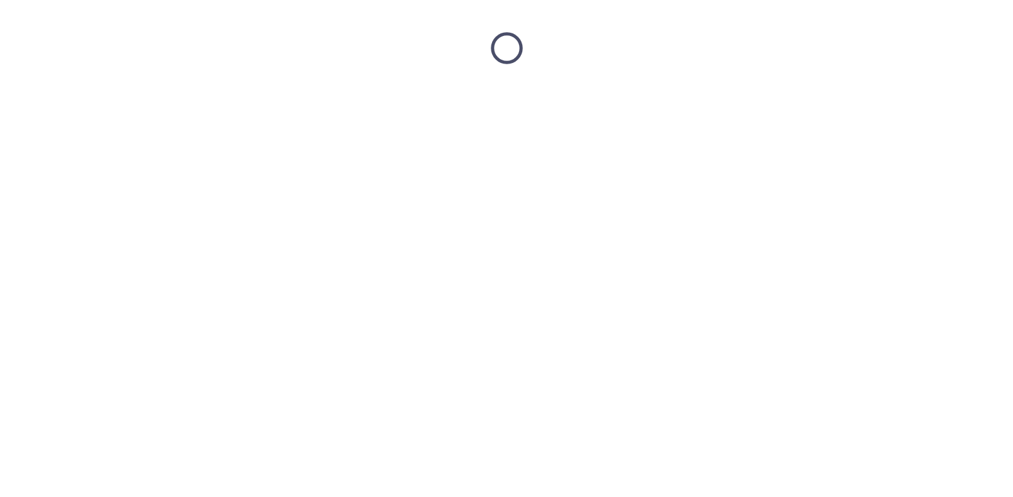
scroll to position [0, 0]
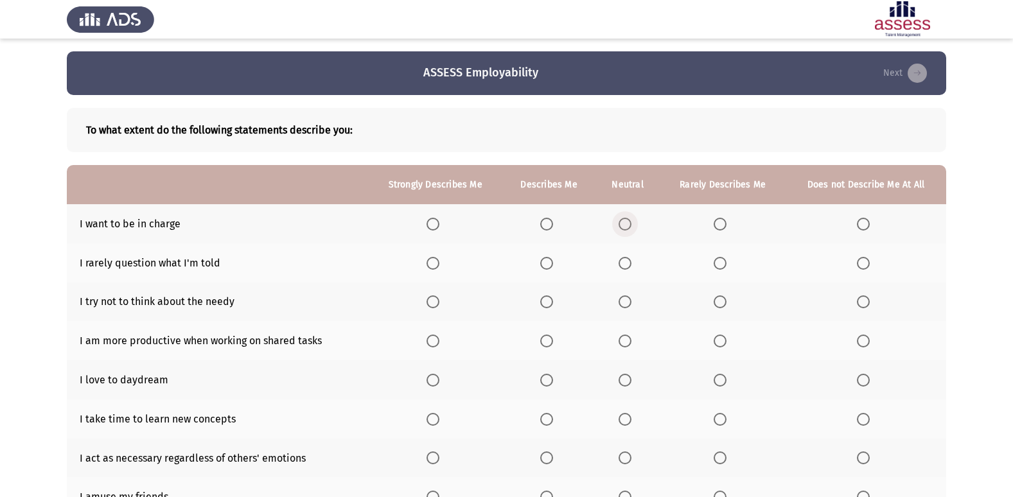
click at [631, 225] on span "Select an option" at bounding box center [625, 224] width 13 height 13
click at [631, 225] on input "Select an option" at bounding box center [625, 224] width 13 height 13
click at [726, 258] on label "Select an option" at bounding box center [723, 263] width 18 height 13
click at [726, 258] on input "Select an option" at bounding box center [720, 263] width 13 height 13
click at [550, 300] on span "Select an option" at bounding box center [546, 301] width 13 height 13
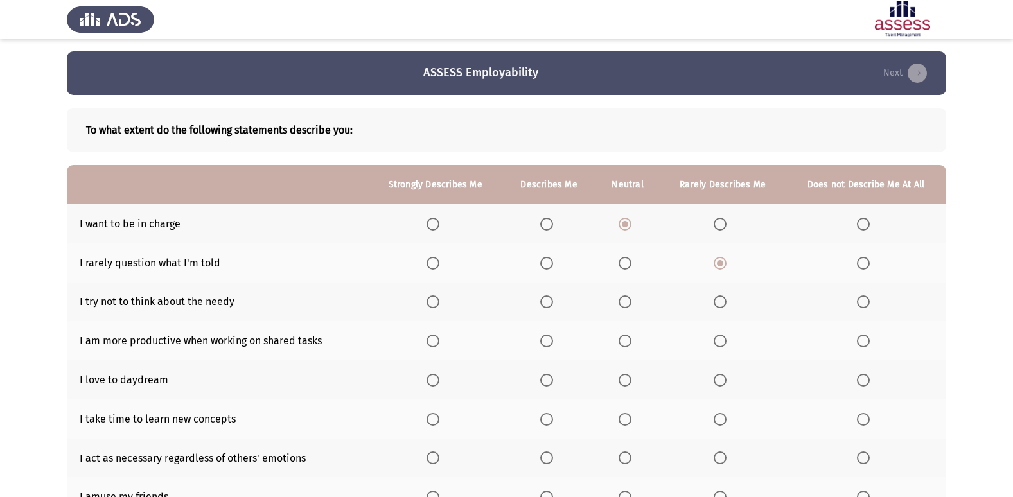
click at [550, 300] on input "Select an option" at bounding box center [546, 301] width 13 height 13
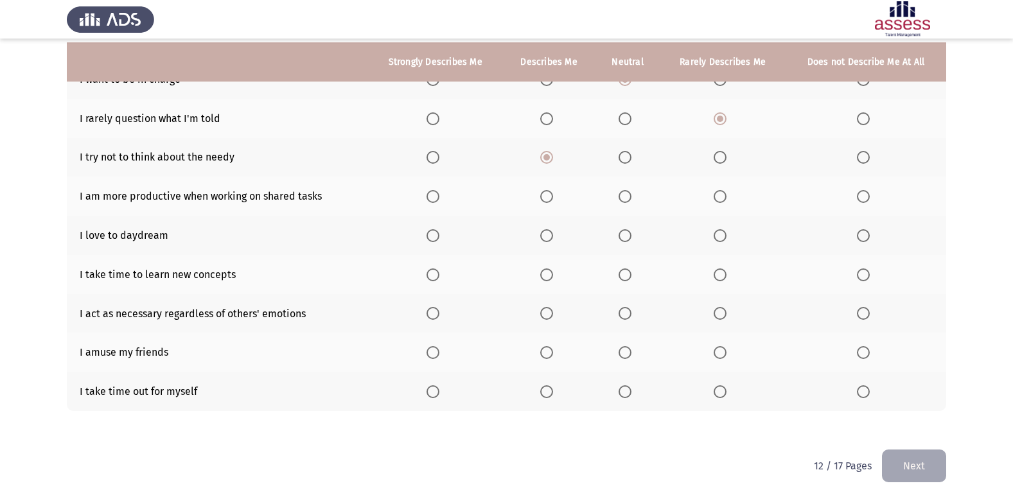
scroll to position [148, 0]
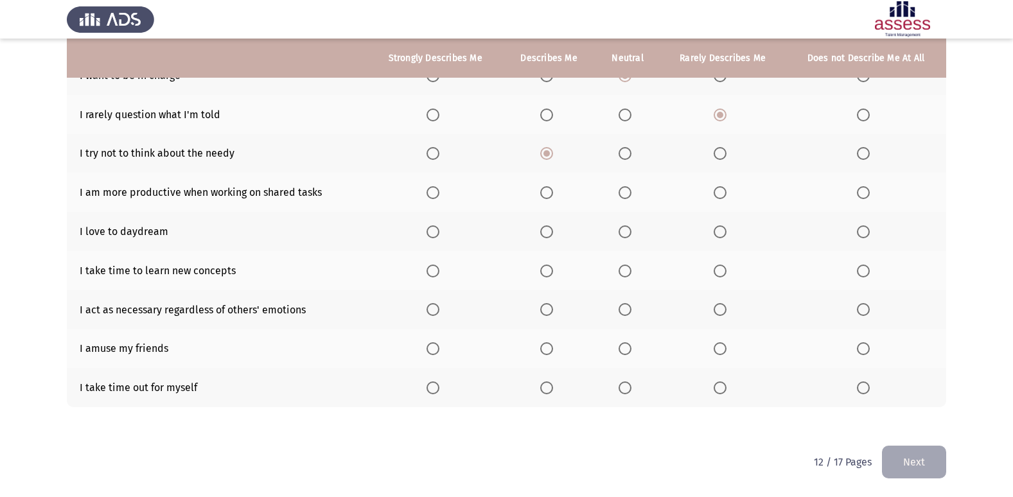
click at [550, 191] on span "Select an option" at bounding box center [546, 192] width 13 height 13
click at [550, 191] on input "Select an option" at bounding box center [546, 192] width 13 height 13
drag, startPoint x: 447, startPoint y: 244, endPoint x: 439, endPoint y: 235, distance: 11.8
click at [448, 244] on th at bounding box center [435, 231] width 134 height 39
click at [439, 234] on span "Select an option" at bounding box center [433, 231] width 13 height 13
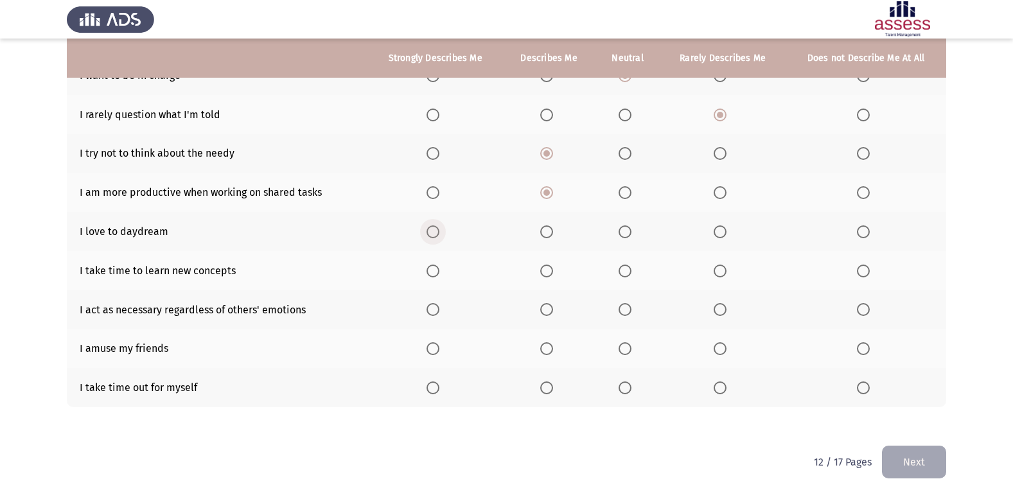
click at [439, 234] on input "Select an option" at bounding box center [433, 231] width 13 height 13
click at [553, 270] on span "Select an option" at bounding box center [546, 271] width 13 height 13
click at [553, 270] on input "Select an option" at bounding box center [546, 271] width 13 height 13
click at [725, 307] on span "Select an option" at bounding box center [720, 309] width 13 height 13
click at [725, 307] on input "Select an option" at bounding box center [720, 309] width 13 height 13
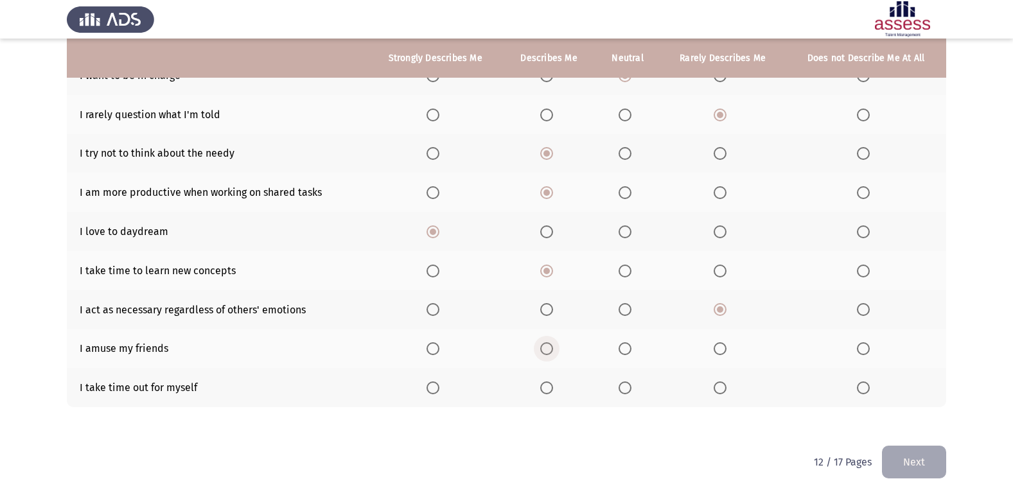
click at [549, 345] on span "Select an option" at bounding box center [546, 348] width 13 height 13
click at [549, 345] on input "Select an option" at bounding box center [546, 348] width 13 height 13
click at [631, 389] on span "Select an option" at bounding box center [625, 388] width 13 height 13
click at [631, 389] on input "Select an option" at bounding box center [625, 388] width 13 height 13
click at [916, 469] on button "Next" at bounding box center [914, 462] width 64 height 33
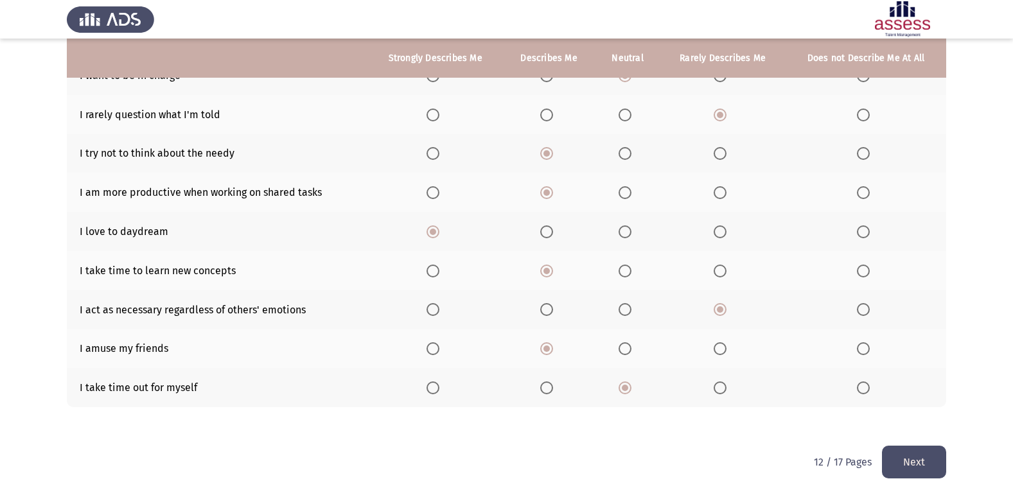
scroll to position [0, 0]
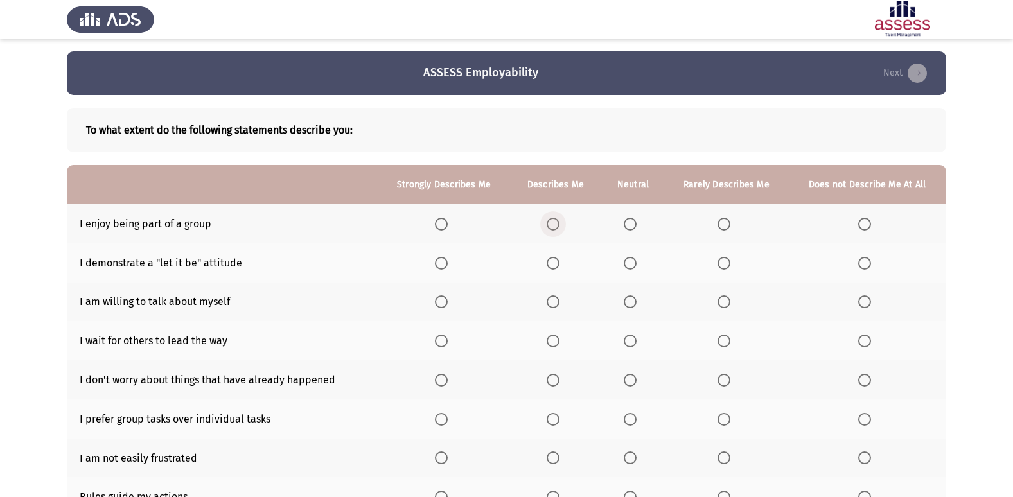
click at [559, 224] on span "Select an option" at bounding box center [553, 224] width 13 height 13
click at [559, 224] on input "Select an option" at bounding box center [553, 224] width 13 height 13
click at [559, 261] on span "Select an option" at bounding box center [553, 263] width 13 height 13
click at [559, 261] on input "Select an option" at bounding box center [553, 263] width 13 height 13
click at [443, 303] on span "Select an option" at bounding box center [441, 301] width 13 height 13
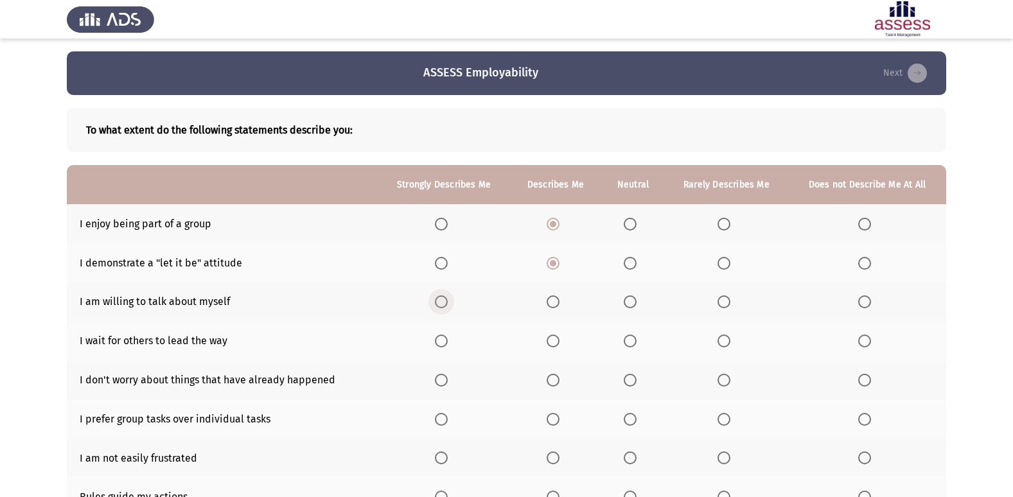
click at [443, 303] on input "Select an option" at bounding box center [441, 301] width 13 height 13
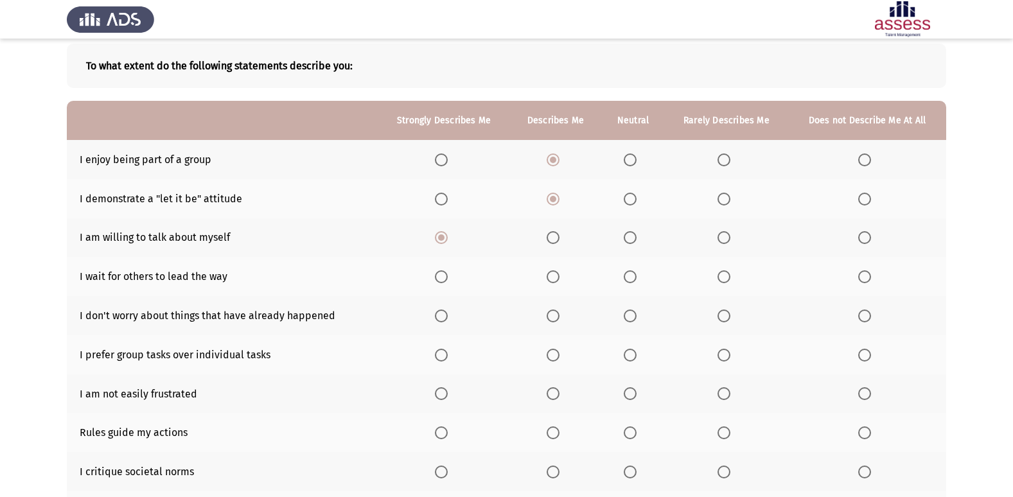
click at [721, 285] on th at bounding box center [726, 276] width 123 height 39
click at [723, 281] on span "Select an option" at bounding box center [723, 276] width 13 height 13
click at [723, 281] on input "Select an option" at bounding box center [723, 276] width 13 height 13
click at [556, 319] on span "Select an option" at bounding box center [553, 316] width 13 height 13
click at [556, 319] on input "Select an option" at bounding box center [553, 316] width 13 height 13
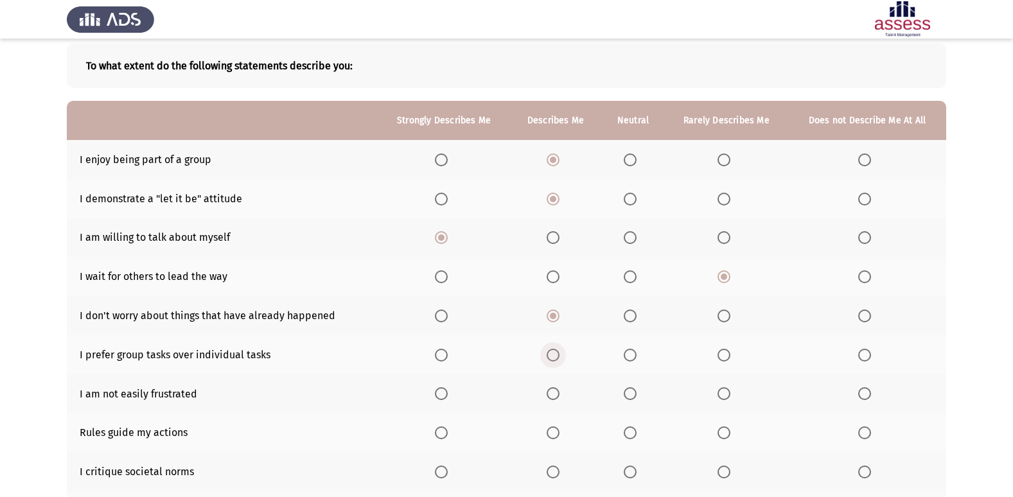
click at [554, 351] on span "Select an option" at bounding box center [553, 355] width 13 height 13
click at [554, 351] on input "Select an option" at bounding box center [553, 355] width 13 height 13
click at [556, 391] on span "Select an option" at bounding box center [553, 393] width 13 height 13
click at [556, 391] on input "Select an option" at bounding box center [553, 393] width 13 height 13
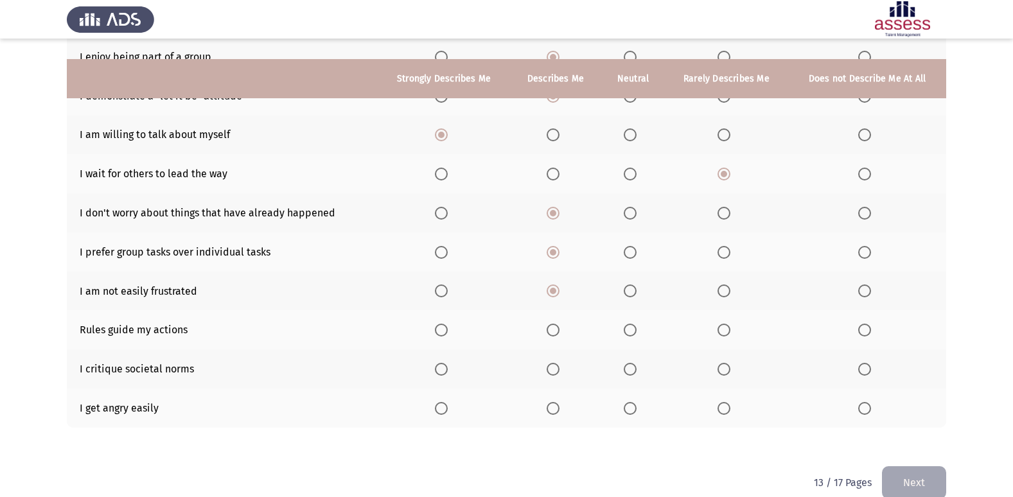
scroll to position [188, 0]
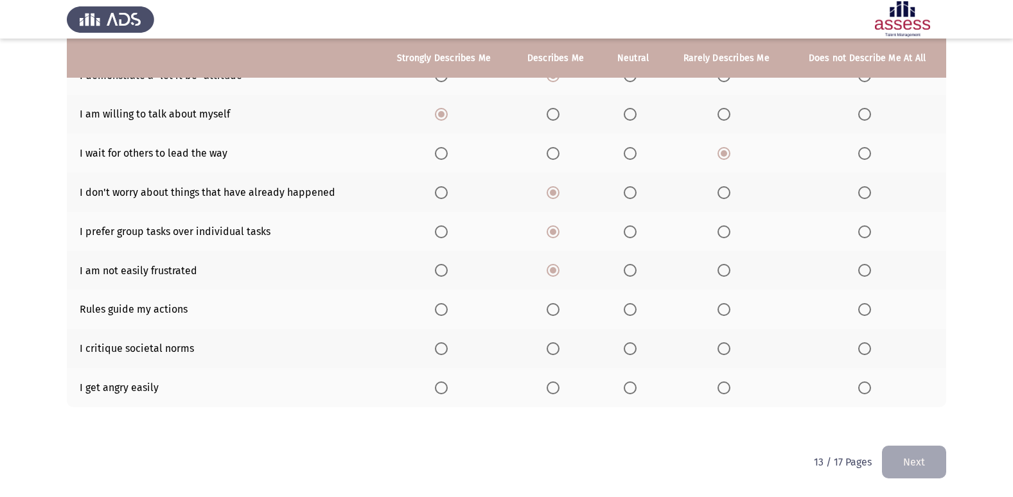
click at [558, 316] on span "Select an option" at bounding box center [553, 309] width 13 height 13
click at [558, 316] on input "Select an option" at bounding box center [553, 309] width 13 height 13
click at [627, 350] on span "Select an option" at bounding box center [630, 348] width 13 height 13
click at [627, 350] on input "Select an option" at bounding box center [630, 348] width 13 height 13
click at [730, 389] on span "Select an option" at bounding box center [723, 388] width 13 height 13
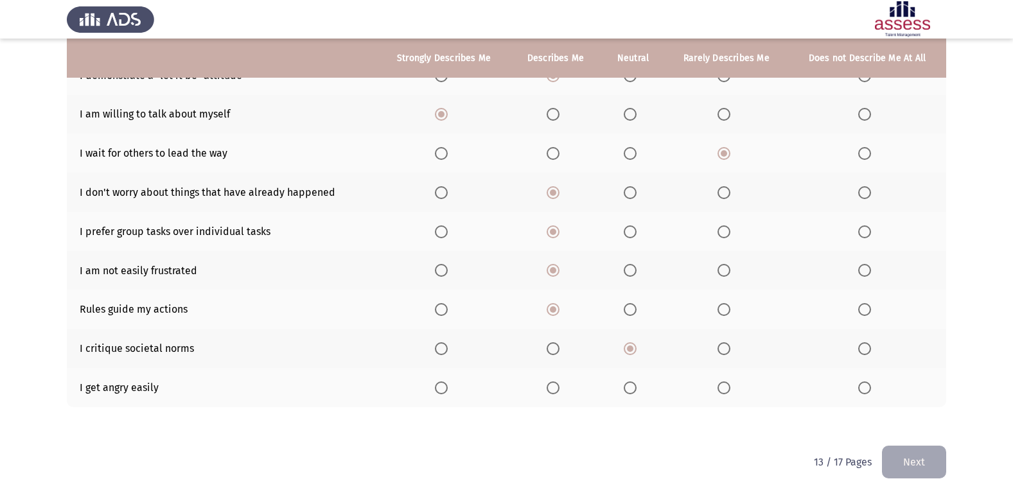
click at [730, 389] on input "Select an option" at bounding box center [723, 388] width 13 height 13
click at [922, 464] on button "Next" at bounding box center [914, 462] width 64 height 33
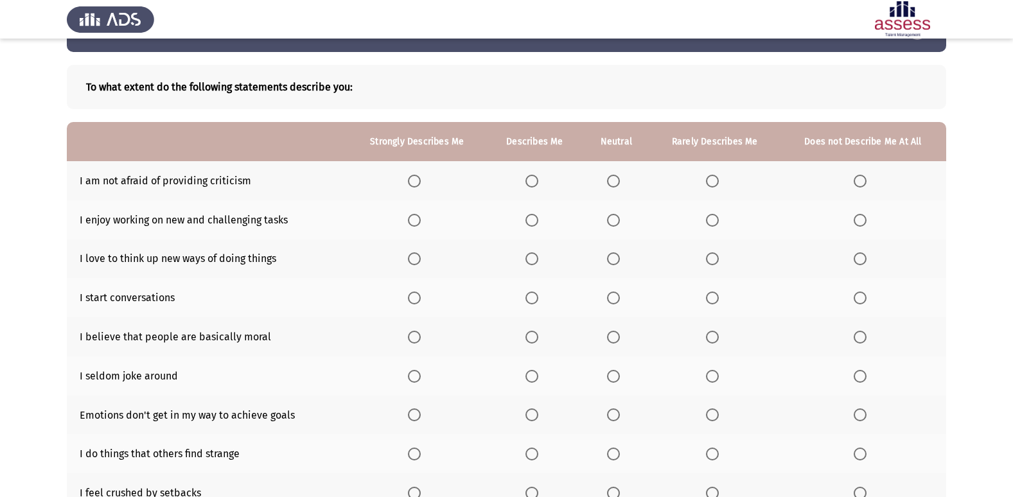
scroll to position [64, 0]
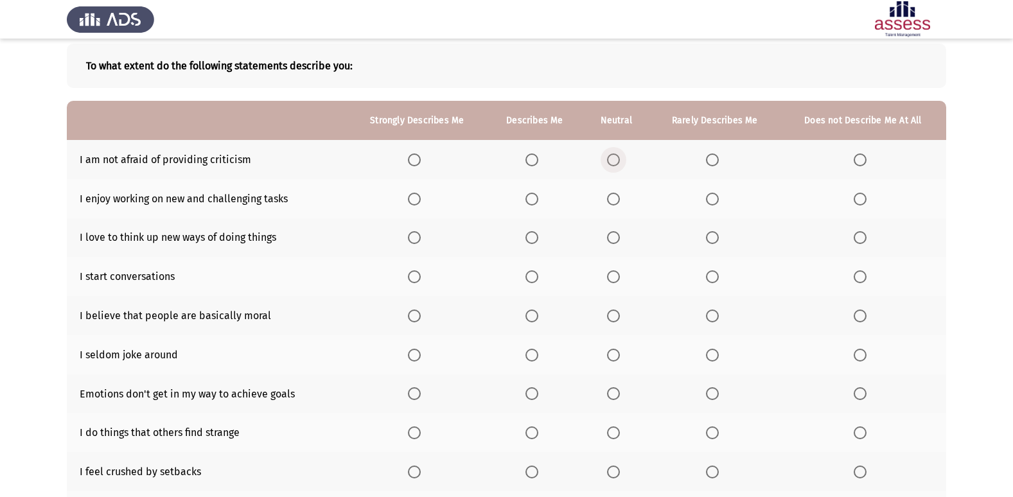
click at [612, 154] on span "Select an option" at bounding box center [613, 160] width 13 height 13
click at [612, 154] on input "Select an option" at bounding box center [613, 160] width 13 height 13
click at [536, 195] on span "Select an option" at bounding box center [531, 199] width 13 height 13
click at [536, 195] on input "Select an option" at bounding box center [531, 199] width 13 height 13
click at [529, 231] on mat-radio-button "Select an option" at bounding box center [534, 237] width 18 height 13
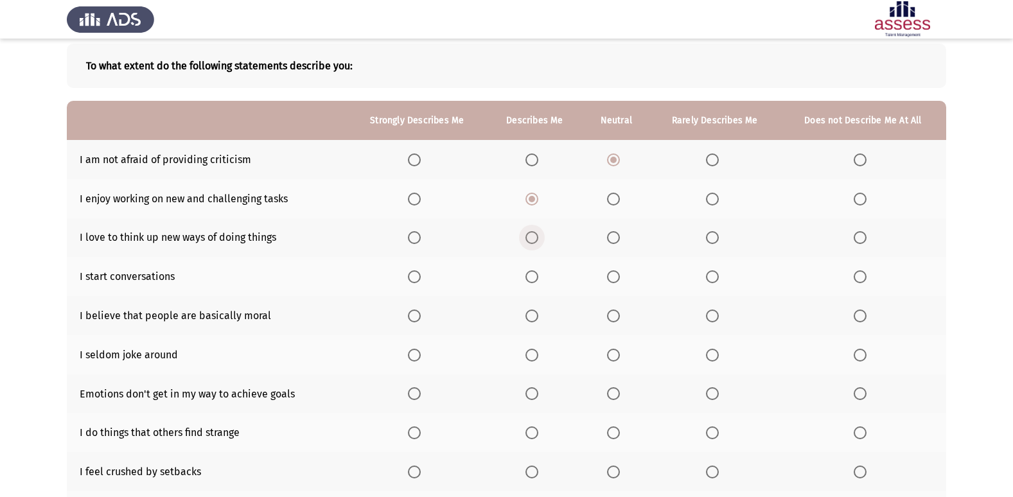
click at [532, 240] on span "Select an option" at bounding box center [531, 237] width 13 height 13
click at [532, 240] on input "Select an option" at bounding box center [531, 237] width 13 height 13
click at [417, 276] on span "Select an option" at bounding box center [414, 276] width 13 height 13
click at [417, 276] on input "Select an option" at bounding box center [414, 276] width 13 height 13
click at [532, 321] on span "Select an option" at bounding box center [531, 316] width 13 height 13
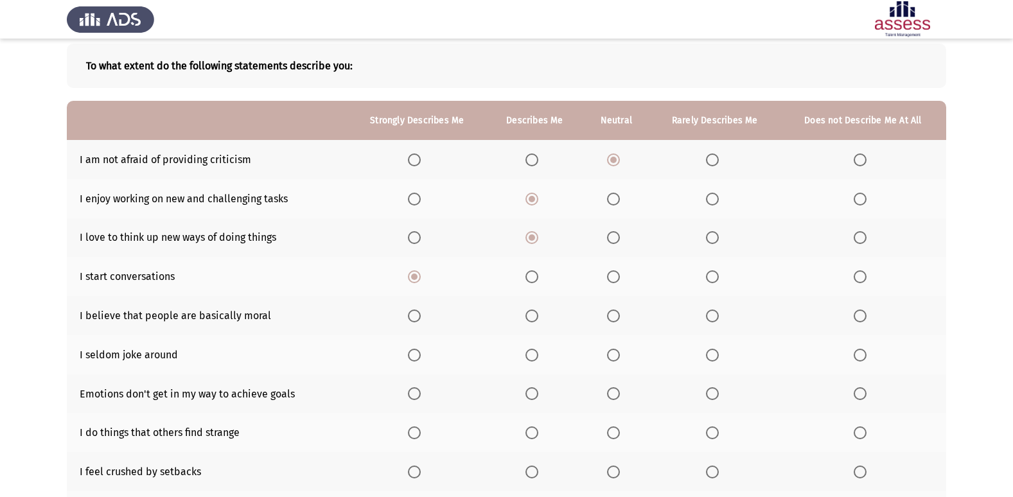
click at [532, 321] on input "Select an option" at bounding box center [531, 316] width 13 height 13
click at [717, 356] on span "Select an option" at bounding box center [712, 355] width 13 height 13
click at [717, 356] on input "Select an option" at bounding box center [712, 355] width 13 height 13
click at [611, 357] on span "Select an option" at bounding box center [613, 355] width 13 height 13
click at [611, 357] on input "Select an option" at bounding box center [613, 355] width 13 height 13
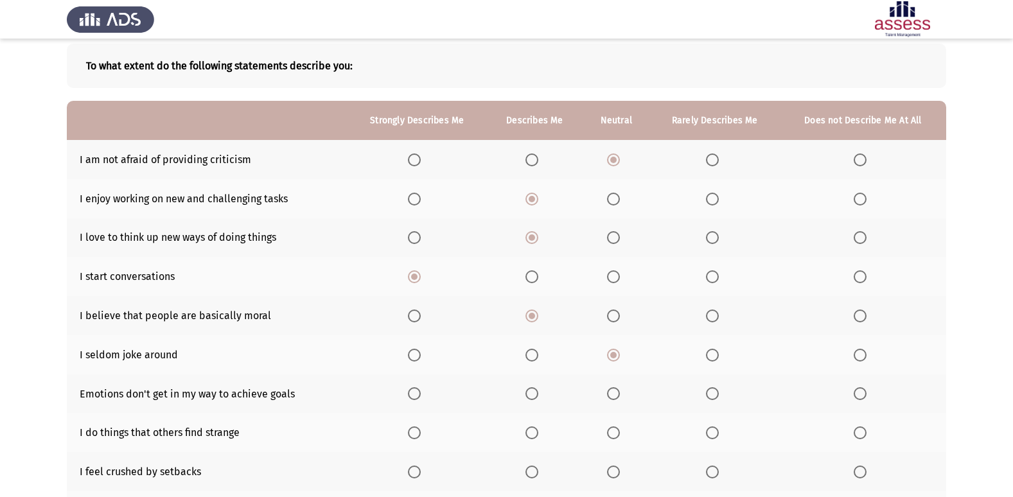
click at [532, 389] on span "Select an option" at bounding box center [531, 393] width 13 height 13
click at [532, 389] on input "Select an option" at bounding box center [531, 393] width 13 height 13
click at [538, 437] on span "Select an option" at bounding box center [531, 433] width 13 height 13
click at [538, 437] on input "Select an option" at bounding box center [531, 433] width 13 height 13
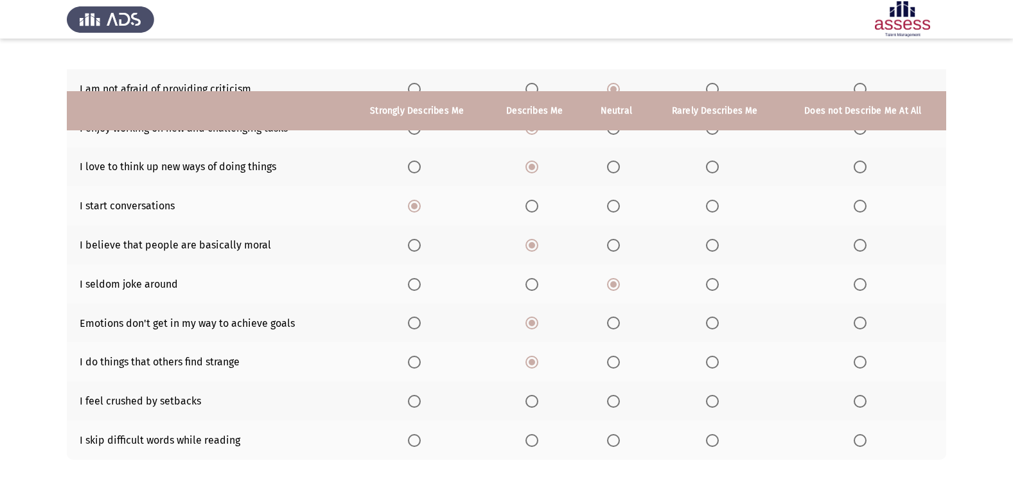
scroll to position [188, 0]
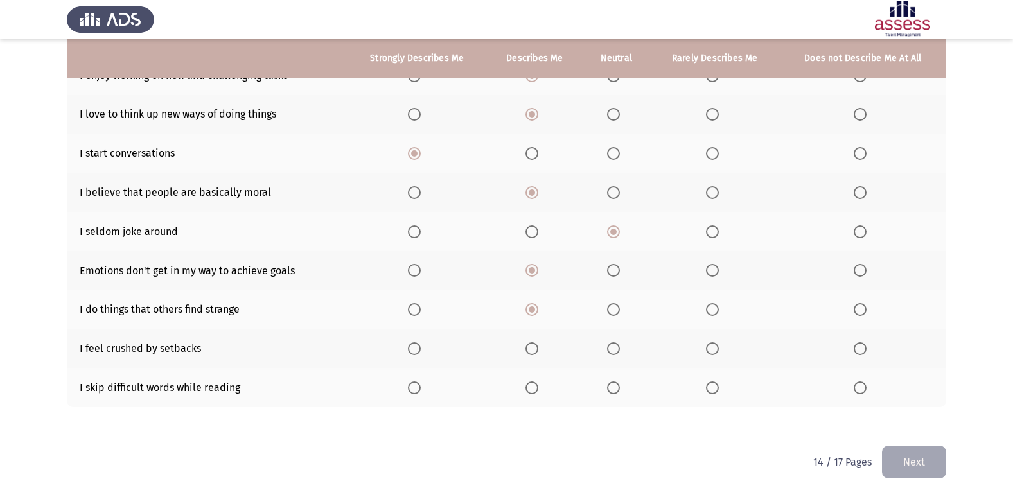
click at [608, 349] on span "Select an option" at bounding box center [613, 348] width 13 height 13
click at [608, 349] on input "Select an option" at bounding box center [613, 348] width 13 height 13
click at [621, 395] on th at bounding box center [616, 387] width 67 height 39
click at [619, 393] on span "Select an option" at bounding box center [613, 388] width 13 height 13
click at [619, 393] on input "Select an option" at bounding box center [613, 388] width 13 height 13
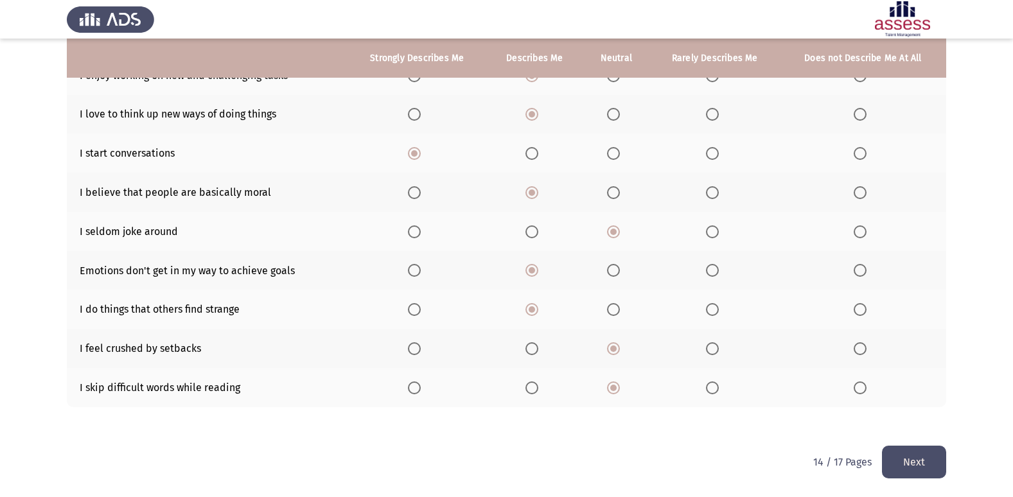
click at [929, 464] on button "Next" at bounding box center [914, 462] width 64 height 33
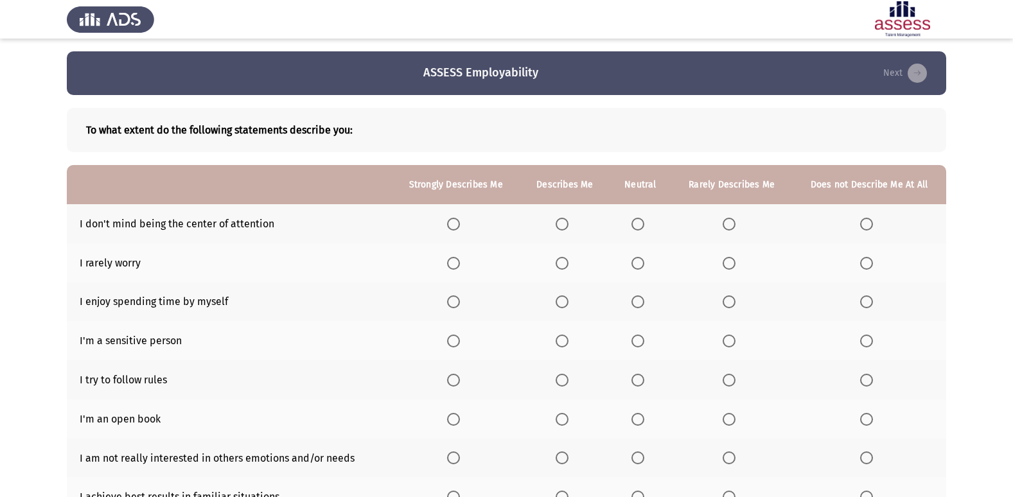
scroll to position [64, 0]
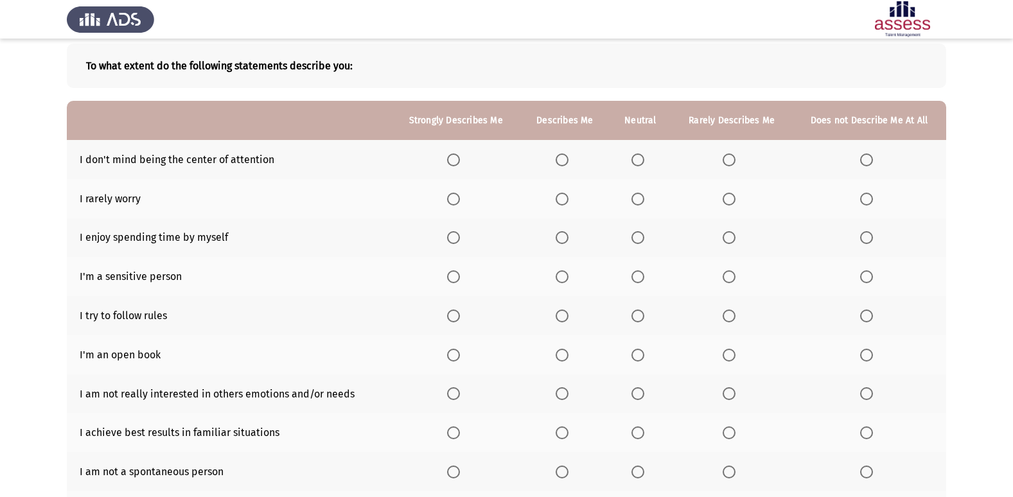
click at [739, 159] on label "Select an option" at bounding box center [732, 160] width 18 height 13
click at [735, 159] on input "Select an option" at bounding box center [729, 160] width 13 height 13
click at [728, 200] on span "Select an option" at bounding box center [729, 199] width 13 height 13
click at [728, 200] on input "Select an option" at bounding box center [729, 199] width 13 height 13
click at [634, 204] on span "Select an option" at bounding box center [637, 199] width 13 height 13
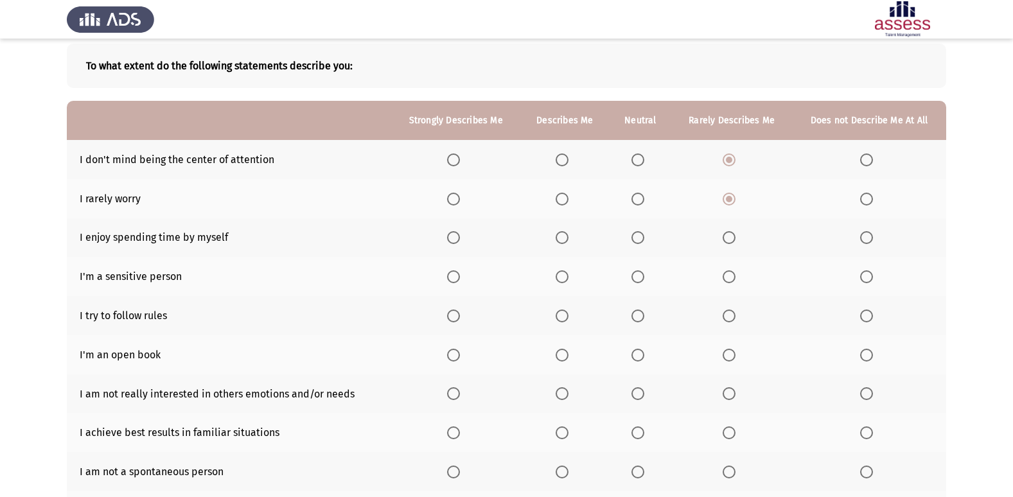
click at [634, 204] on input "Select an option" at bounding box center [637, 199] width 13 height 13
click at [559, 233] on span "Select an option" at bounding box center [562, 237] width 13 height 13
click at [559, 233] on input "Select an option" at bounding box center [562, 237] width 13 height 13
click at [738, 277] on label "Select an option" at bounding box center [732, 276] width 18 height 13
click at [735, 277] on input "Select an option" at bounding box center [729, 276] width 13 height 13
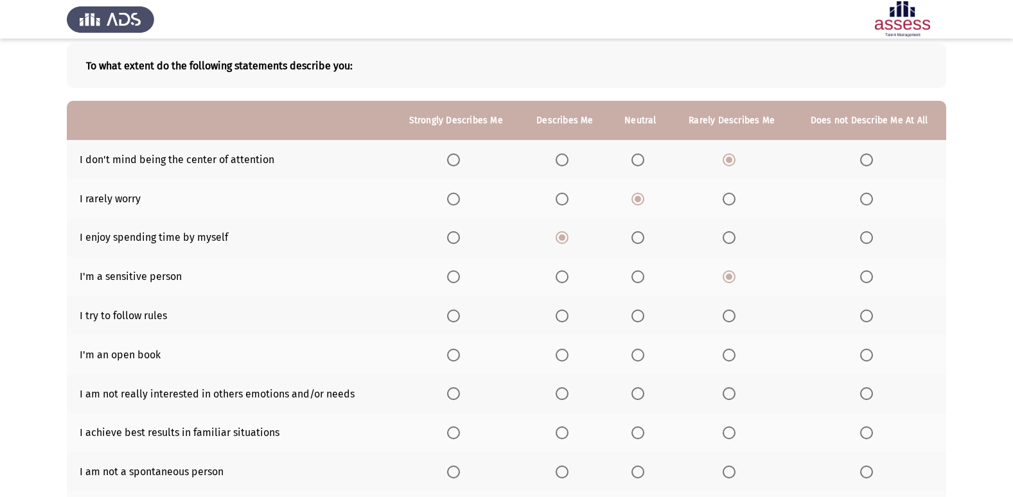
click at [568, 320] on span "Select an option" at bounding box center [562, 316] width 13 height 13
click at [568, 320] on input "Select an option" at bounding box center [562, 316] width 13 height 13
click at [867, 356] on span "Select an option" at bounding box center [866, 355] width 13 height 13
click at [867, 356] on input "Select an option" at bounding box center [866, 355] width 13 height 13
click at [734, 396] on span "Select an option" at bounding box center [729, 393] width 13 height 13
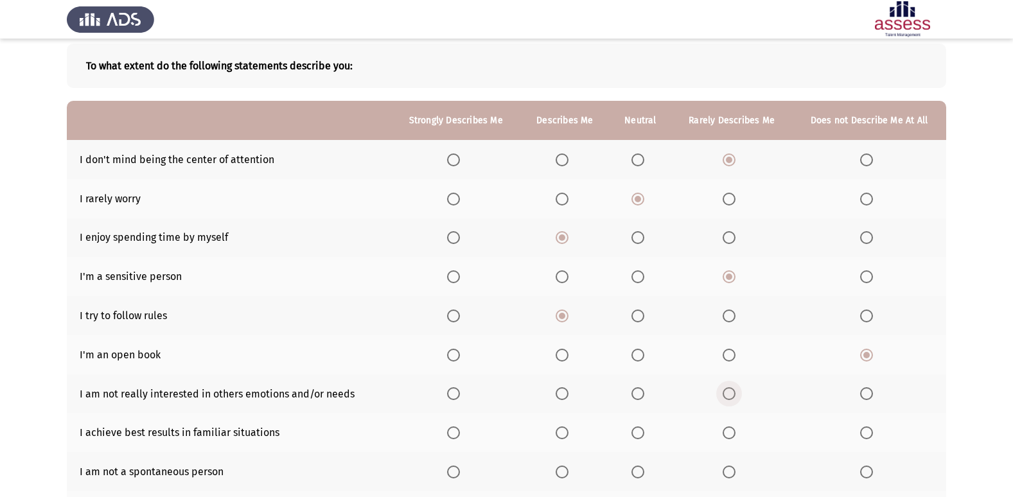
click at [734, 396] on input "Select an option" at bounding box center [729, 393] width 13 height 13
click at [635, 392] on span "Select an option" at bounding box center [637, 393] width 13 height 13
click at [635, 392] on input "Select an option" at bounding box center [637, 393] width 13 height 13
click at [637, 435] on span "Select an option" at bounding box center [637, 433] width 13 height 13
click at [637, 435] on input "Select an option" at bounding box center [637, 433] width 13 height 13
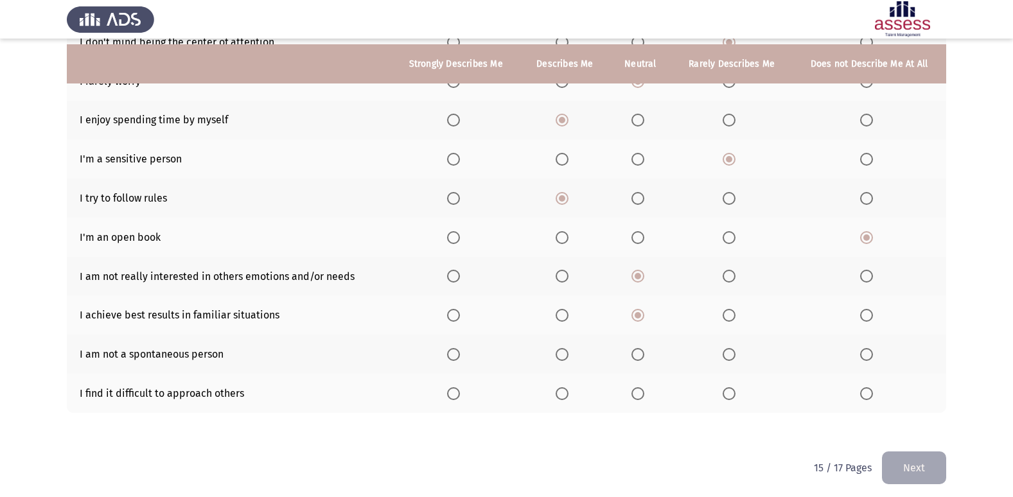
scroll to position [188, 0]
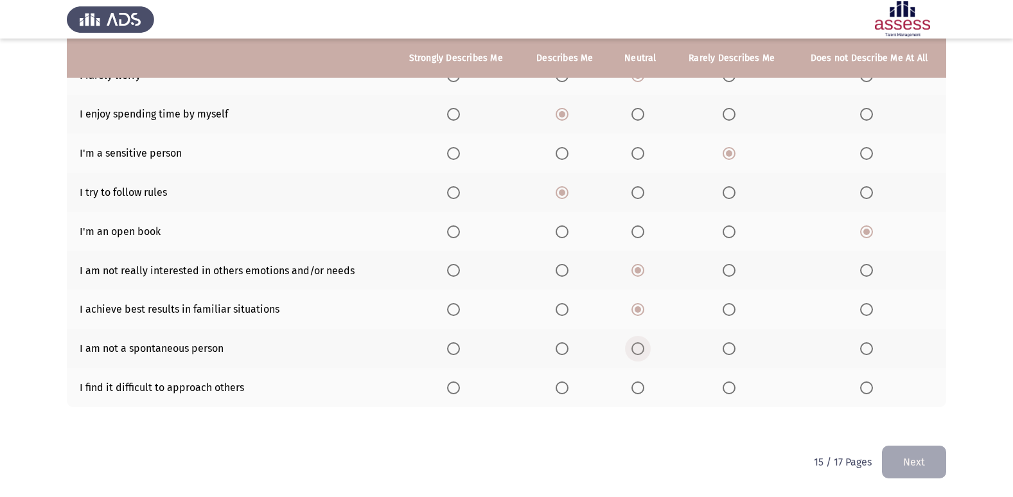
click at [649, 347] on label "Select an option" at bounding box center [640, 348] width 18 height 13
click at [644, 347] on input "Select an option" at bounding box center [637, 348] width 13 height 13
drag, startPoint x: 733, startPoint y: 391, endPoint x: 849, endPoint y: 455, distance: 133.1
click at [734, 391] on span "Select an option" at bounding box center [729, 388] width 13 height 13
click at [734, 391] on input "Select an option" at bounding box center [729, 388] width 13 height 13
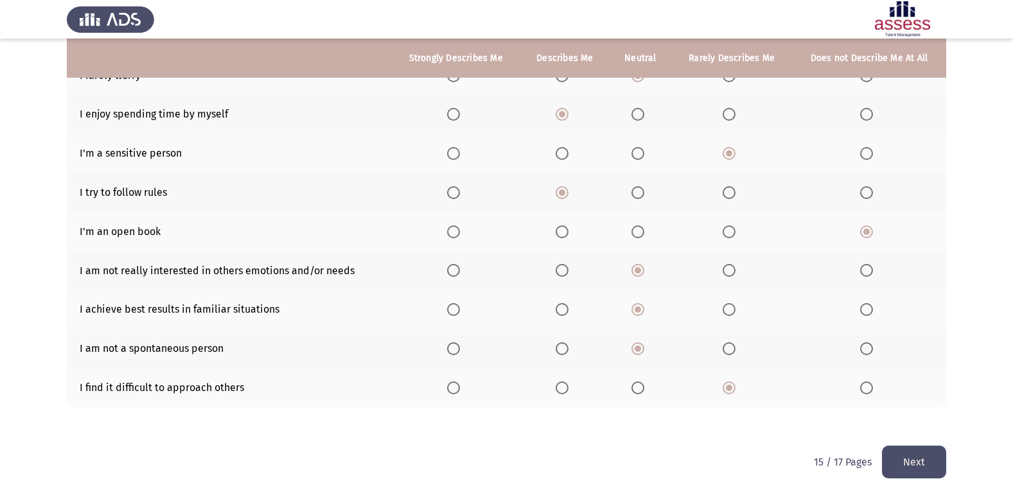
click at [933, 452] on button "Next" at bounding box center [914, 462] width 64 height 33
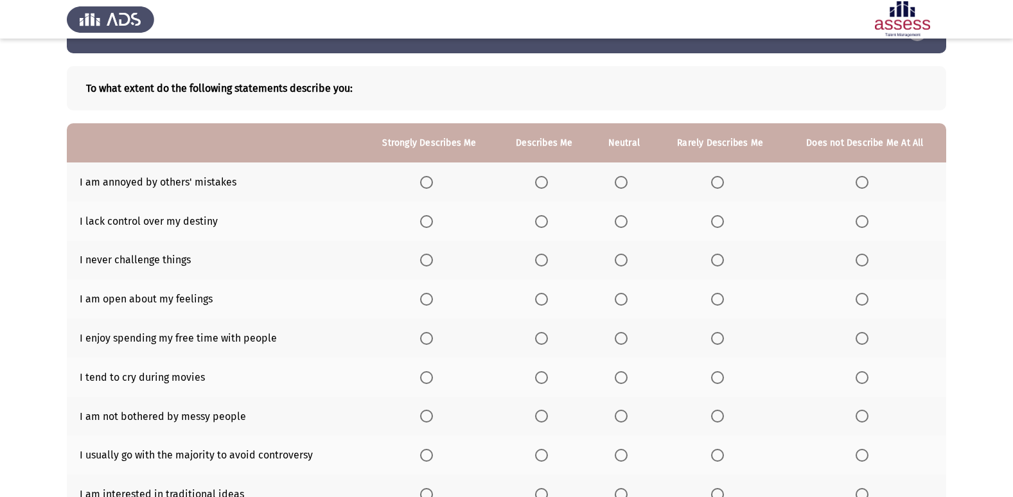
scroll to position [64, 0]
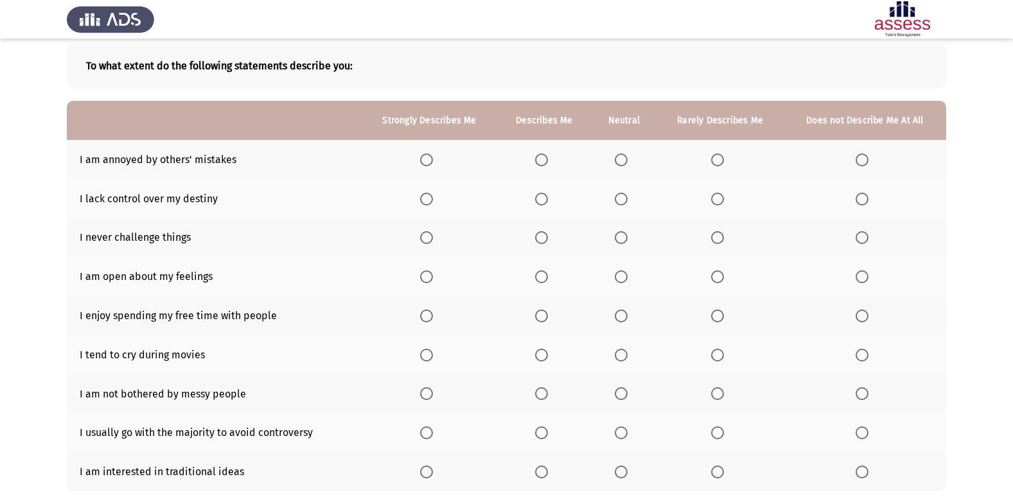
click at [722, 162] on span "Select an option" at bounding box center [717, 160] width 13 height 13
click at [722, 162] on input "Select an option" at bounding box center [717, 160] width 13 height 13
click at [628, 204] on span "Select an option" at bounding box center [621, 199] width 13 height 13
click at [628, 204] on input "Select an option" at bounding box center [621, 199] width 13 height 13
click at [723, 237] on span "Select an option" at bounding box center [717, 237] width 13 height 13
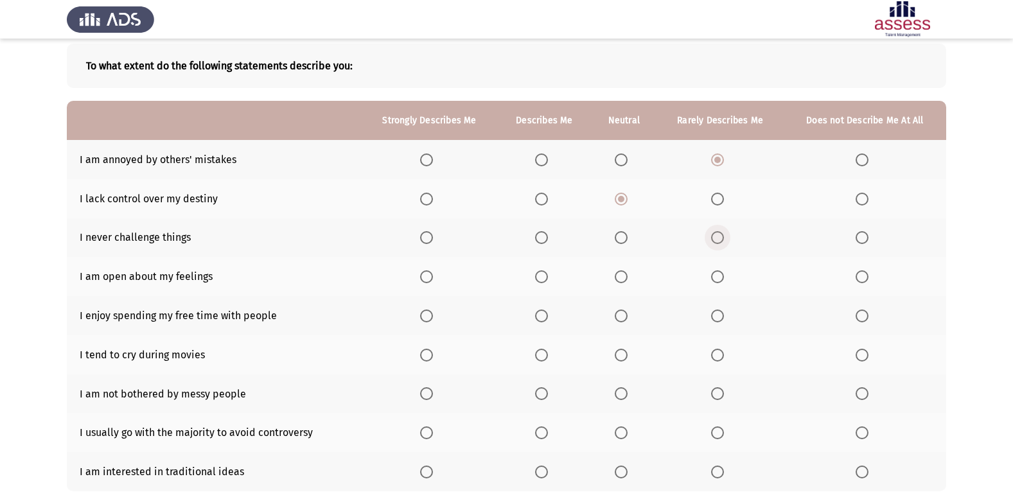
click at [723, 237] on input "Select an option" at bounding box center [717, 237] width 13 height 13
click at [541, 277] on span "Select an option" at bounding box center [541, 277] width 0 height 0
click at [543, 277] on input "Select an option" at bounding box center [541, 276] width 13 height 13
click at [543, 314] on span "Select an option" at bounding box center [541, 316] width 13 height 13
click at [543, 314] on input "Select an option" at bounding box center [541, 316] width 13 height 13
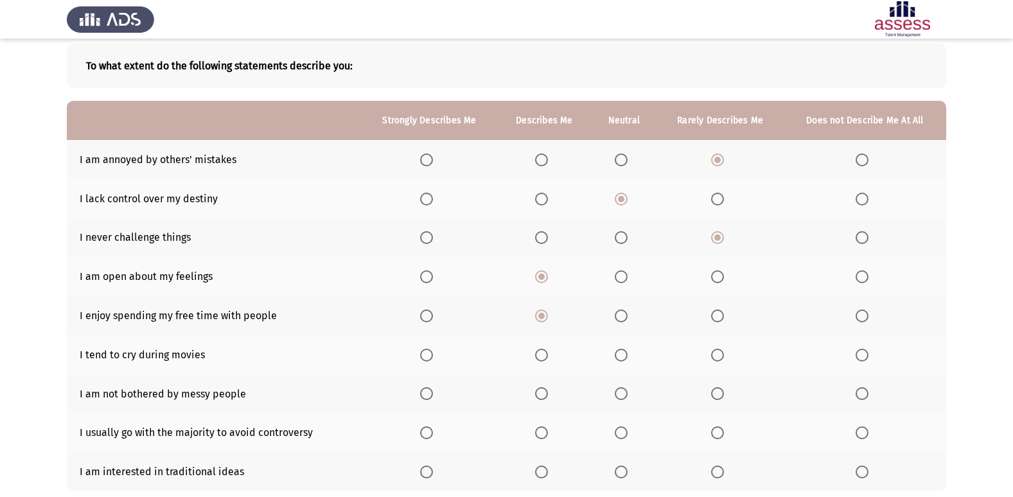
click at [717, 358] on span "Select an option" at bounding box center [717, 355] width 13 height 13
click at [717, 358] on input "Select an option" at bounding box center [717, 355] width 13 height 13
click at [621, 395] on span "Select an option" at bounding box center [621, 393] width 13 height 13
click at [621, 395] on input "Select an option" at bounding box center [621, 393] width 13 height 13
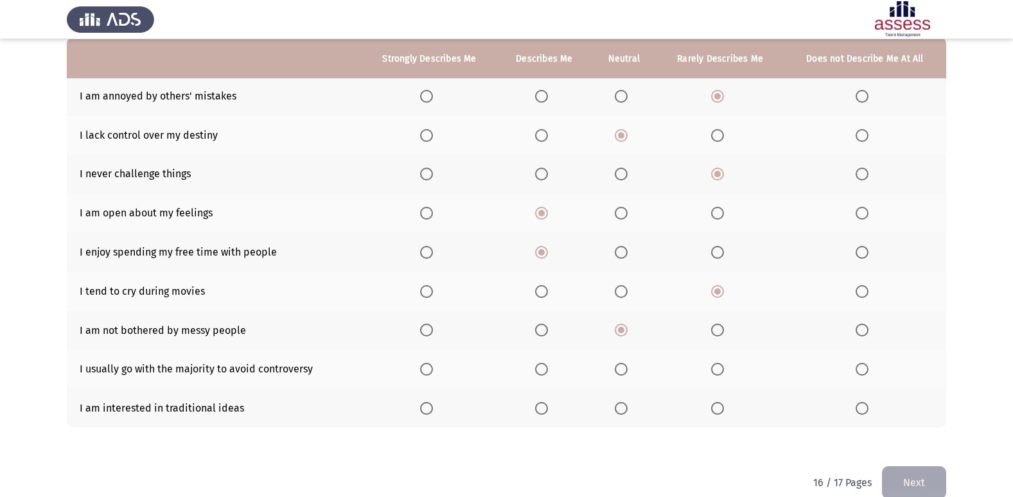
scroll to position [128, 0]
click at [717, 368] on span "Select an option" at bounding box center [717, 368] width 13 height 13
click at [717, 368] on input "Select an option" at bounding box center [717, 368] width 13 height 13
click at [626, 410] on span "Select an option" at bounding box center [621, 407] width 13 height 13
click at [626, 410] on input "Select an option" at bounding box center [621, 407] width 13 height 13
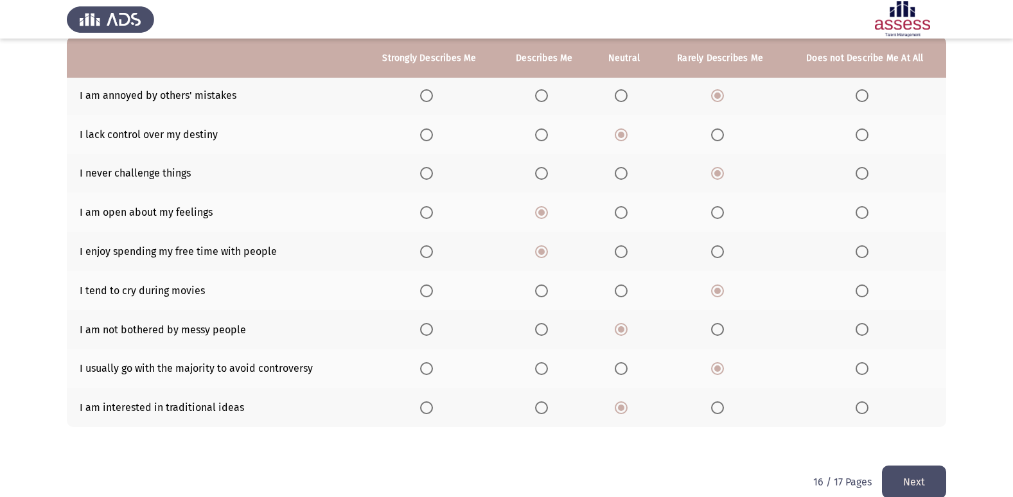
drag, startPoint x: 916, startPoint y: 487, endPoint x: 821, endPoint y: 489, distance: 95.1
click at [899, 484] on button "Next" at bounding box center [914, 482] width 64 height 33
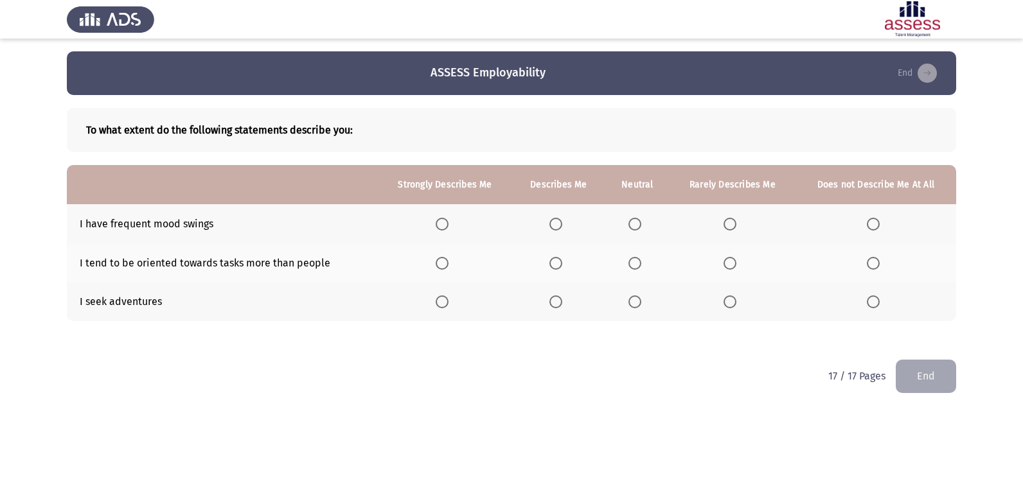
click at [555, 220] on span "Select an option" at bounding box center [555, 224] width 13 height 13
click at [555, 220] on input "Select an option" at bounding box center [555, 224] width 13 height 13
click at [567, 261] on label "Select an option" at bounding box center [558, 263] width 18 height 13
click at [562, 261] on input "Select an option" at bounding box center [555, 263] width 13 height 13
click at [638, 303] on span "Select an option" at bounding box center [634, 301] width 13 height 13
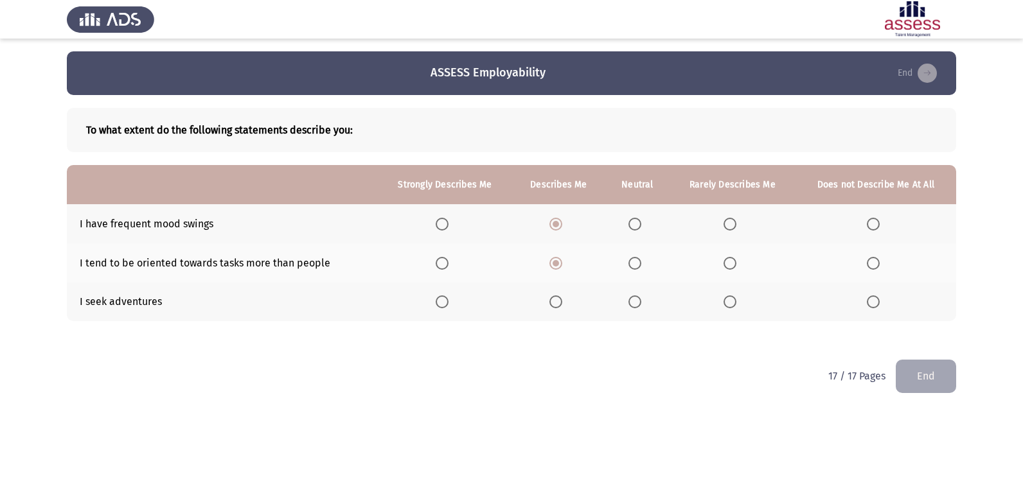
click at [638, 303] on input "Select an option" at bounding box center [634, 301] width 13 height 13
click at [917, 365] on button "End" at bounding box center [925, 376] width 60 height 33
